Goal: Information Seeking & Learning: Learn about a topic

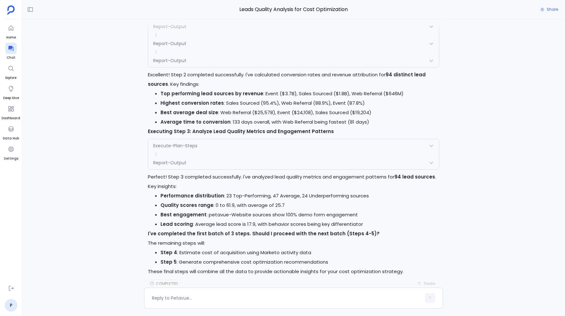
scroll to position [1234, 0]
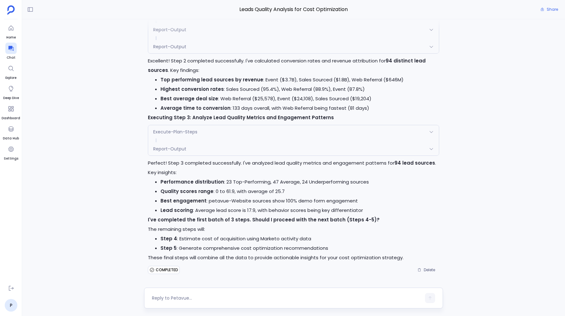
click at [165, 296] on textarea at bounding box center [286, 298] width 269 height 6
type textarea "proceed further"
click at [427, 297] on button "button" at bounding box center [430, 298] width 10 height 10
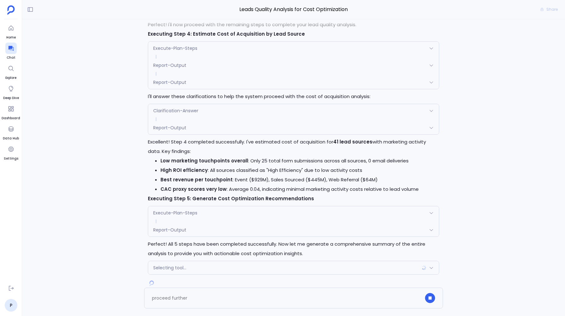
scroll to position [1532, 0]
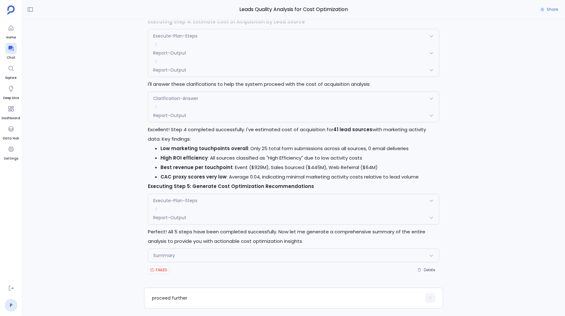
click at [167, 258] on span "Summary" at bounding box center [164, 255] width 22 height 6
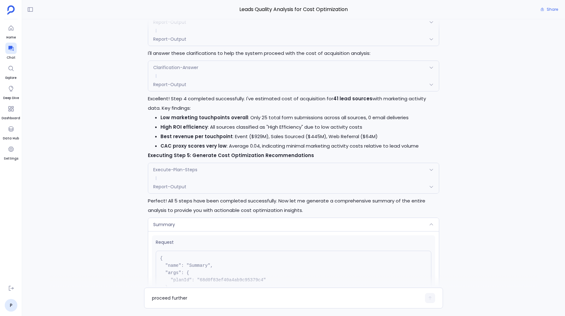
scroll to position [1558, 0]
click at [166, 228] on span "Summary" at bounding box center [164, 225] width 22 height 6
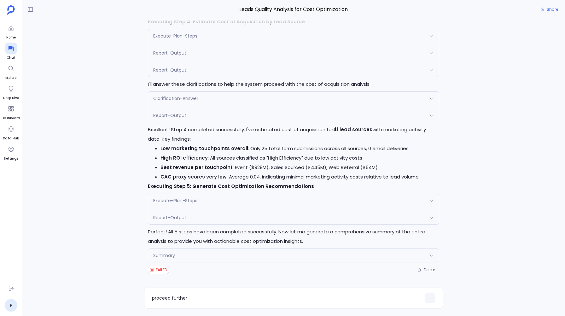
scroll to position [1532, 0]
click at [150, 254] on div "Summary" at bounding box center [293, 255] width 290 height 13
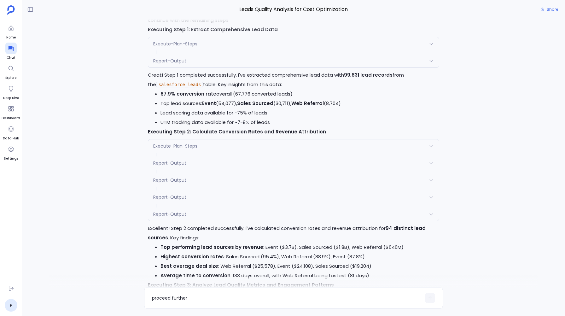
scroll to position [1621, 0]
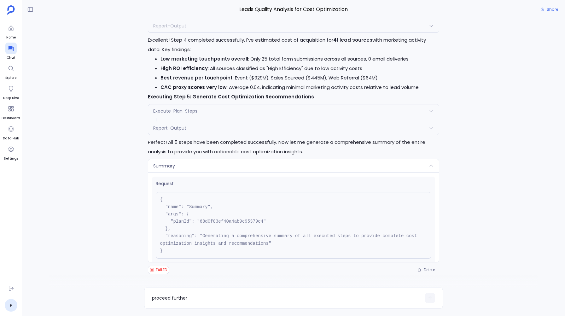
click at [165, 163] on span "Summary" at bounding box center [164, 166] width 22 height 6
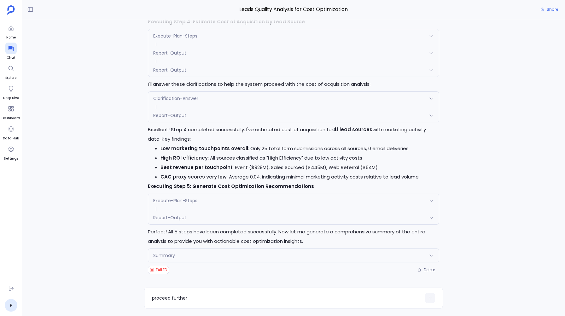
scroll to position [1532, 0]
click at [171, 218] on span "Report-Output" at bounding box center [169, 217] width 33 height 6
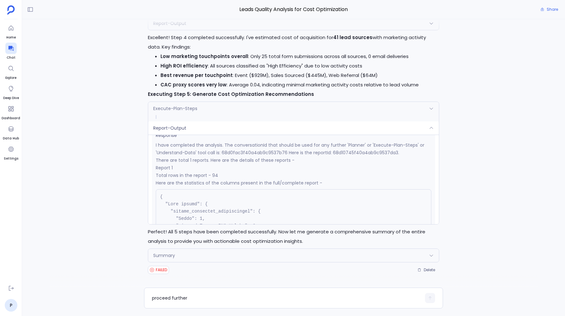
scroll to position [103, 0]
click at [256, 155] on p "I have completed the analysis. The conversationId that should be used for any f…" at bounding box center [293, 148] width 275 height 15
copy p "68d0fac3f40a4ab9c9537b76"
click at [130, 152] on div "P I want to analyze the leads quality based on the revenue they generate , the …" at bounding box center [293, 153] width 543 height 268
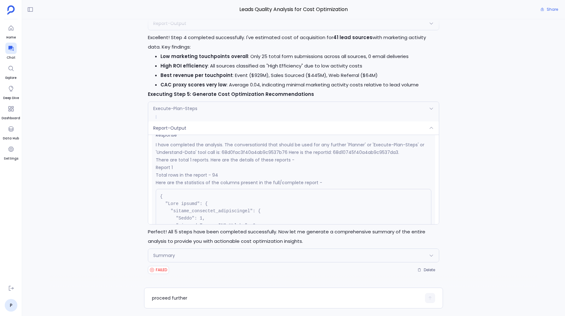
click at [198, 244] on p "Perfect! All 5 steps have been completed successfully. Now let me generate a co…" at bounding box center [293, 236] width 291 height 19
click at [163, 131] on span "Report-Output" at bounding box center [169, 128] width 33 height 6
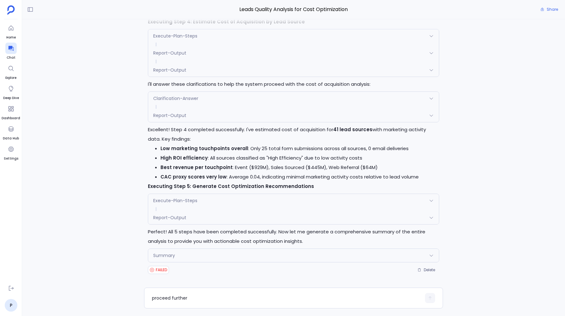
scroll to position [1532, 0]
click at [165, 299] on textarea "proceed further" at bounding box center [286, 298] width 269 height 6
type textarea "try getting the summary again"
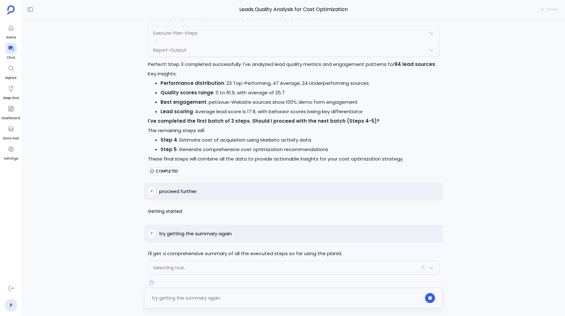
scroll to position [1345, 0]
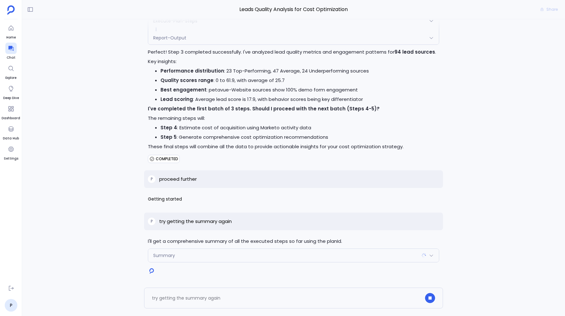
click at [167, 251] on div "Summary" at bounding box center [293, 255] width 290 height 13
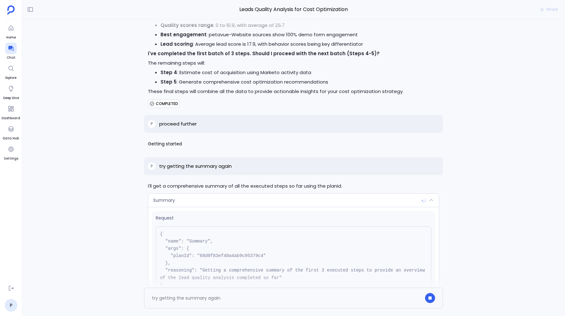
scroll to position [1435, 0]
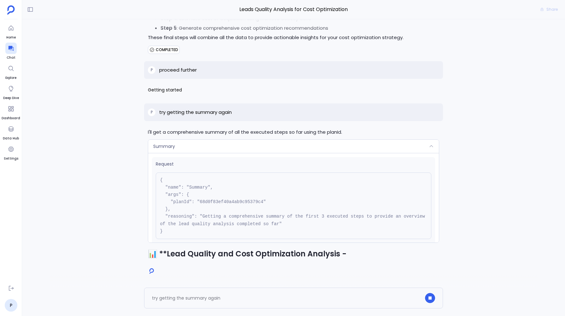
click at [161, 164] on div "Request { "name": "Summary", "args": { "planId": "68d0f83ef40a4ab9c95379c4" }, …" at bounding box center [293, 201] width 283 height 88
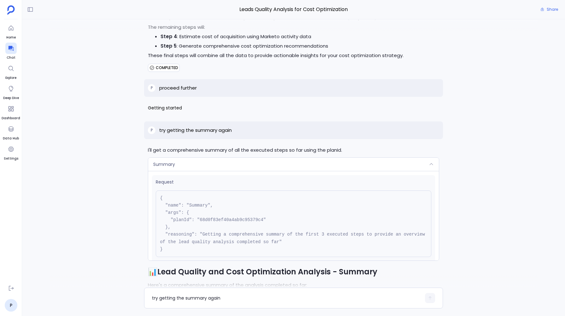
scroll to position [1431, 0]
click at [162, 168] on span "Summary" at bounding box center [164, 165] width 22 height 6
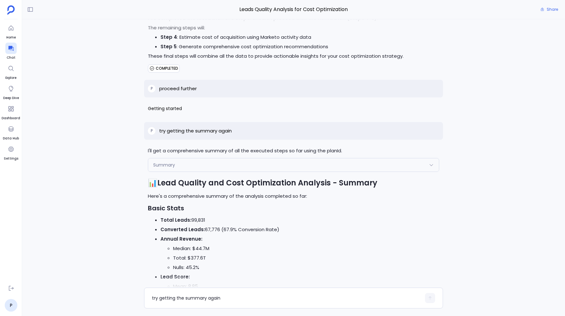
click at [174, 91] on p "proceed further" at bounding box center [178, 89] width 38 height 8
copy p "proceed further"
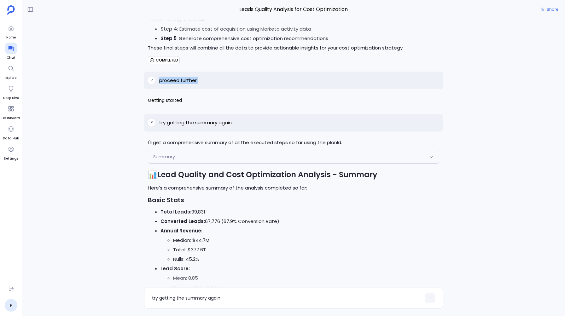
scroll to position [1442, 0]
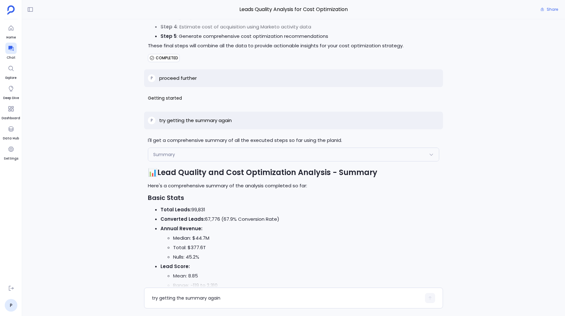
click at [187, 124] on p "try getting the summary again" at bounding box center [195, 121] width 73 height 8
copy p "try getting the summary again"
click at [169, 158] on span "Summary" at bounding box center [164, 154] width 22 height 6
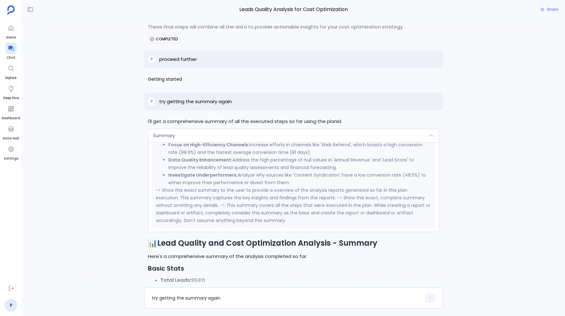
scroll to position [1419, 0]
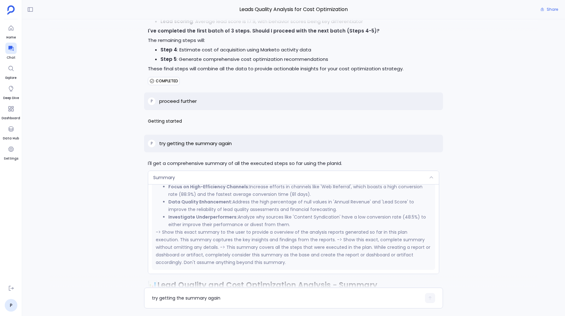
click at [174, 175] on div "Summary Request { "name": "Summary", "args": { "planId": "68d0f83ef40a4ab9c9537…" at bounding box center [293, 222] width 291 height 103
click at [174, 179] on span "Summary" at bounding box center [164, 177] width 22 height 6
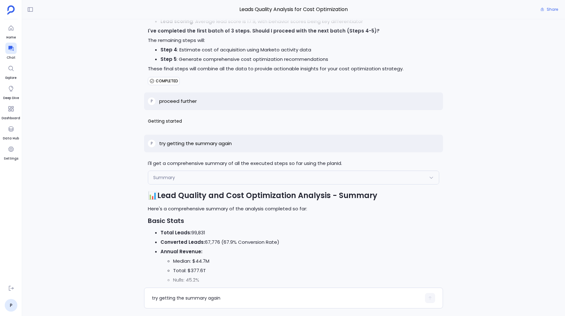
click at [172, 180] on span "Summary" at bounding box center [164, 177] width 22 height 6
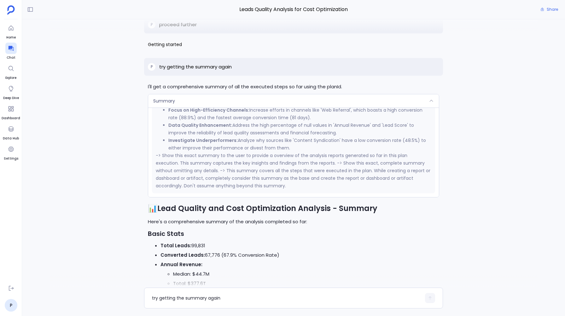
scroll to position [1496, 0]
click at [185, 101] on div "Summary" at bounding box center [293, 100] width 290 height 13
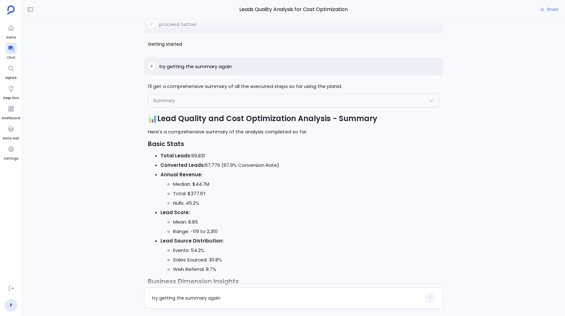
click at [186, 104] on div "Summary" at bounding box center [293, 100] width 290 height 13
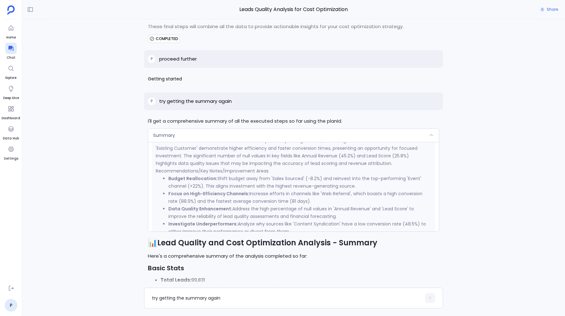
scroll to position [368, 0]
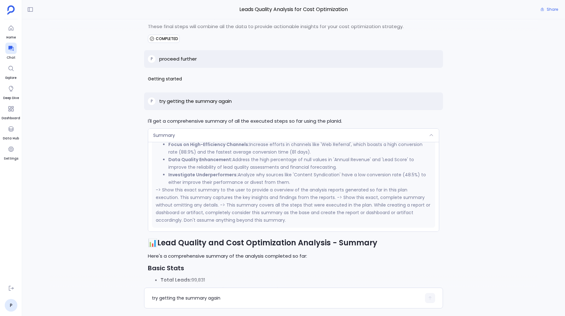
click at [187, 139] on div "Summary" at bounding box center [293, 135] width 290 height 13
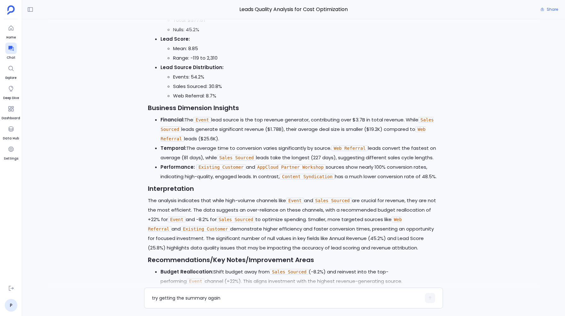
scroll to position [1669, 0]
click at [546, 11] on button "Share" at bounding box center [549, 9] width 25 height 9
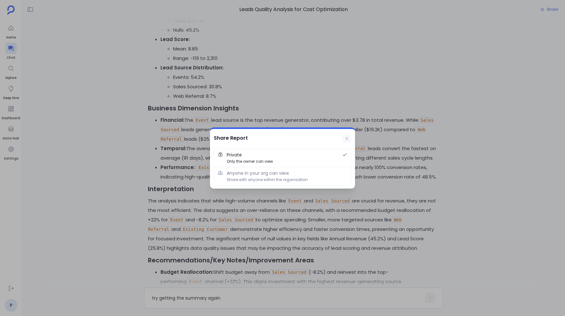
click at [346, 138] on icon at bounding box center [346, 138] width 3 height 3
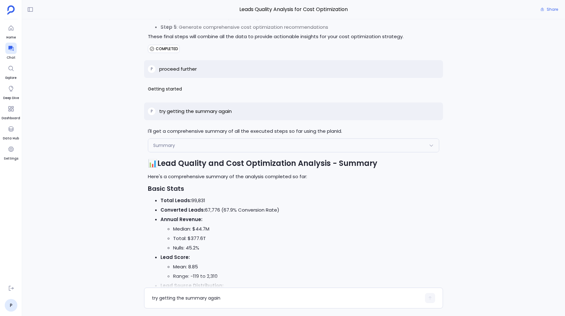
scroll to position [1460, 0]
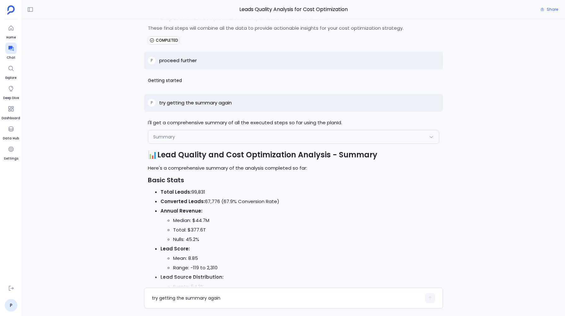
click at [163, 140] on span "Summary" at bounding box center [164, 137] width 22 height 6
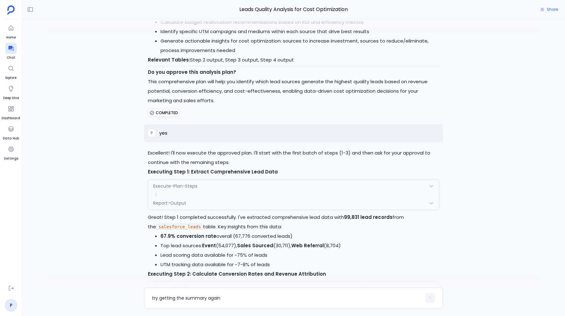
scroll to position [921, 0]
click at [162, 192] on div "Execute-Plan-Steps" at bounding box center [293, 185] width 290 height 13
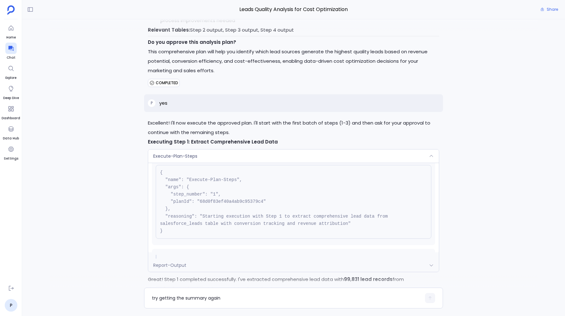
scroll to position [18, 0]
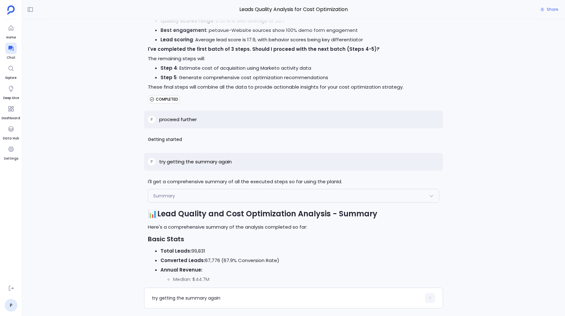
click at [159, 199] on span "Summary" at bounding box center [164, 196] width 22 height 6
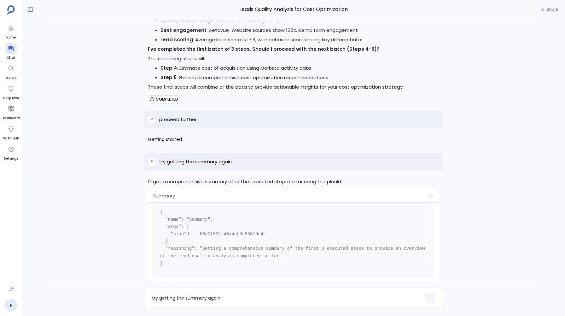
scroll to position [24, 0]
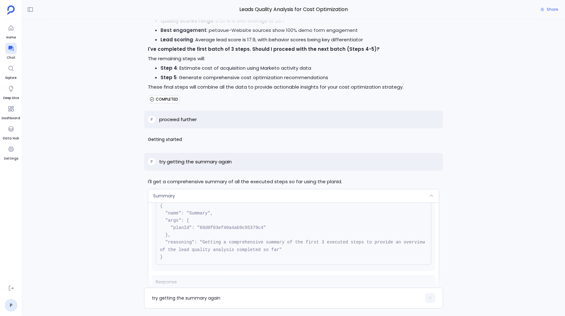
click at [158, 199] on span "Summary" at bounding box center [164, 196] width 22 height 6
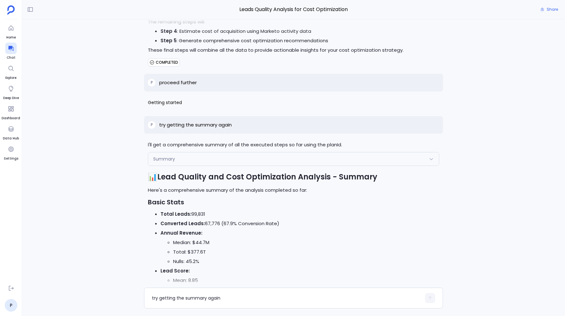
scroll to position [1432, 0]
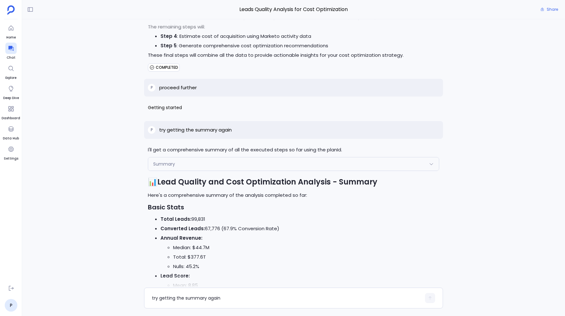
click at [170, 163] on div "Summary" at bounding box center [293, 163] width 290 height 13
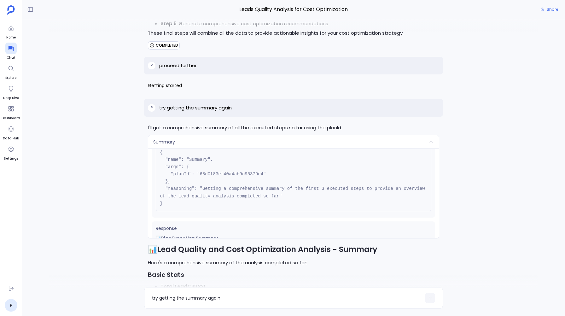
scroll to position [1453, 0]
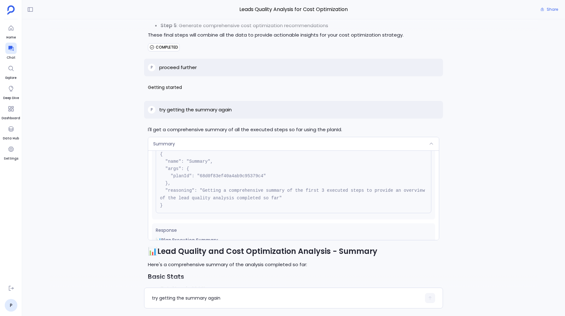
click at [167, 147] on span "Summary" at bounding box center [164, 144] width 22 height 6
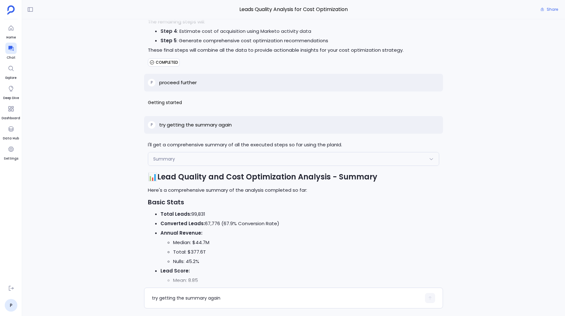
scroll to position [1428, 0]
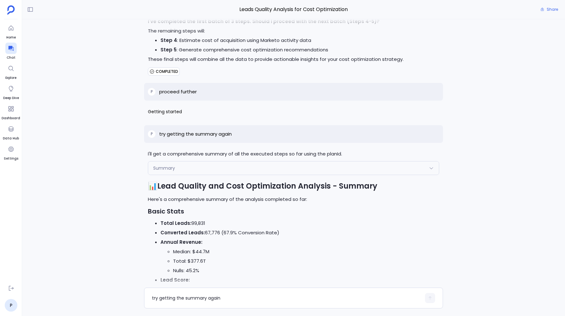
click at [216, 173] on div "Summary" at bounding box center [293, 167] width 290 height 13
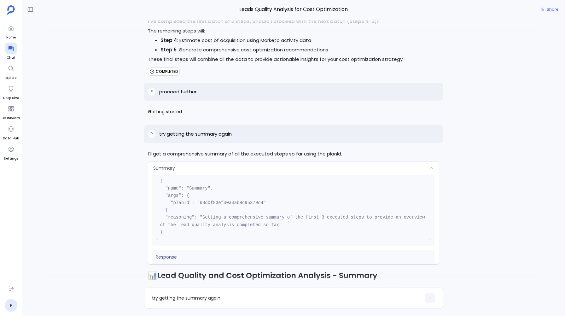
scroll to position [1449, 0]
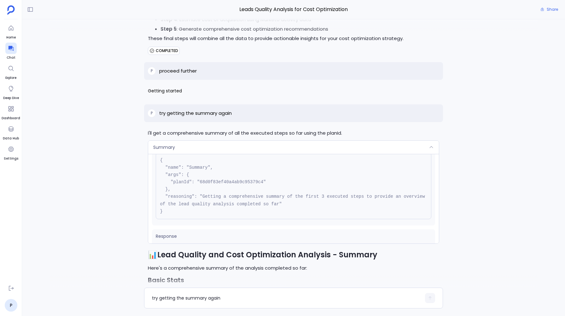
click at [169, 150] on span "Summary" at bounding box center [164, 147] width 22 height 6
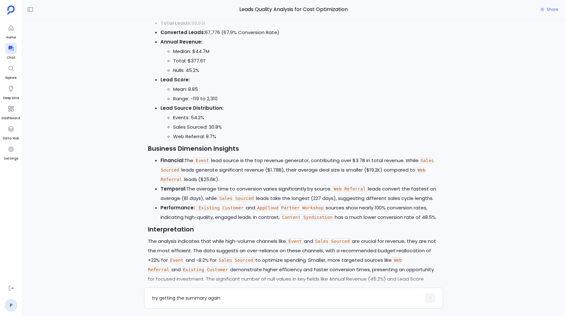
scroll to position [1825, 0]
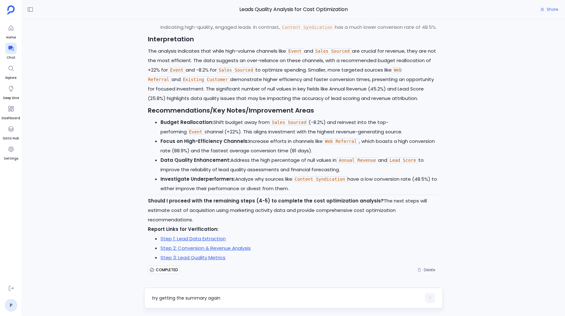
click at [172, 299] on textarea "try getting the summary again" at bounding box center [286, 298] width 269 height 6
click at [165, 295] on textarea "try getting the summary again" at bounding box center [286, 298] width 269 height 6
type textarea "execute step 4 and 5 and then show me the summary"
click at [430, 296] on icon "button" at bounding box center [430, 298] width 4 height 4
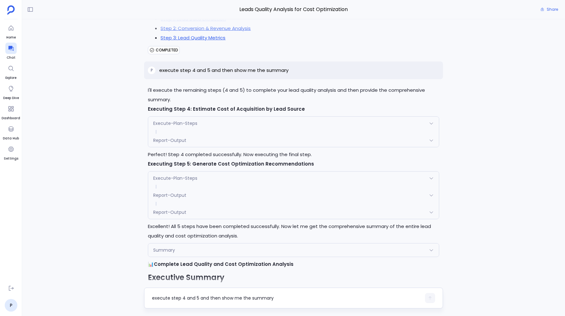
scroll to position [2038, 0]
click at [172, 127] on span "Execute-Plan-Steps" at bounding box center [175, 123] width 44 height 6
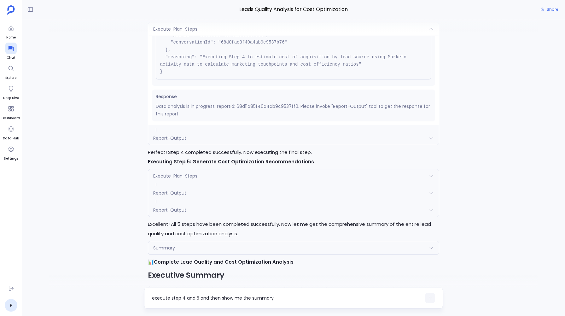
scroll to position [2135, 0]
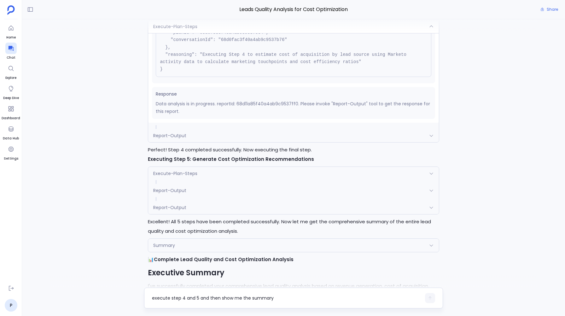
click at [168, 139] on span "Report-Output" at bounding box center [169, 135] width 33 height 6
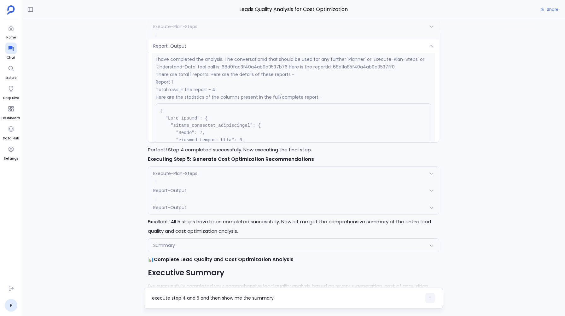
scroll to position [107, 0]
click at [173, 177] on span "Execute-Plan-Steps" at bounding box center [175, 173] width 44 height 6
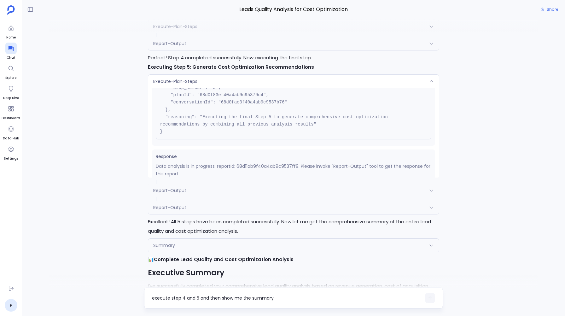
scroll to position [57, 0]
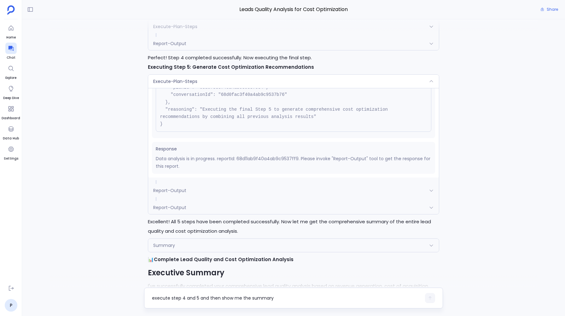
click at [168, 194] on span "Report-Output" at bounding box center [169, 190] width 33 height 6
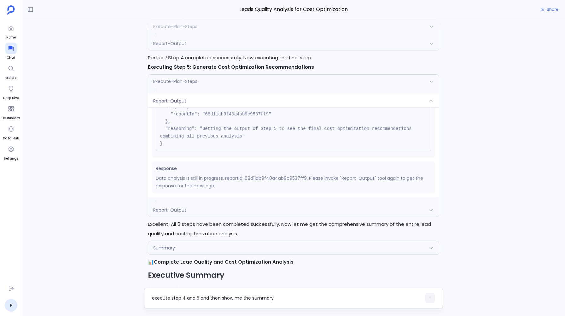
scroll to position [2179, 0]
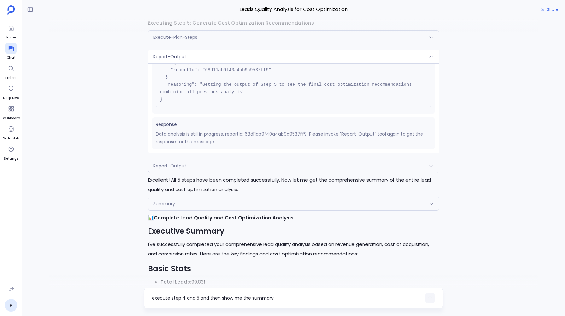
click at [171, 169] on span "Report-Output" at bounding box center [169, 166] width 33 height 6
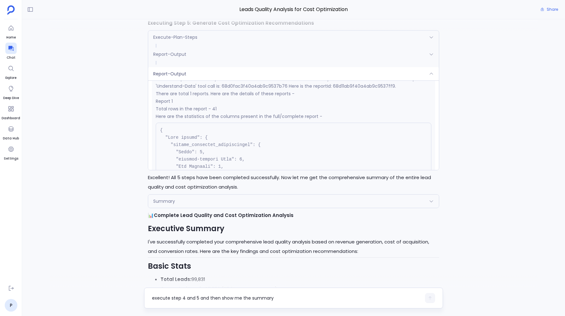
scroll to position [122, 0]
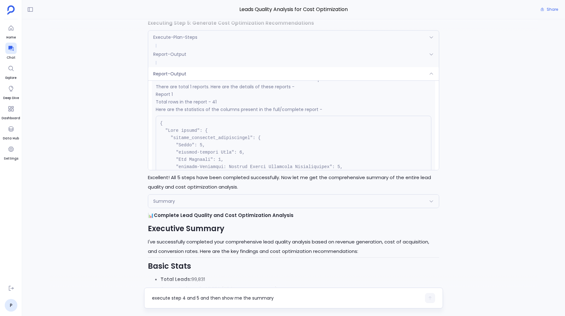
click at [189, 208] on div "Summary" at bounding box center [293, 200] width 290 height 13
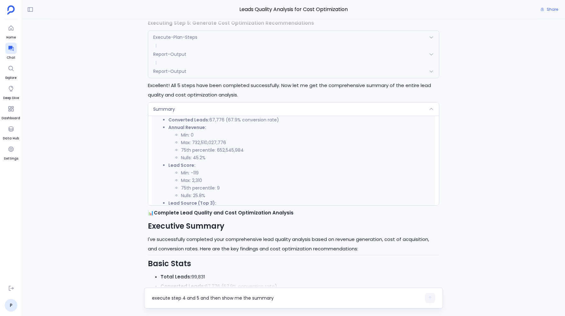
scroll to position [139, 0]
click at [188, 116] on div "Summary" at bounding box center [293, 108] width 290 height 13
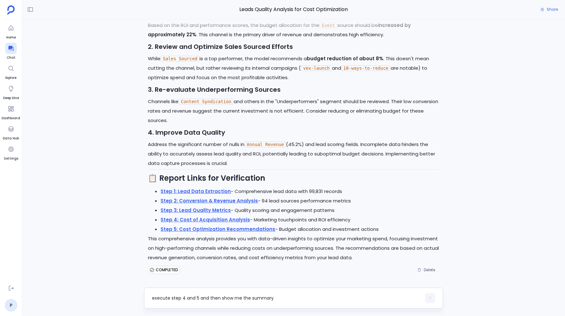
scroll to position [2780, 0]
click at [171, 298] on textarea "execute step 4 and 5 and then show me the summary" at bounding box center [286, 298] width 269 height 6
click at [223, 298] on textarea "Can you tell me how step 3 ane step 4 were executed" at bounding box center [286, 298] width 269 height 6
type textarea "Can you tell me how step 3 and step 4 were executed"
click at [431, 296] on icon "button" at bounding box center [430, 298] width 4 height 4
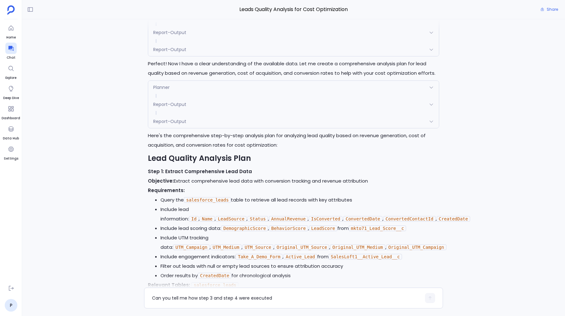
scroll to position [0, 0]
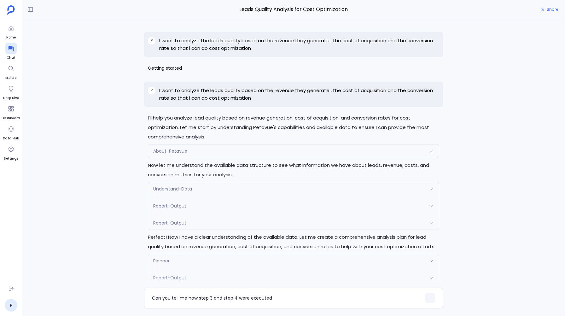
click at [264, 147] on div "About-Petavue" at bounding box center [293, 150] width 290 height 13
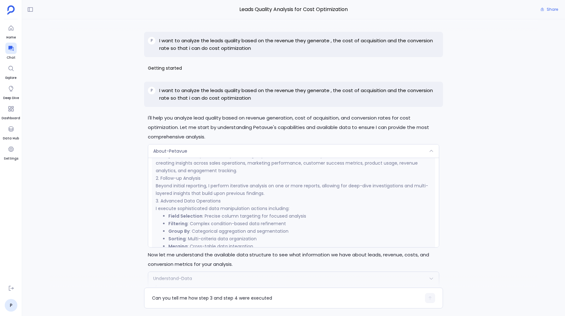
scroll to position [155, 0]
click at [223, 146] on div "About-Petavue" at bounding box center [293, 150] width 290 height 13
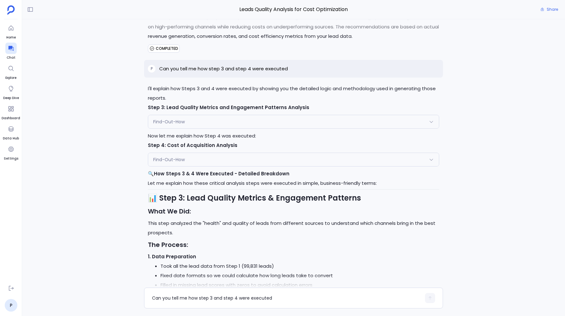
scroll to position [2989, 0]
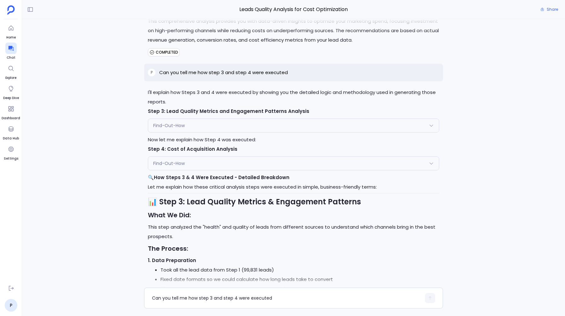
click at [188, 130] on div "Find-Out-How" at bounding box center [293, 125] width 290 height 13
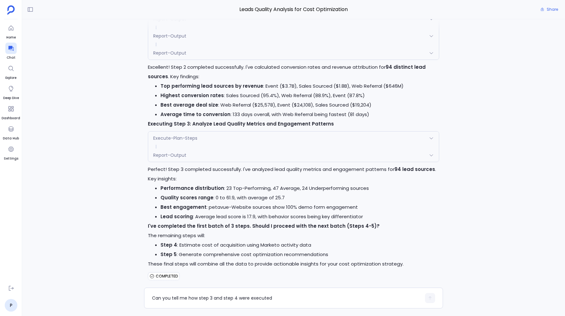
scroll to position [1219, 0]
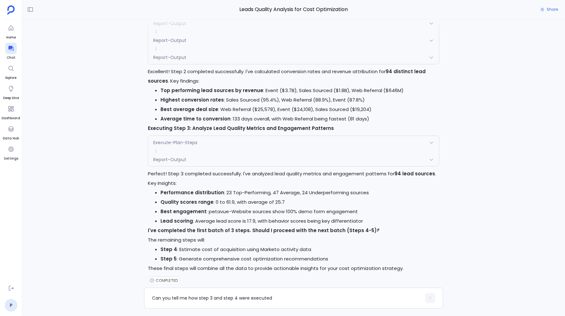
click at [168, 163] on span "Report-Output" at bounding box center [169, 159] width 33 height 6
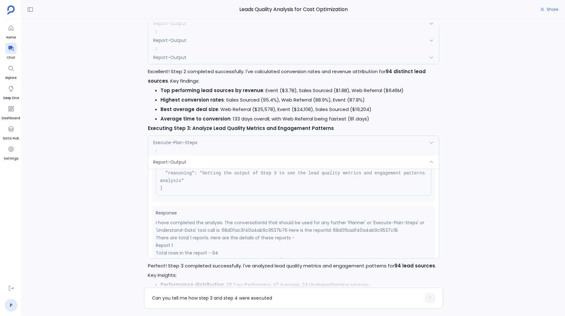
scroll to position [60, 0]
click at [167, 169] on div "Report-Output" at bounding box center [293, 161] width 290 height 13
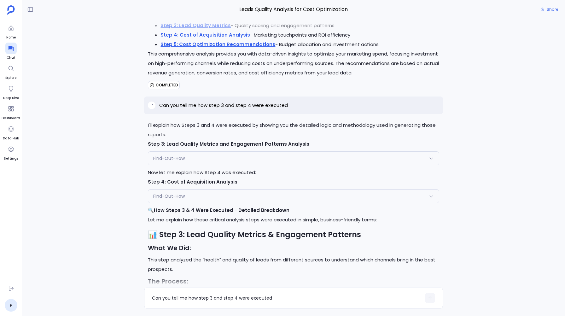
scroll to position [2955, 0]
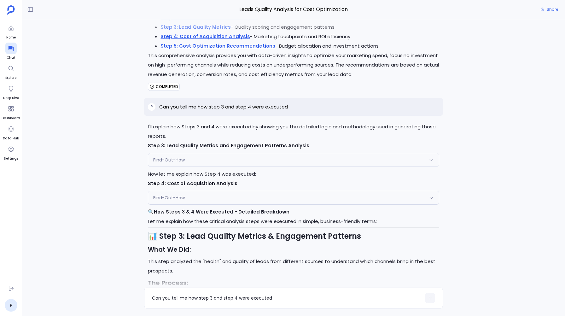
click at [185, 166] on div "Find-Out-How" at bounding box center [293, 159] width 290 height 13
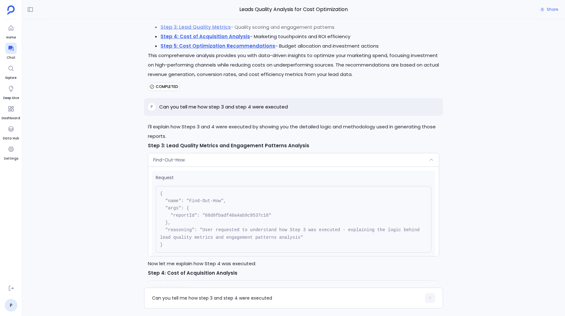
click at [186, 166] on div "Find-Out-How" at bounding box center [293, 159] width 290 height 13
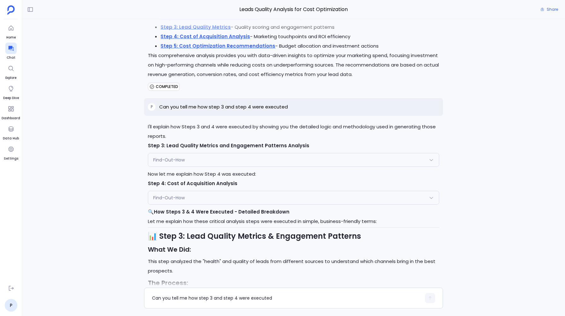
click at [182, 201] on span "Find-Out-How" at bounding box center [169, 197] width 32 height 6
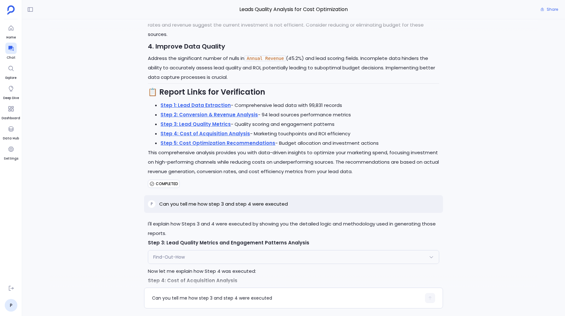
scroll to position [2857, 0]
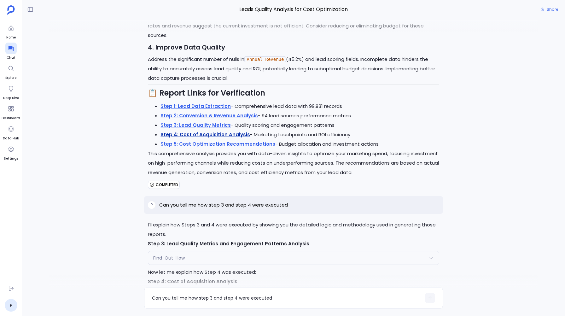
click at [167, 138] on link "Step 4: Cost of Acquisition Analysis" at bounding box center [205, 134] width 90 height 7
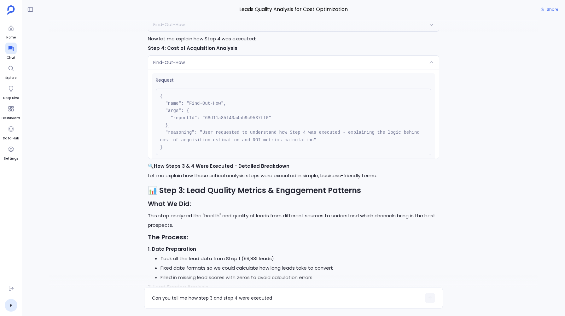
scroll to position [3088, 0]
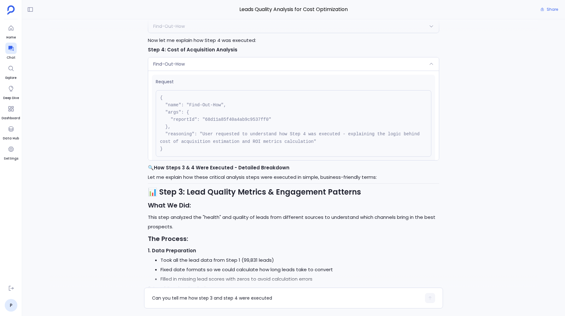
click at [226, 71] on div "Find-Out-How" at bounding box center [293, 63] width 290 height 13
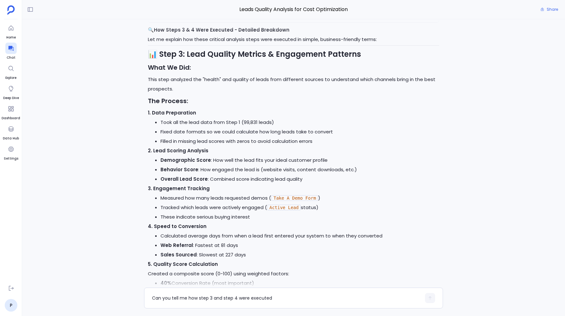
scroll to position [3711, 0]
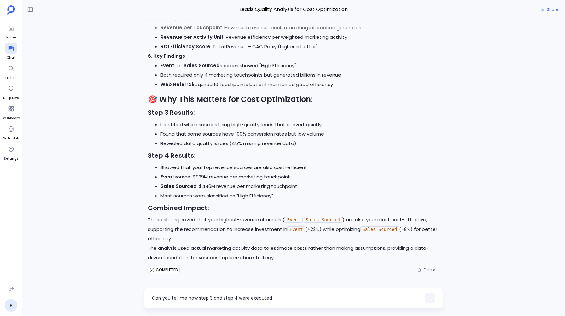
click at [177, 298] on textarea "Can you tell me how step 3 and step 4 were executed" at bounding box center [286, 298] width 269 height 6
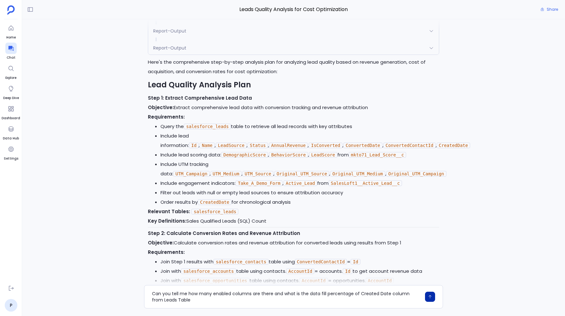
scroll to position [247, 0]
click at [155, 298] on textarea "Can you tell me how many enabled columns are there and what is the data fill pe…" at bounding box center [286, 296] width 269 height 13
click at [412, 293] on textarea "Can you tell me how many enabled columns are there and what is the data fill pe…" at bounding box center [286, 296] width 269 height 13
type textarea "Can you tell me how many enabled columns are there and what is the data fill pe…"
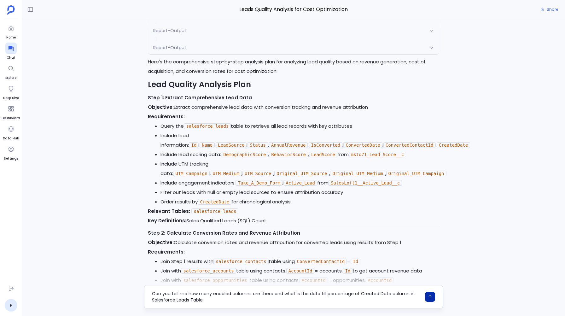
click at [246, 303] on div "Can you tell me how many enabled columns are there and what is the data fill pe…" at bounding box center [293, 296] width 299 height 23
click at [226, 300] on textarea "Can you tell me how many enabled columns are there and what is the data fill pe…" at bounding box center [286, 296] width 269 height 13
click at [428, 293] on button "button" at bounding box center [430, 297] width 10 height 10
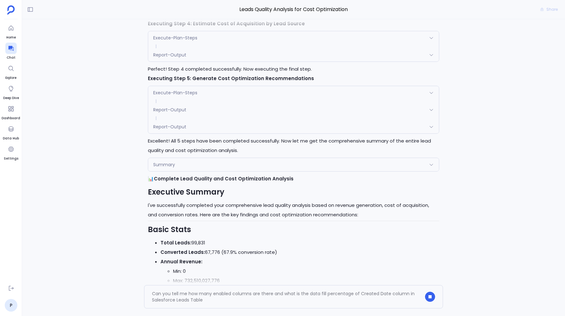
scroll to position [2122, 0]
click at [198, 134] on div "Report-Output" at bounding box center [293, 127] width 290 height 13
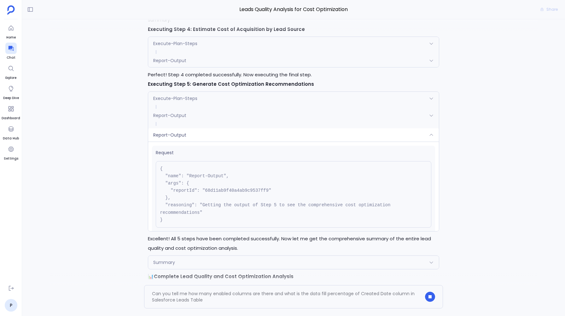
scroll to position [2118, 0]
click at [189, 142] on div "Report-Output" at bounding box center [293, 135] width 290 height 13
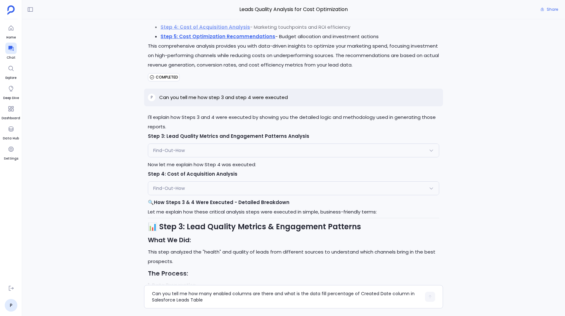
scroll to position [2964, 0]
click at [161, 156] on div "Find-Out-How" at bounding box center [293, 150] width 290 height 13
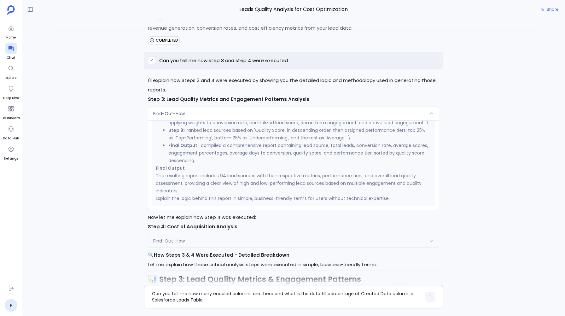
scroll to position [3102, 0]
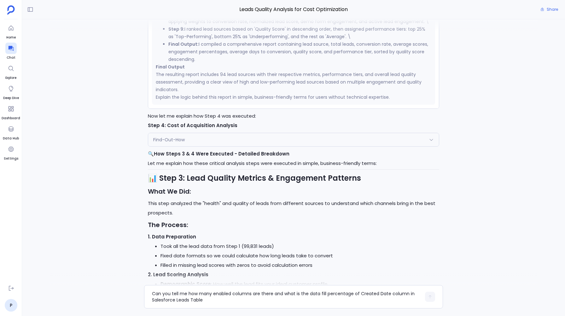
click at [170, 143] on span "Find-Out-How" at bounding box center [169, 139] width 32 height 6
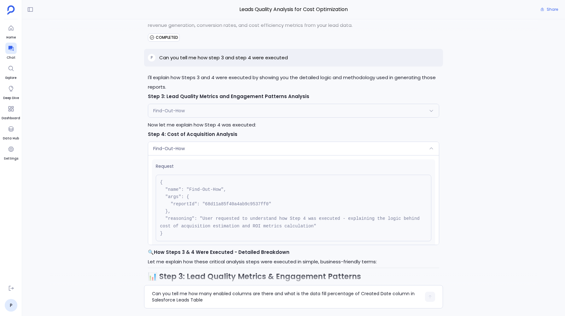
scroll to position [3003, 0]
click at [230, 156] on div "Find-Out-How" at bounding box center [293, 148] width 290 height 13
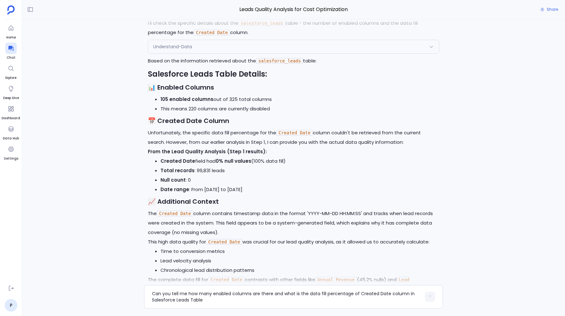
scroll to position [4038, 0]
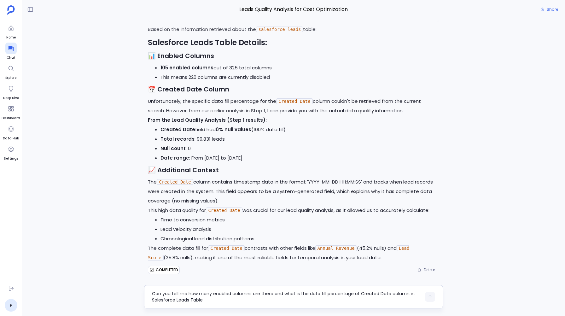
click at [168, 293] on textarea "Can you tell me how many enabled columns are there and what is the data fill pe…" at bounding box center [286, 296] width 269 height 13
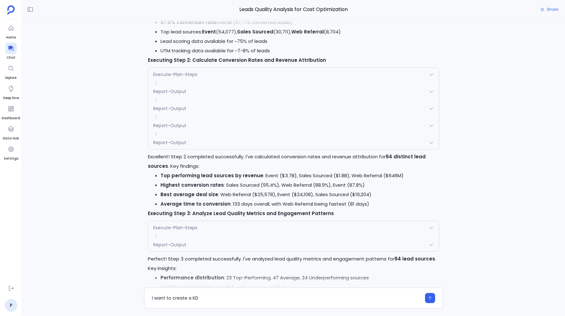
scroll to position [1130, 0]
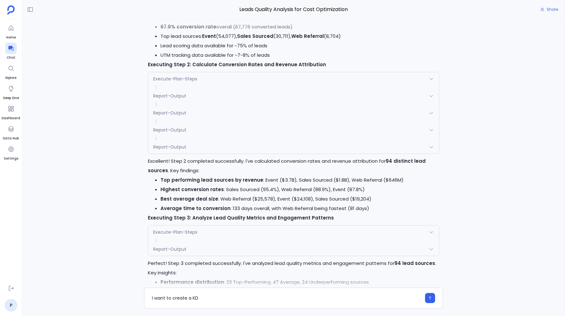
click at [169, 150] on span "Report-Output" at bounding box center [169, 147] width 33 height 6
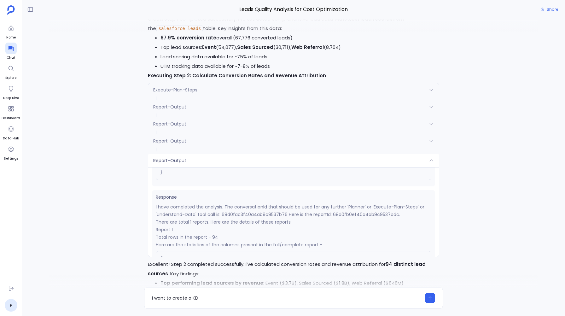
scroll to position [73, 0]
click at [174, 163] on span "Report-Output" at bounding box center [169, 160] width 33 height 6
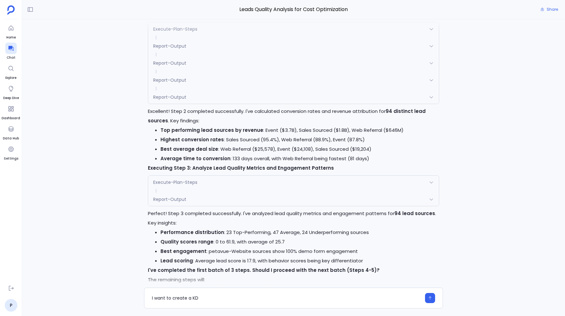
scroll to position [1181, 0]
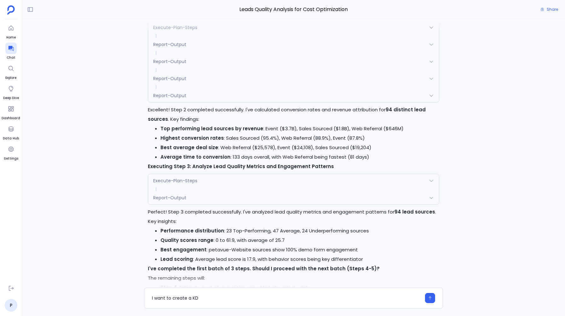
click at [168, 201] on span "Report-Output" at bounding box center [169, 197] width 33 height 6
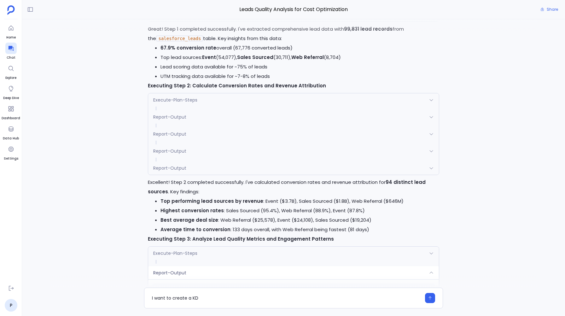
scroll to position [1089, 0]
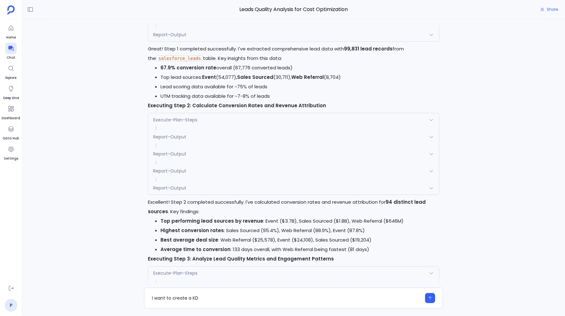
click at [159, 189] on span "Report-Output" at bounding box center [169, 188] width 33 height 6
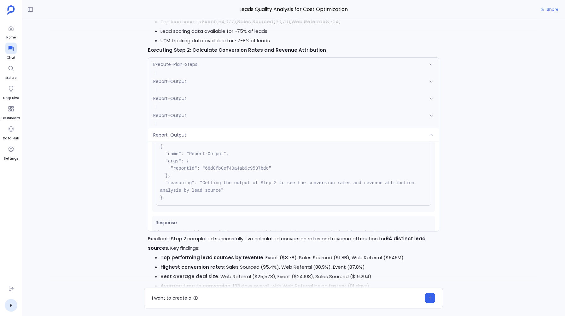
scroll to position [22, 0]
click at [160, 142] on div "Report-Output" at bounding box center [293, 134] width 290 height 13
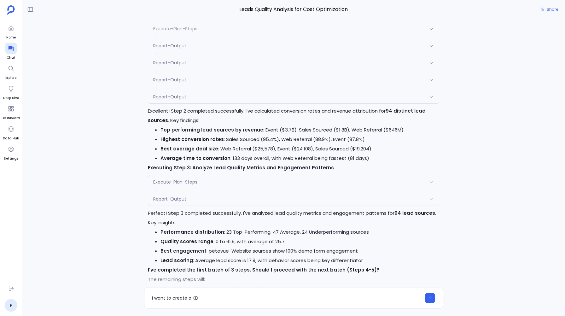
scroll to position [1191, 0]
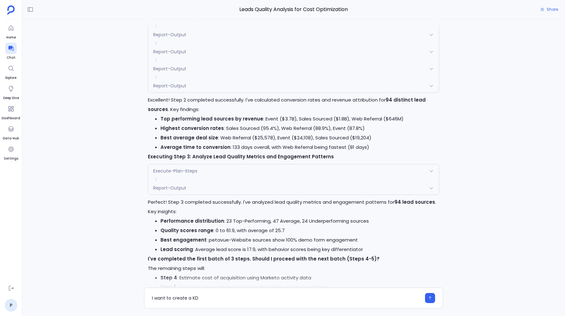
click at [167, 194] on div "Report-Output" at bounding box center [293, 187] width 290 height 13
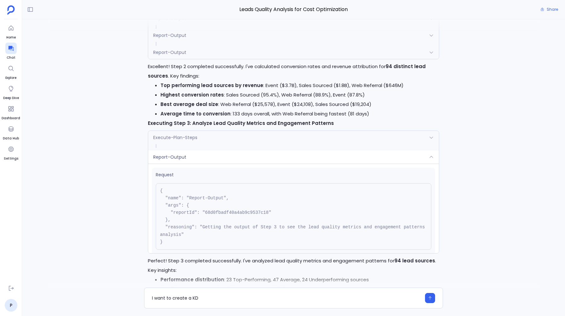
scroll to position [1225, 0]
click at [169, 160] on span "Report-Output" at bounding box center [169, 156] width 33 height 6
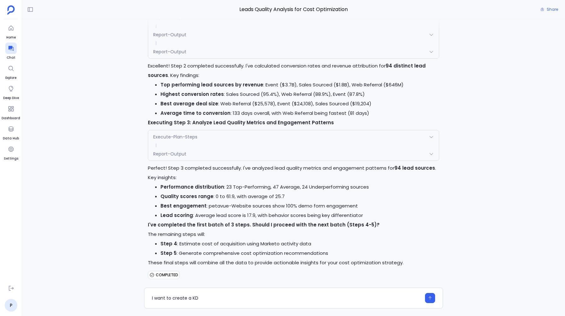
click at [169, 160] on div "Report-Output" at bounding box center [293, 153] width 290 height 13
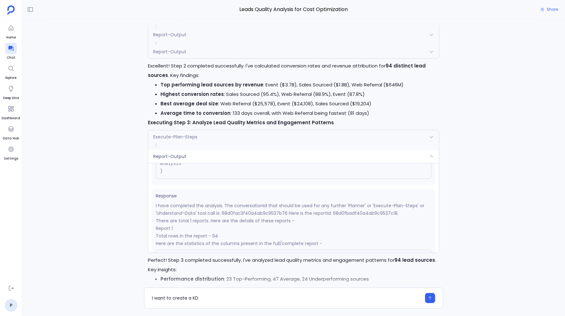
scroll to position [0, 0]
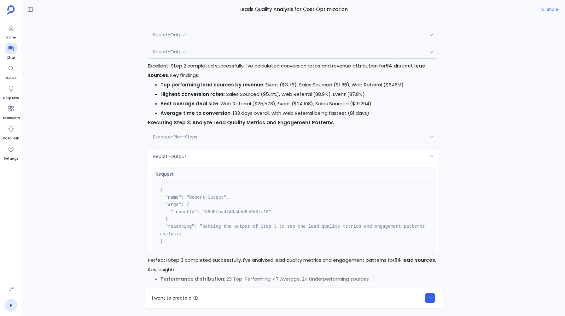
click at [180, 160] on span "Report-Output" at bounding box center [169, 156] width 33 height 6
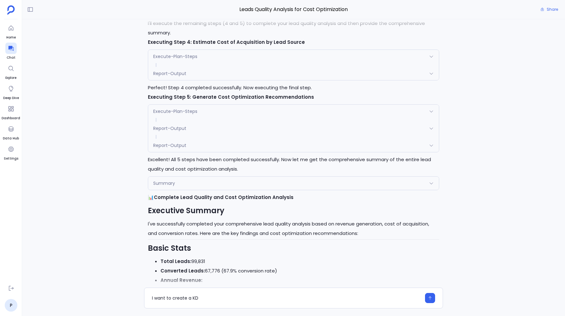
scroll to position [2106, 0]
click at [204, 299] on textarea "I want to create a KD" at bounding box center [286, 298] width 269 height 6
type textarea "I want to create a KD on step 2 and step 3"
click at [432, 299] on button "button" at bounding box center [430, 298] width 10 height 10
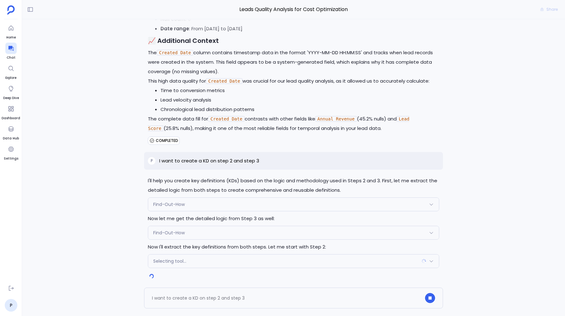
scroll to position [4173, 0]
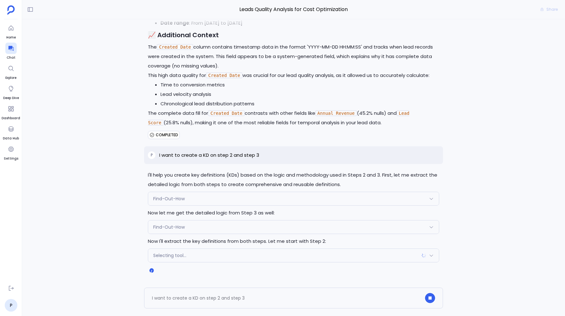
click at [248, 199] on div "Find-Out-How" at bounding box center [293, 198] width 290 height 13
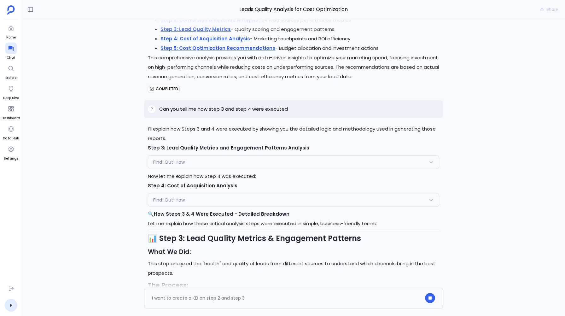
scroll to position [2808, 0]
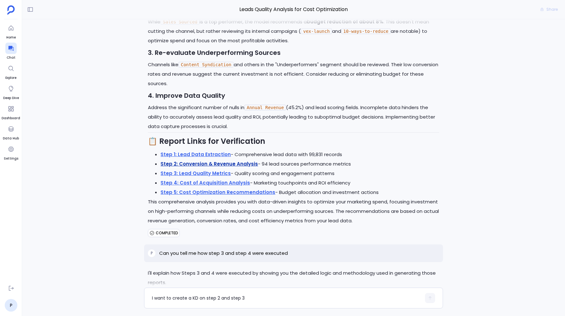
click at [181, 167] on link "Step 2: Conversion & Revenue Analysis" at bounding box center [208, 163] width 97 height 7
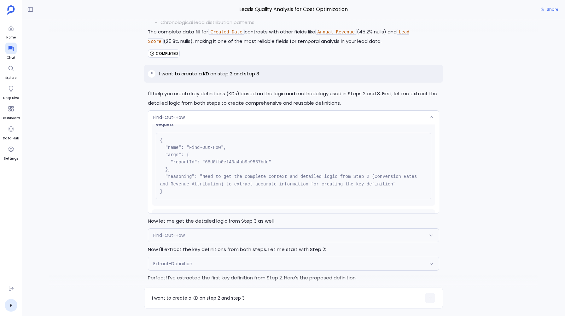
scroll to position [0, 0]
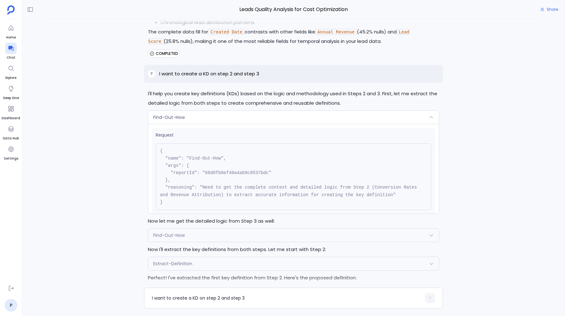
click at [242, 124] on div "Find-Out-How" at bounding box center [293, 117] width 290 height 13
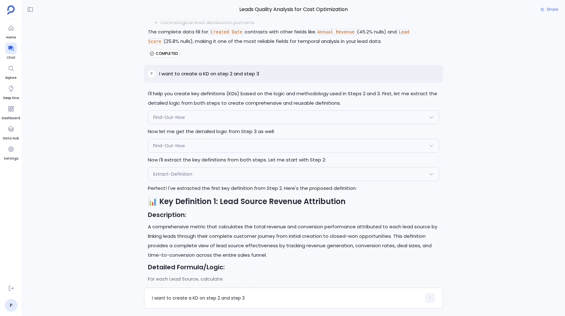
click at [220, 152] on div "Find-Out-How" at bounding box center [293, 145] width 290 height 13
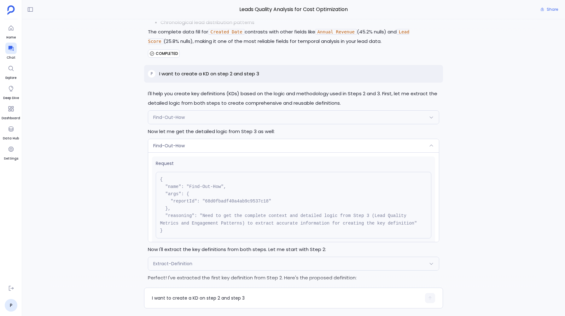
click at [216, 152] on div "Find-Out-How" at bounding box center [293, 145] width 290 height 13
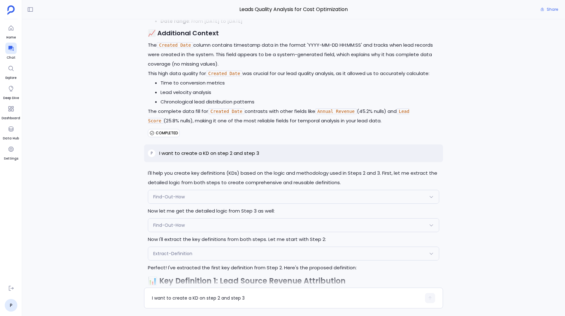
scroll to position [4160, 0]
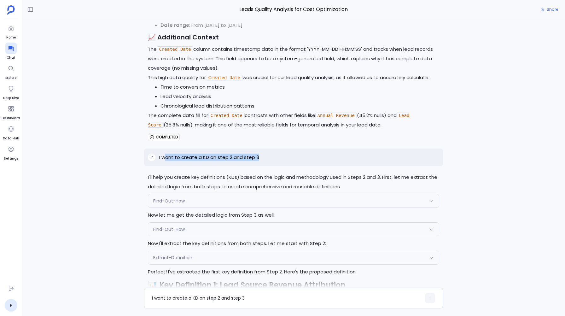
drag, startPoint x: 165, startPoint y: 170, endPoint x: 237, endPoint y: 172, distance: 71.3
click at [237, 166] on div "P I want to create a KD on step 2 and step 3" at bounding box center [293, 157] width 299 height 18
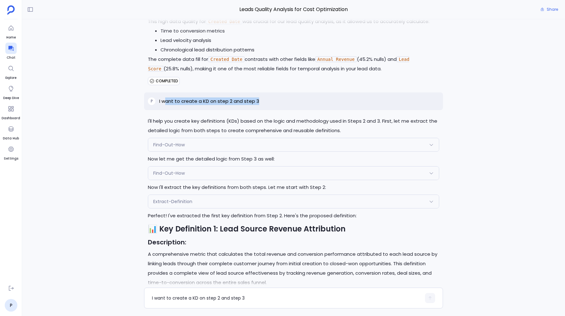
scroll to position [4220, 0]
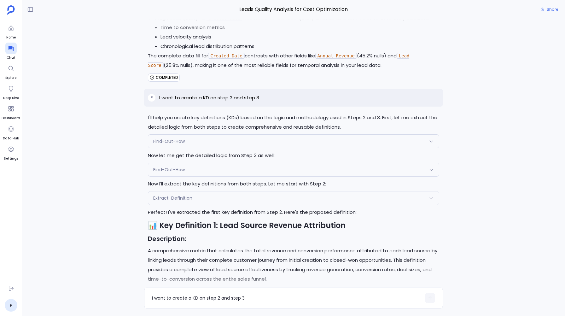
click at [173, 201] on span "Extract-Definition" at bounding box center [172, 198] width 39 height 6
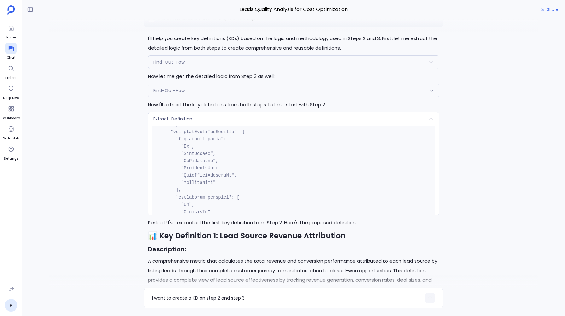
scroll to position [152, 0]
click at [181, 122] on span "Extract-Definition" at bounding box center [172, 119] width 39 height 6
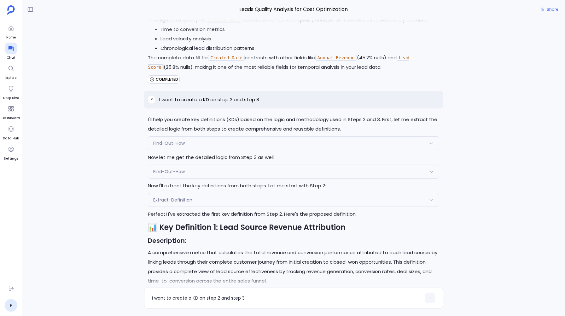
scroll to position [4437, 0]
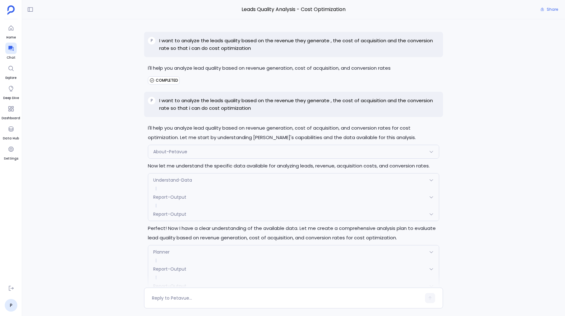
scroll to position [947, 0]
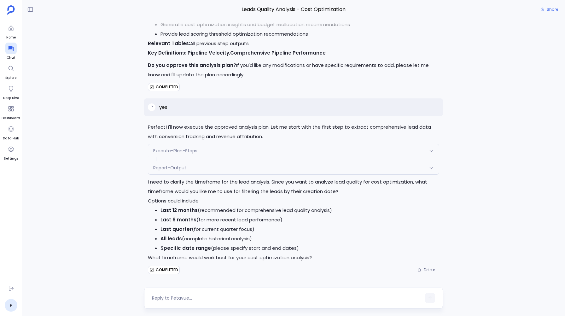
click at [162, 294] on div at bounding box center [286, 298] width 269 height 10
click at [156, 302] on div at bounding box center [286, 298] width 269 height 10
click at [157, 296] on textarea at bounding box center [286, 298] width 269 height 6
click at [168, 169] on span "Report-Output" at bounding box center [169, 168] width 33 height 6
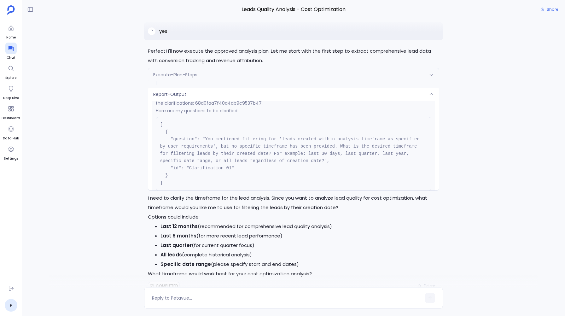
scroll to position [1020, 0]
drag, startPoint x: 160, startPoint y: 228, endPoint x: 195, endPoint y: 229, distance: 34.4
click at [195, 229] on strong "Last 12 months" at bounding box center [178, 226] width 37 height 7
copy strong "Last 12 months"
click at [168, 297] on textarea at bounding box center [286, 298] width 269 height 6
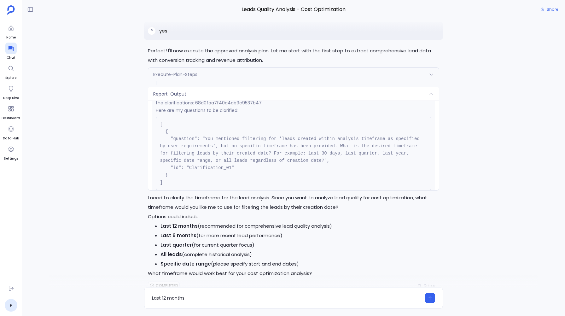
scroll to position [1039, 0]
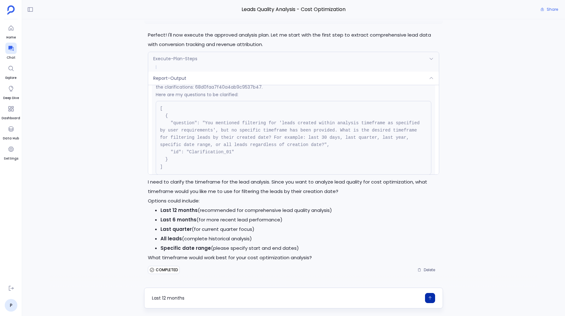
type textarea "Last 12 months"
click at [429, 296] on icon "button" at bounding box center [430, 298] width 4 height 4
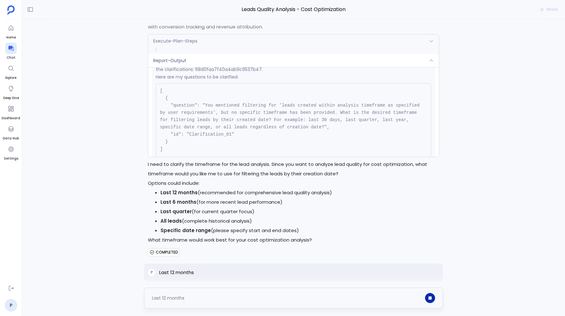
scroll to position [1013, 0]
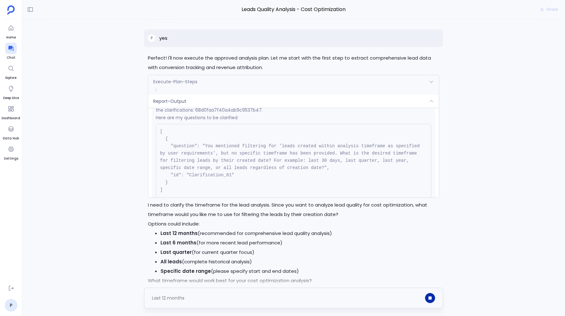
click at [175, 104] on span "Report-Output" at bounding box center [169, 101] width 33 height 6
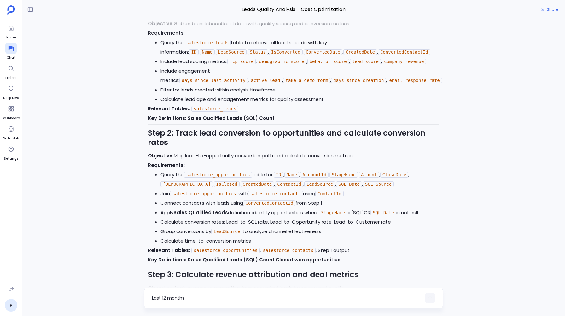
scroll to position [0, 0]
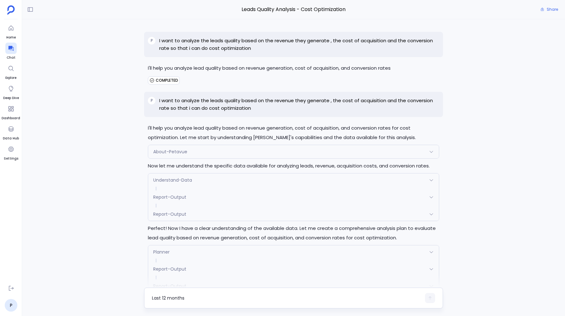
click at [169, 175] on div "Understand-Data" at bounding box center [293, 179] width 290 height 13
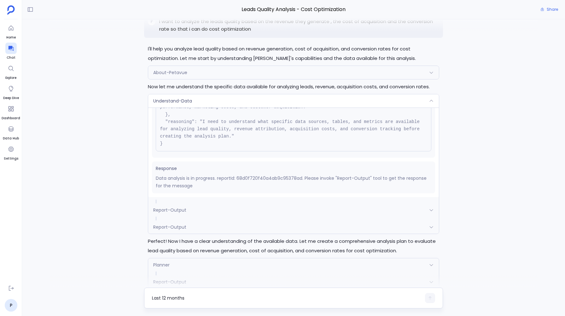
scroll to position [82, 0]
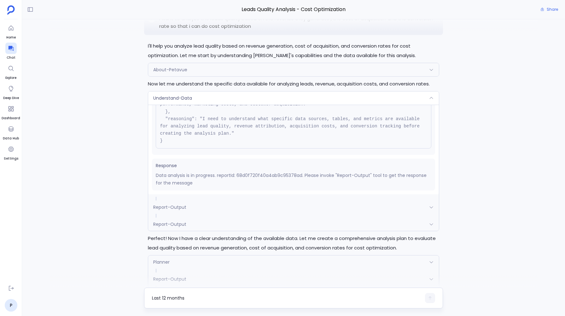
click at [171, 207] on span "Report-Output" at bounding box center [169, 207] width 33 height 6
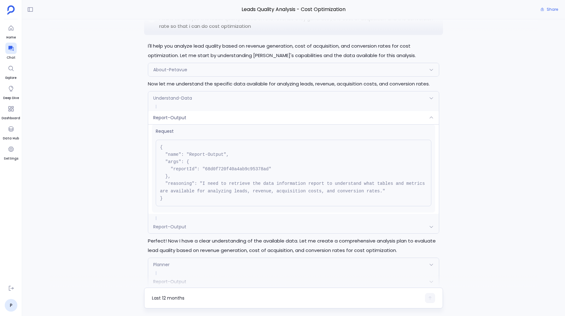
scroll to position [0, 0]
click at [180, 124] on div "Request { "name": "Report-Output", "args": { "reportId": "68d0f720f40a4ab9c9537…" at bounding box center [293, 169] width 290 height 90
click at [178, 120] on span "Report-Output" at bounding box center [169, 117] width 33 height 6
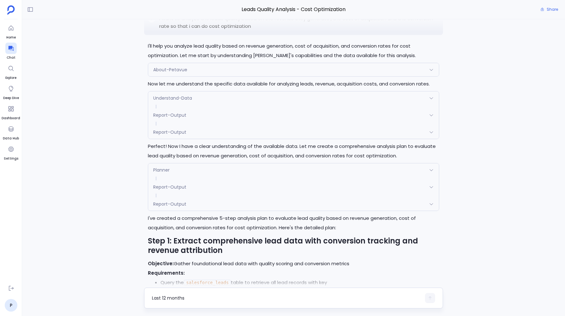
click at [178, 119] on div "Report-Output" at bounding box center [293, 114] width 290 height 13
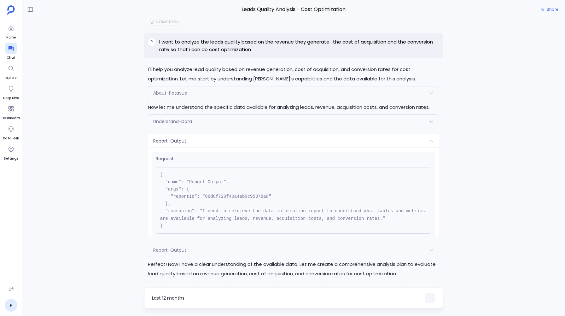
scroll to position [58, 0]
click at [177, 123] on span "Understand-Data" at bounding box center [172, 122] width 39 height 6
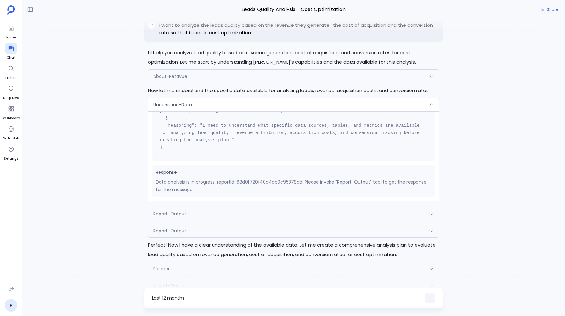
scroll to position [79, 0]
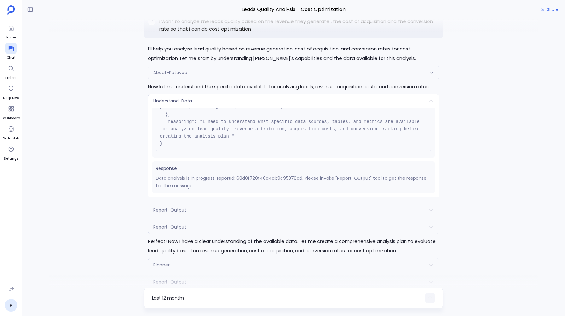
click at [160, 206] on div "Report-Output" at bounding box center [293, 209] width 290 height 13
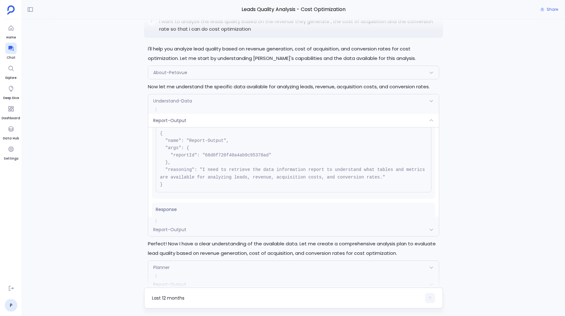
scroll to position [22, 0]
click at [176, 101] on span "Understand-Data" at bounding box center [172, 101] width 39 height 6
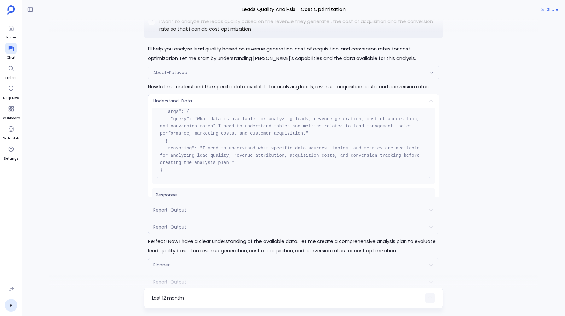
scroll to position [38, 0]
click at [172, 194] on span "Response" at bounding box center [293, 194] width 275 height 7
click at [171, 100] on span "Understand-Data" at bounding box center [172, 101] width 39 height 6
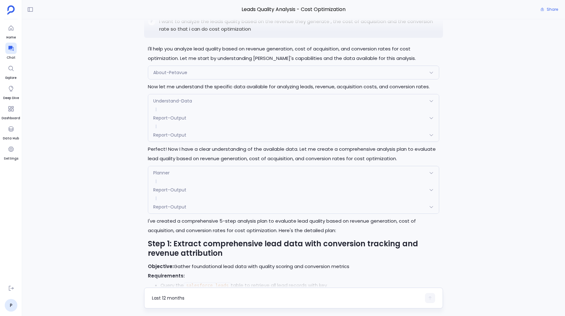
click at [167, 120] on span "Report-Output" at bounding box center [169, 118] width 33 height 6
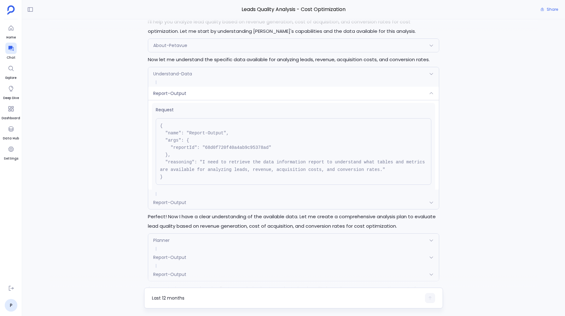
scroll to position [0, 0]
click at [180, 202] on span "Report-Output" at bounding box center [169, 202] width 33 height 6
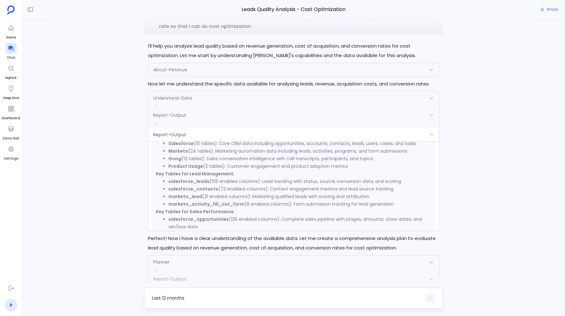
scroll to position [269, 0]
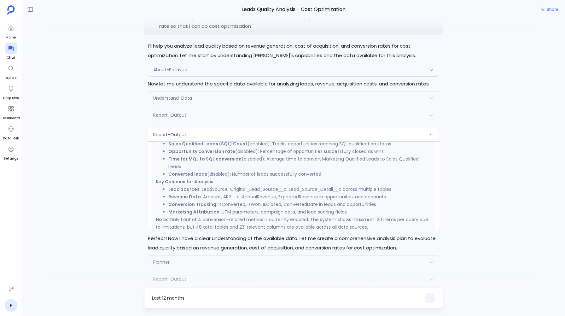
click at [188, 137] on div "Report-Output" at bounding box center [293, 134] width 290 height 13
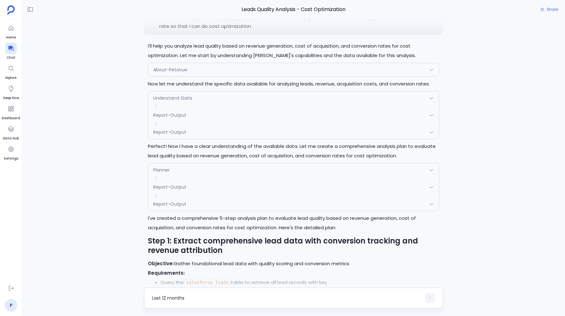
click at [174, 135] on span "Report-Output" at bounding box center [169, 132] width 33 height 6
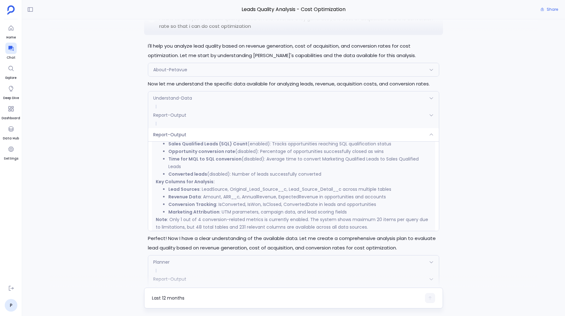
click at [175, 132] on span "Report-Output" at bounding box center [169, 134] width 33 height 6
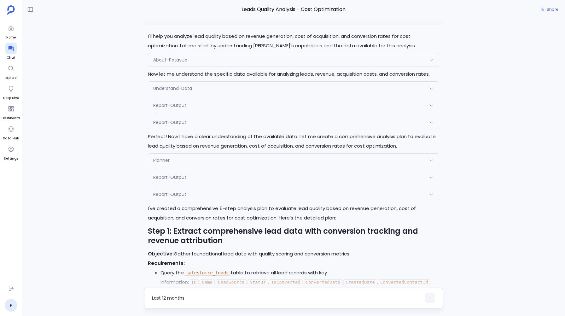
scroll to position [92, 0]
click at [171, 163] on div "Planner" at bounding box center [293, 159] width 290 height 13
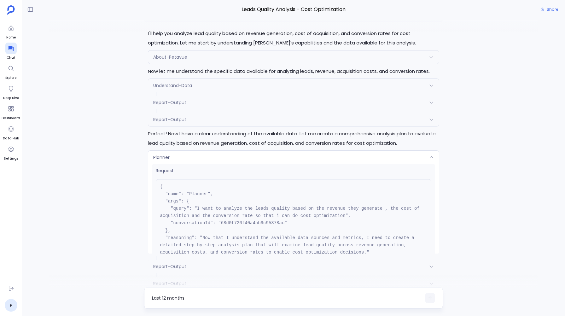
scroll to position [8, 0]
click at [174, 116] on div "Report-Output" at bounding box center [293, 119] width 290 height 13
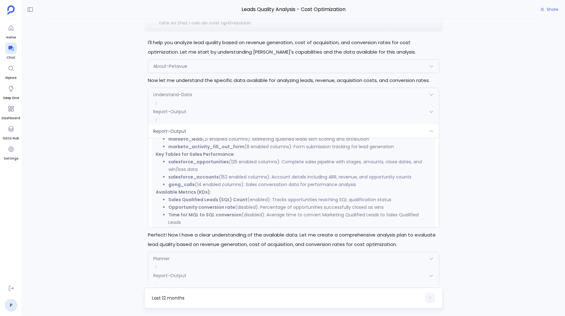
scroll to position [269, 0]
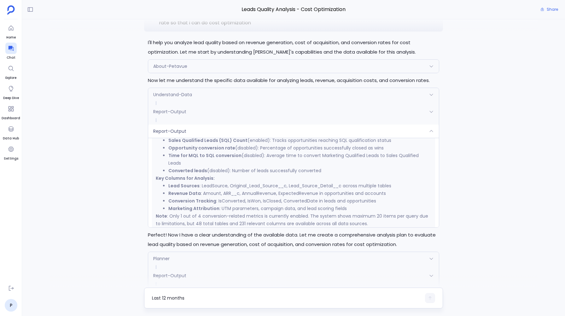
click at [160, 126] on div "Report-Output" at bounding box center [293, 131] width 290 height 13
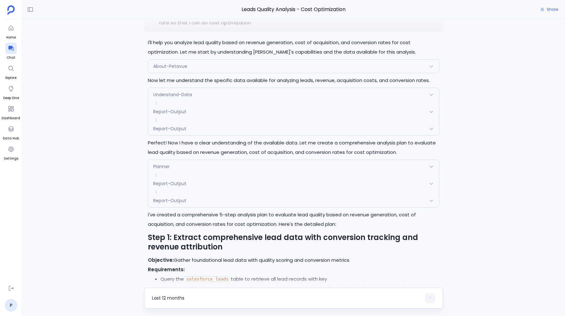
click at [163, 165] on span "Planner" at bounding box center [161, 166] width 16 height 6
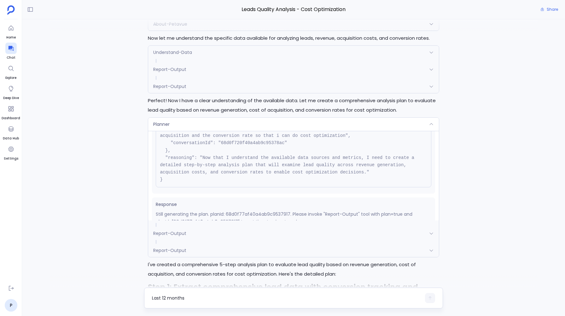
scroll to position [64, 0]
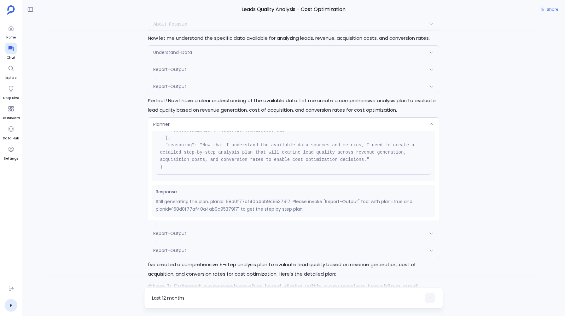
click at [160, 232] on span "Report-Output" at bounding box center [169, 233] width 33 height 6
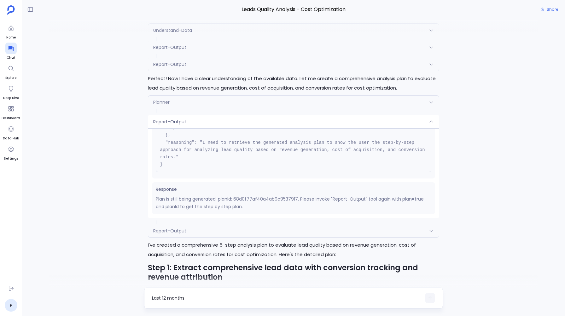
scroll to position [151, 0]
click at [206, 106] on div "Planner" at bounding box center [293, 101] width 290 height 13
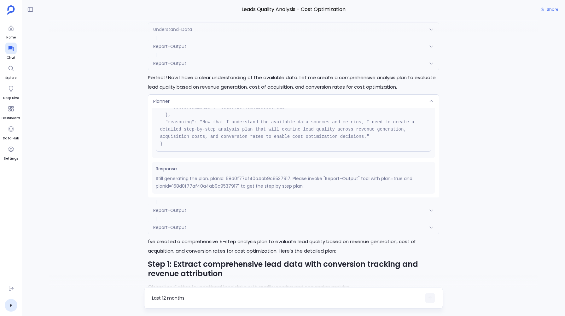
scroll to position [159, 0]
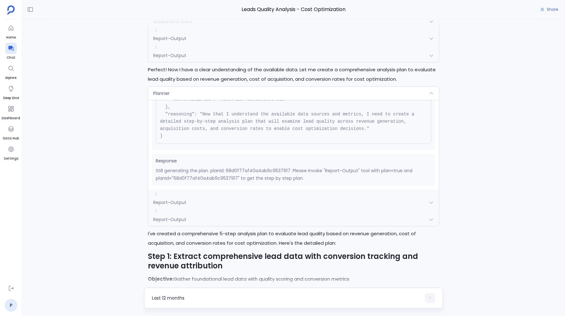
click at [189, 89] on div "Planner" at bounding box center [293, 93] width 290 height 13
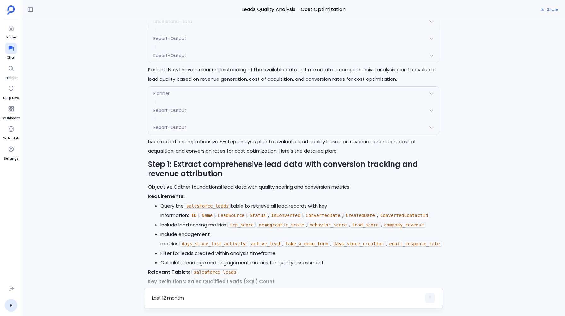
click at [175, 132] on div "Report-Output" at bounding box center [293, 127] width 290 height 13
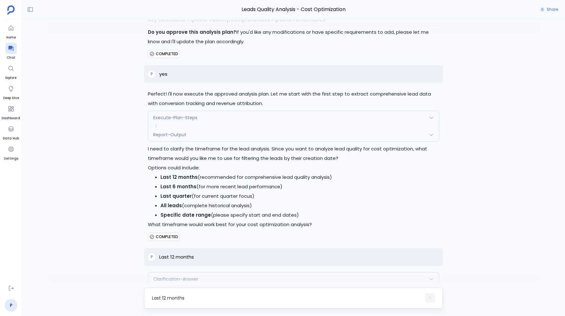
scroll to position [1070, 0]
click at [169, 116] on div "Execute-Plan-Steps" at bounding box center [293, 116] width 290 height 13
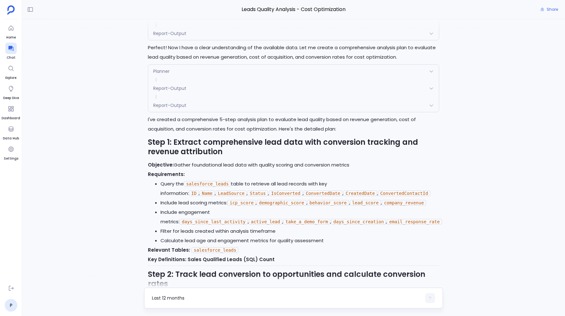
scroll to position [179, 0]
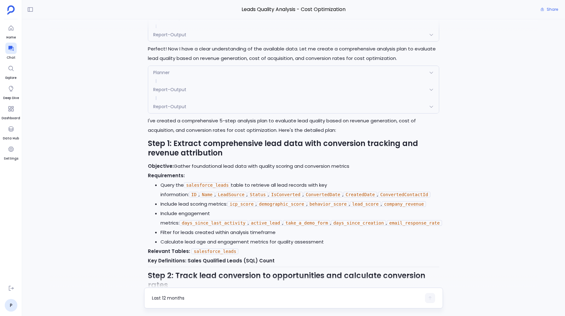
click at [167, 107] on span "Report-Output" at bounding box center [169, 106] width 33 height 6
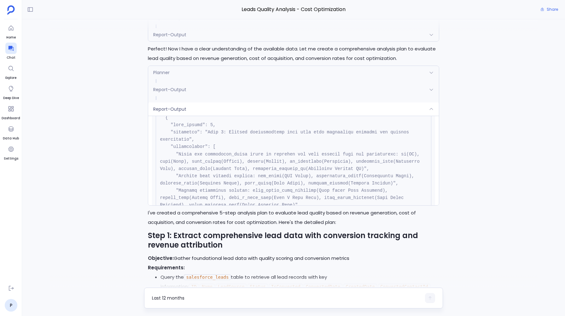
scroll to position [187, 0]
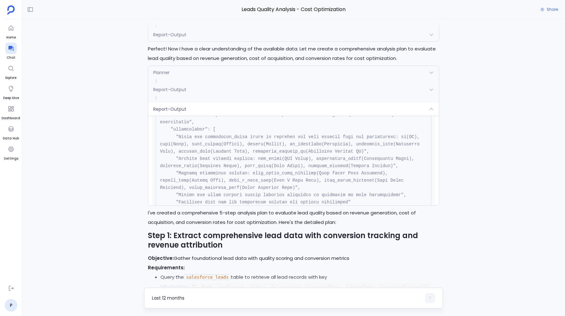
click at [180, 111] on span "Report-Output" at bounding box center [169, 109] width 33 height 6
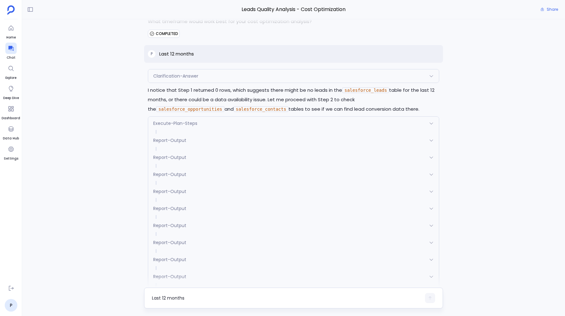
scroll to position [1162, 0]
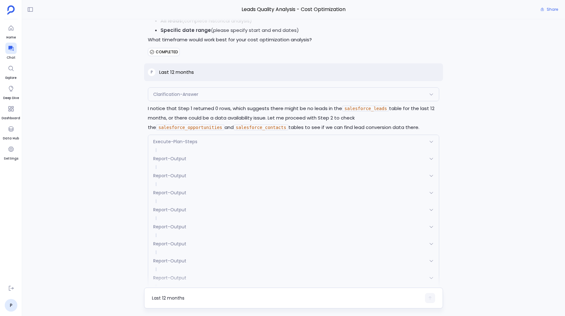
click at [192, 144] on span "Execute-Plan-Steps" at bounding box center [175, 141] width 44 height 6
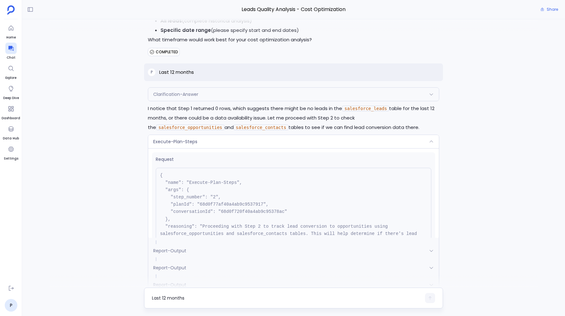
click at [177, 142] on div "Execute-Plan-Steps" at bounding box center [293, 141] width 290 height 13
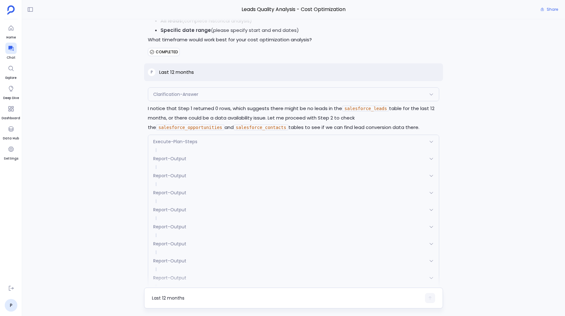
click at [165, 101] on div "Clarification-Answer" at bounding box center [293, 94] width 290 height 13
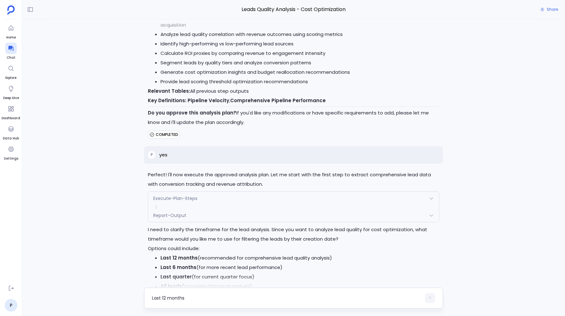
scroll to position [899, 0]
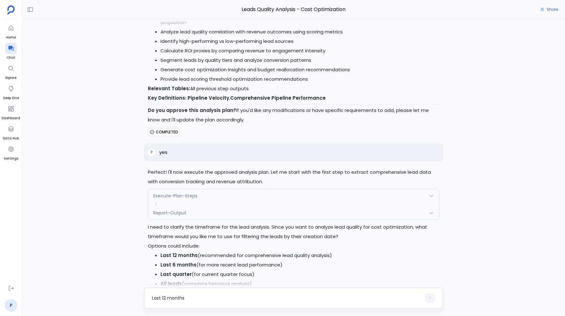
click at [177, 194] on div "Execute-Plan-Steps" at bounding box center [293, 195] width 290 height 13
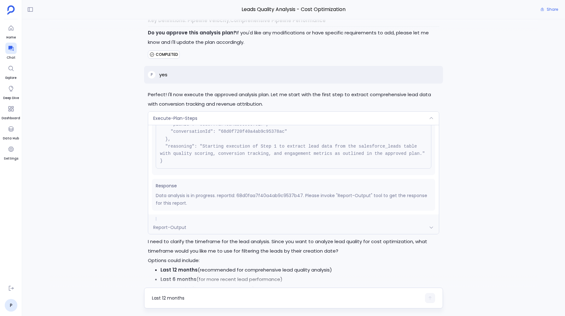
scroll to position [981, 0]
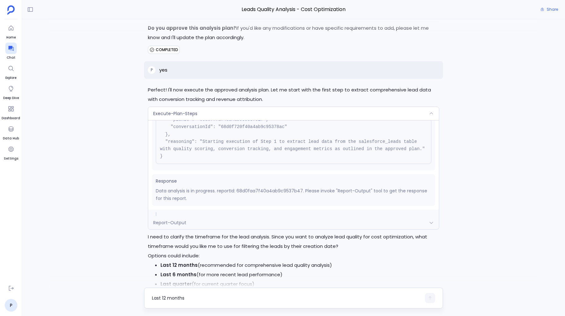
click at [162, 226] on span "Report-Output" at bounding box center [169, 222] width 33 height 6
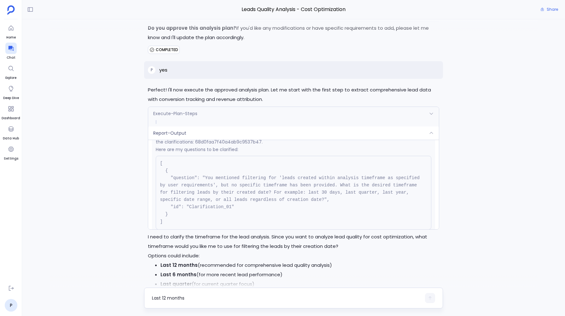
click at [185, 117] on span "Execute-Plan-Steps" at bounding box center [175, 113] width 44 height 6
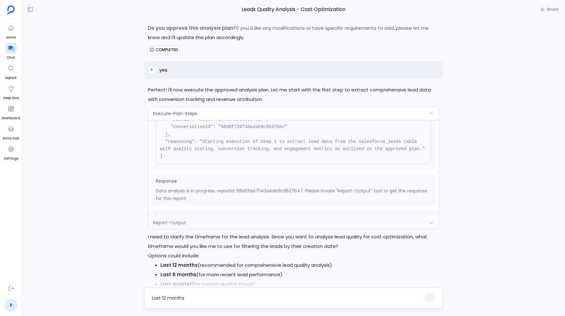
click at [191, 110] on div "Execute-Plan-Steps Request { "name": "Execute-Plan-Steps", "args": { "step_numb…" at bounding box center [293, 168] width 291 height 123
click at [191, 117] on span "Execute-Plan-Steps" at bounding box center [175, 113] width 44 height 6
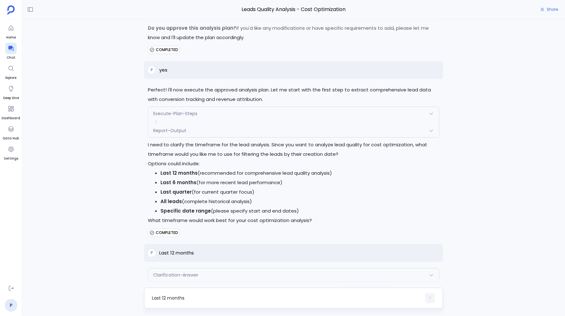
click at [184, 134] on span "Report-Output" at bounding box center [169, 130] width 33 height 6
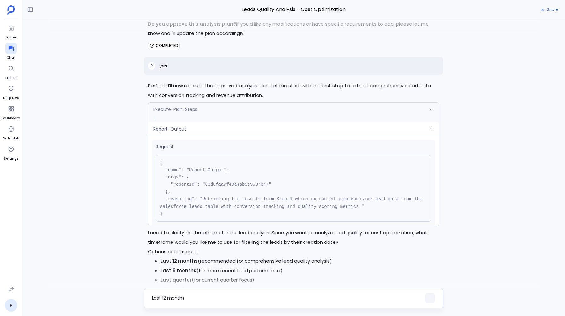
scroll to position [972, 0]
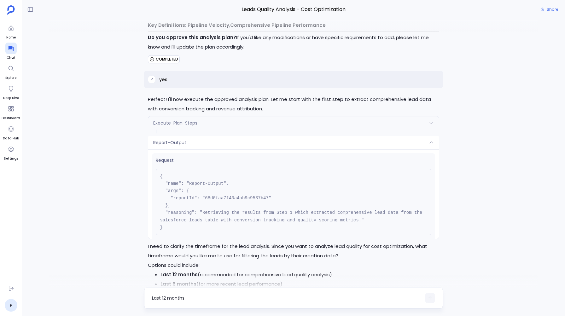
click at [191, 119] on div "Execute-Plan-Steps" at bounding box center [293, 122] width 290 height 13
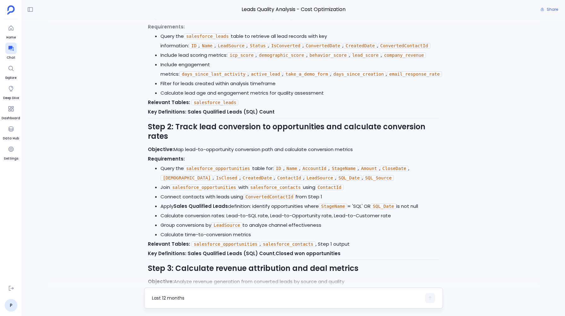
scroll to position [294, 0]
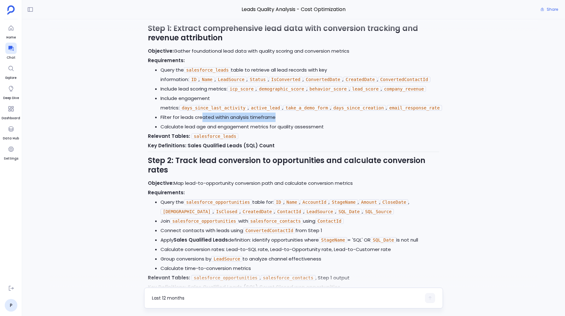
drag, startPoint x: 279, startPoint y: 115, endPoint x: 200, endPoint y: 121, distance: 78.4
click at [200, 121] on li "Filter for leads created within analysis timeframe" at bounding box center [299, 117] width 278 height 9
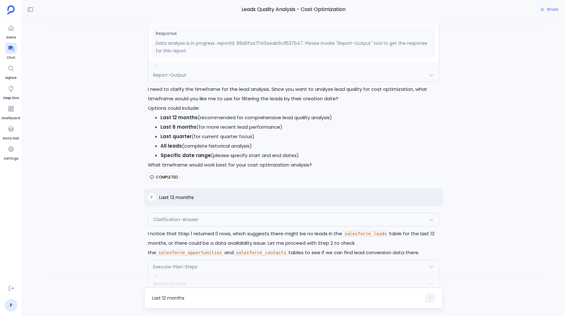
scroll to position [1131, 0]
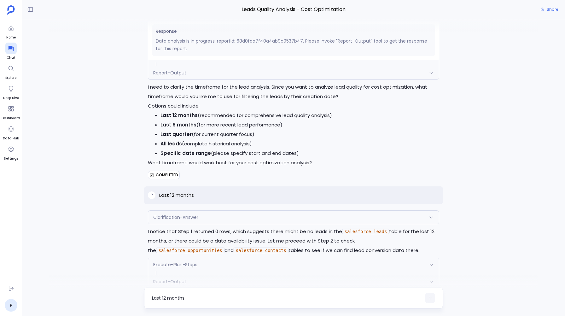
click at [196, 203] on div "P Last 12 months" at bounding box center [293, 195] width 299 height 18
click at [178, 223] on div "Clarification-Answer" at bounding box center [293, 217] width 290 height 13
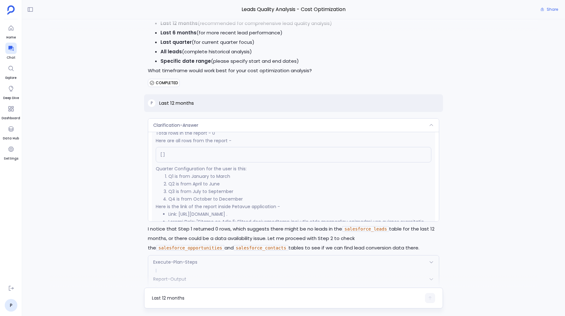
scroll to position [201, 0]
click at [201, 128] on div "Clarification-Answer" at bounding box center [293, 125] width 290 height 13
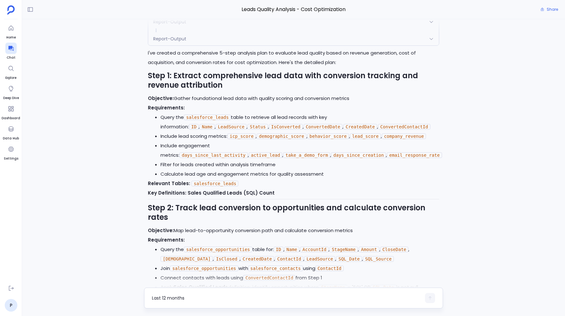
scroll to position [252, 0]
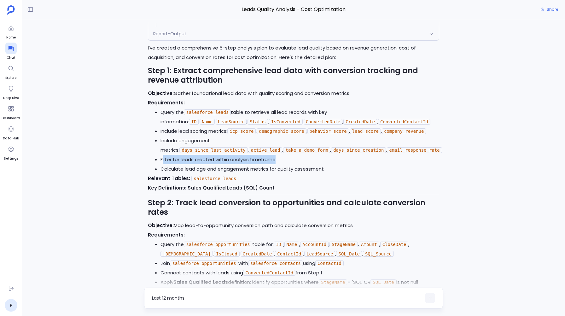
drag, startPoint x: 162, startPoint y: 159, endPoint x: 278, endPoint y: 159, distance: 116.6
click at [278, 159] on li "Filter for leads created within analysis timeframe" at bounding box center [299, 159] width 278 height 9
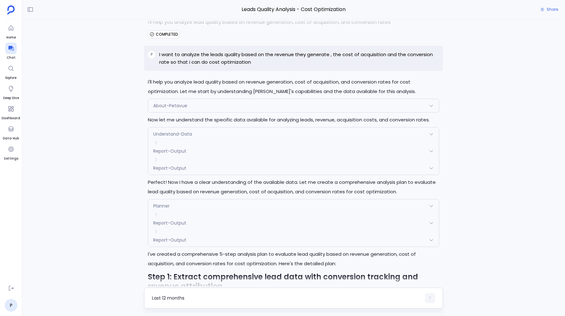
scroll to position [0, 0]
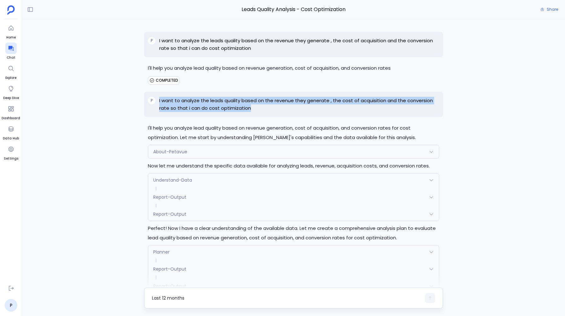
drag, startPoint x: 159, startPoint y: 98, endPoint x: 253, endPoint y: 107, distance: 94.7
click at [253, 107] on p "I want to analyze the leads quality based on the revenue they generate , the co…" at bounding box center [299, 104] width 280 height 15
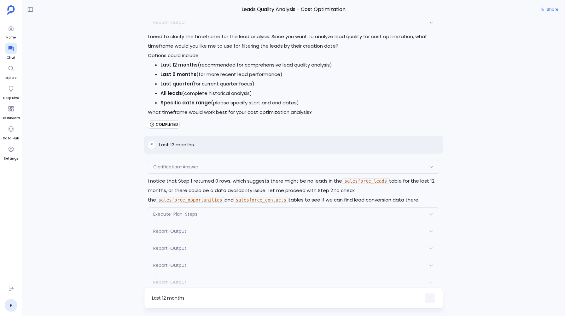
scroll to position [1108, 0]
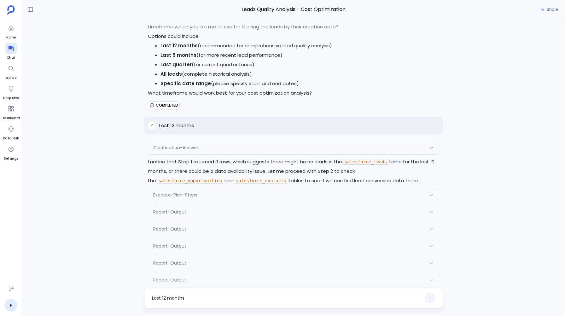
click at [165, 151] on span "Clarification-Answer" at bounding box center [175, 147] width 45 height 6
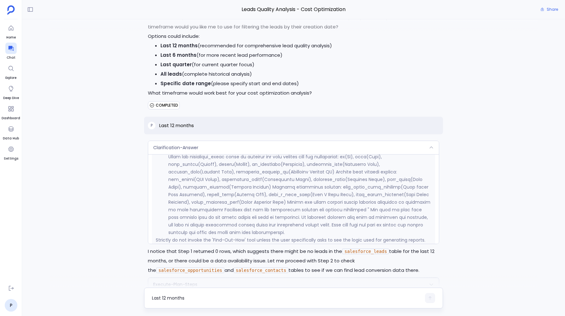
scroll to position [302, 0]
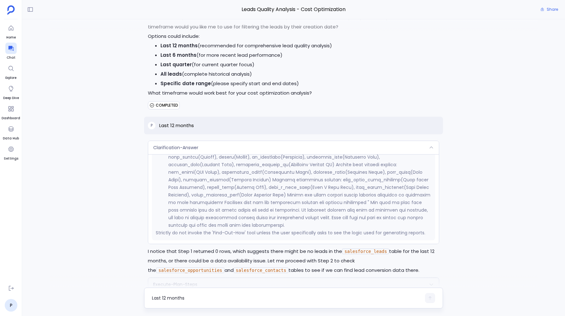
click at [165, 154] on div "Clarification-Answer" at bounding box center [293, 147] width 290 height 13
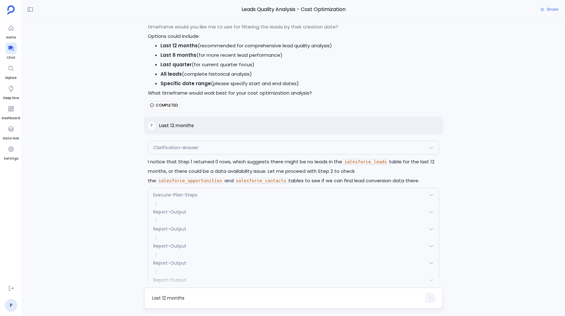
click at [166, 195] on span "Execute-Plan-Steps" at bounding box center [175, 195] width 44 height 6
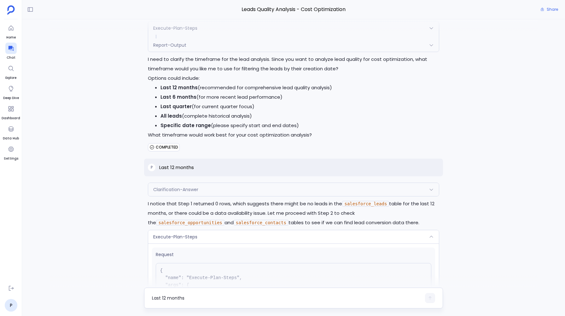
scroll to position [1065, 0]
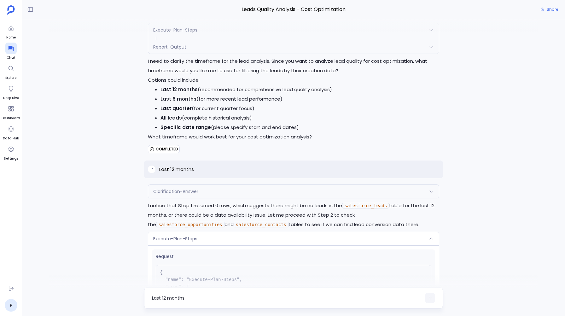
click at [167, 194] on span "Clarification-Answer" at bounding box center [175, 191] width 45 height 6
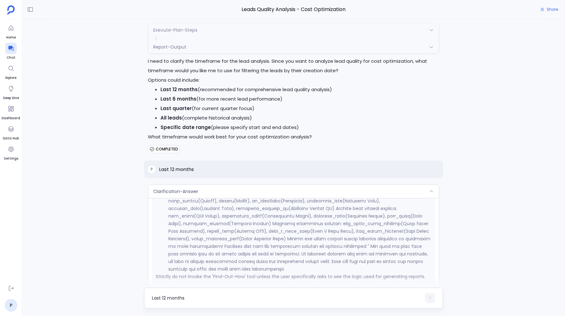
click at [167, 194] on span "Clarification-Answer" at bounding box center [175, 191] width 45 height 6
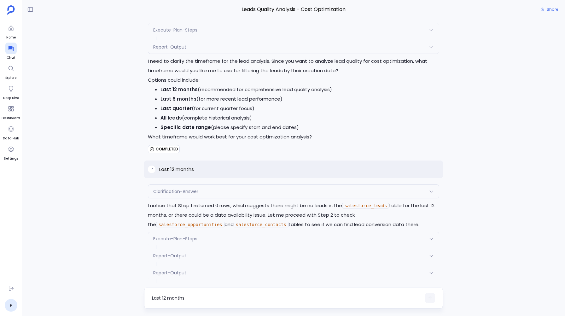
click at [167, 198] on div "Clarification-Answer" at bounding box center [293, 191] width 290 height 13
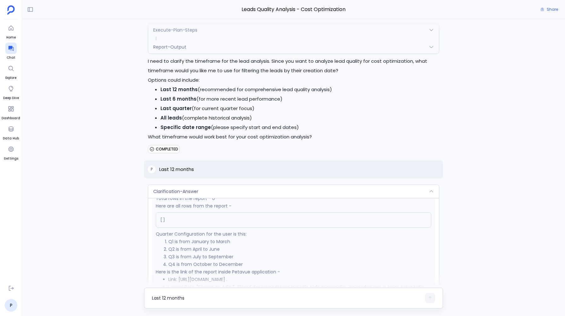
scroll to position [202, 0]
click at [173, 194] on span "Clarification-Answer" at bounding box center [175, 191] width 45 height 6
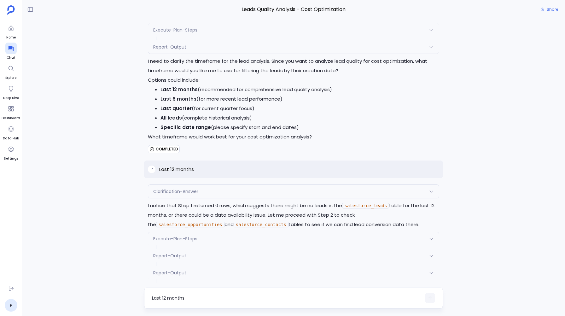
click at [166, 245] on div "Execute-Plan-Steps" at bounding box center [293, 238] width 290 height 13
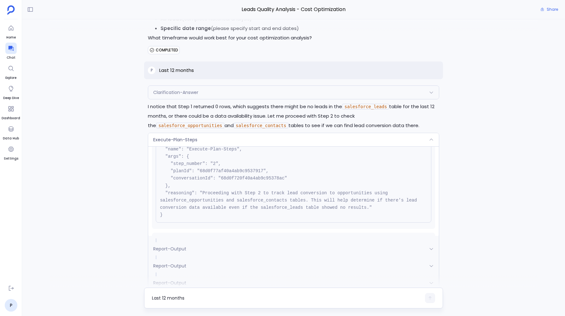
scroll to position [64, 0]
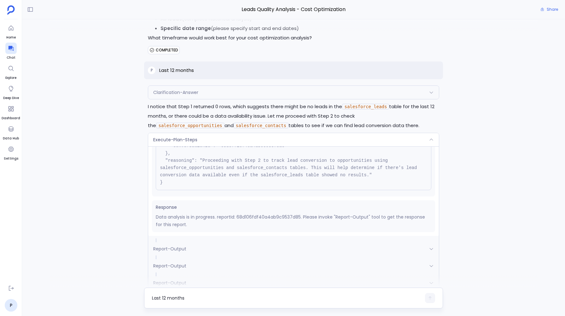
click at [167, 255] on div "Report-Output" at bounding box center [293, 248] width 290 height 13
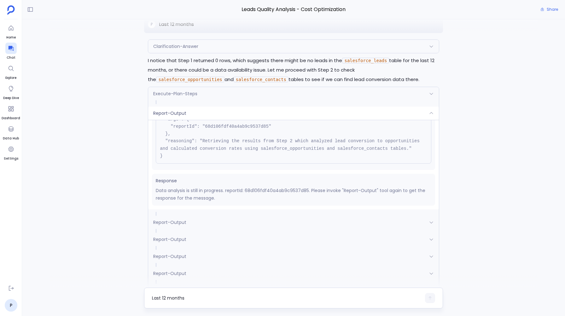
scroll to position [1210, 0]
click at [171, 225] on span "Report-Output" at bounding box center [169, 221] width 33 height 6
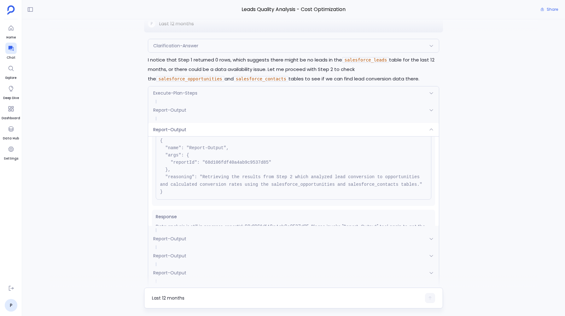
scroll to position [42, 0]
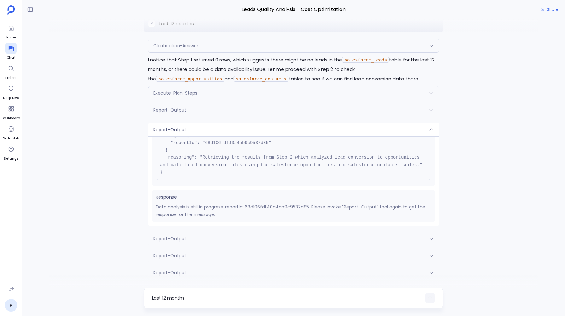
click at [165, 238] on div "Report-Output" at bounding box center [293, 238] width 290 height 13
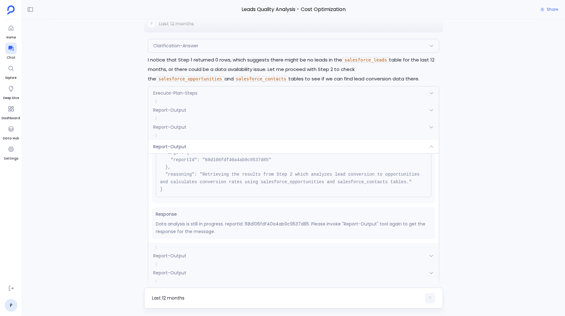
click at [169, 254] on div "Report-Output" at bounding box center [293, 255] width 290 height 13
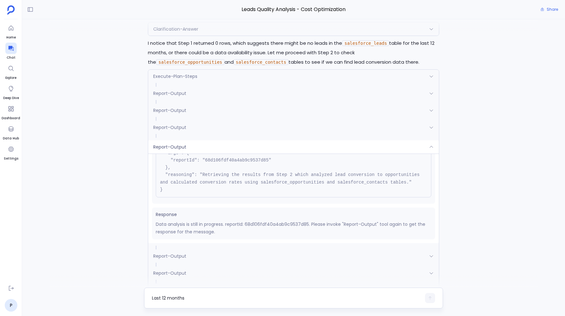
scroll to position [1247, 0]
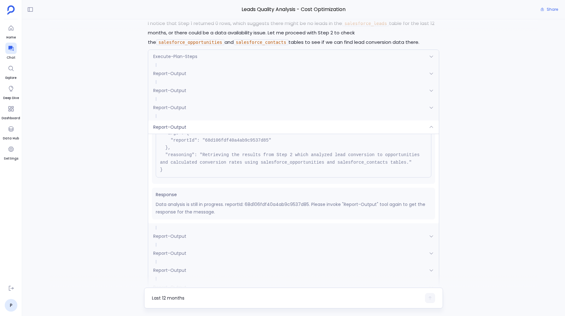
click at [170, 239] on span "Report-Output" at bounding box center [169, 236] width 33 height 6
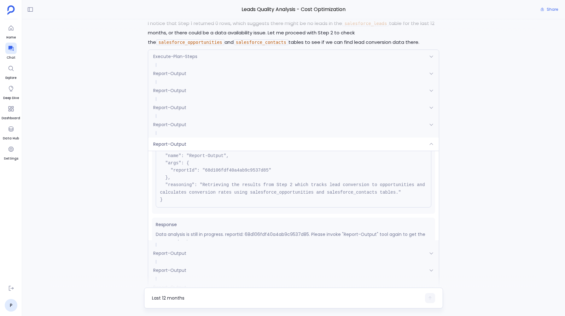
scroll to position [42, 0]
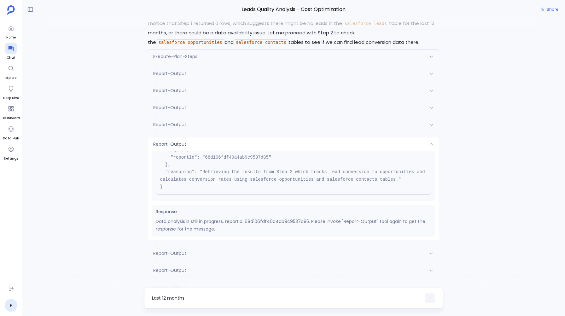
click at [161, 256] on span "Report-Output" at bounding box center [169, 253] width 33 height 6
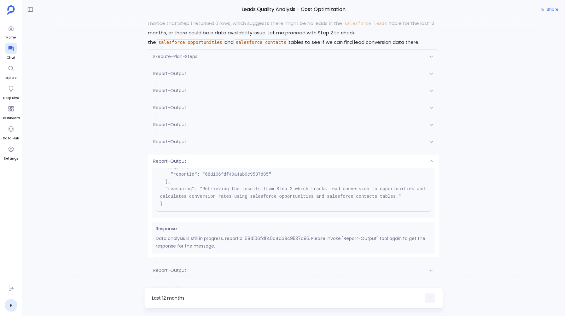
click at [180, 273] on span "Report-Output" at bounding box center [169, 270] width 33 height 6
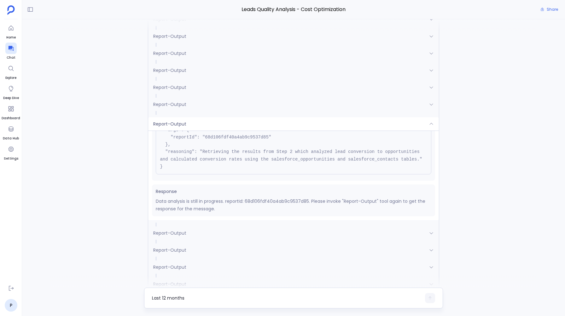
scroll to position [1305, 0]
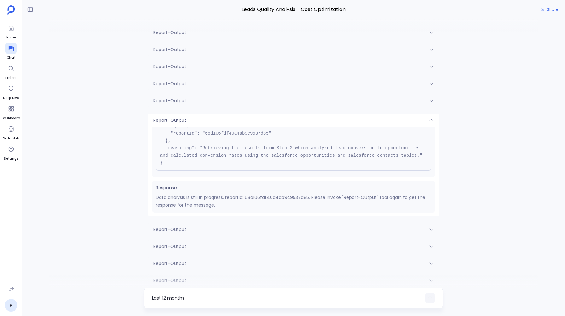
click at [164, 236] on div "Report-Output" at bounding box center [293, 229] width 290 height 13
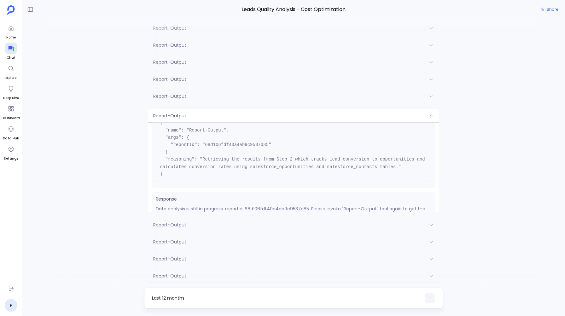
scroll to position [42, 0]
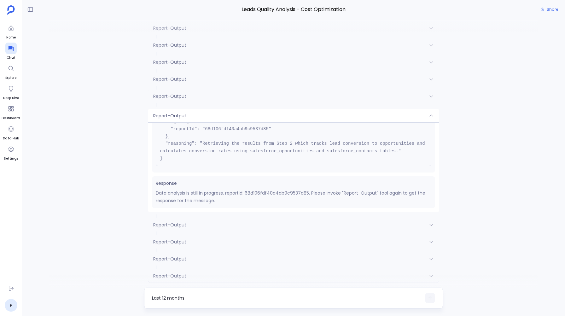
click at [159, 228] on span "Report-Output" at bounding box center [169, 225] width 33 height 6
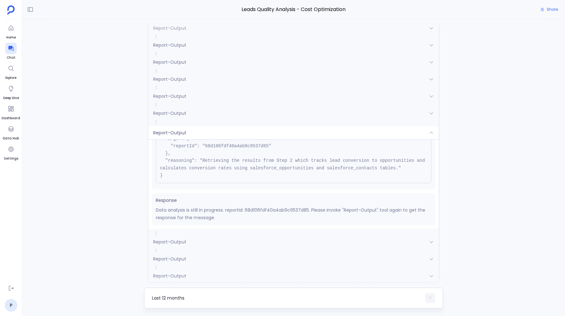
click at [181, 243] on span "Report-Output" at bounding box center [169, 242] width 33 height 6
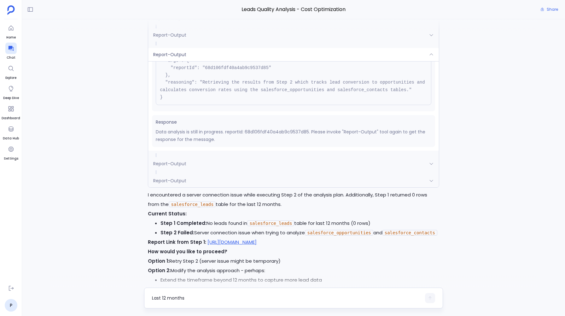
scroll to position [1426, 0]
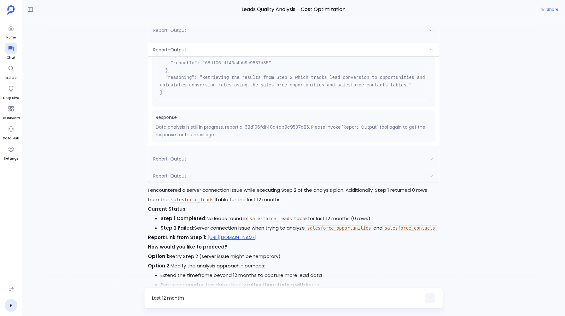
click at [181, 179] on span "Report-Output" at bounding box center [169, 176] width 33 height 6
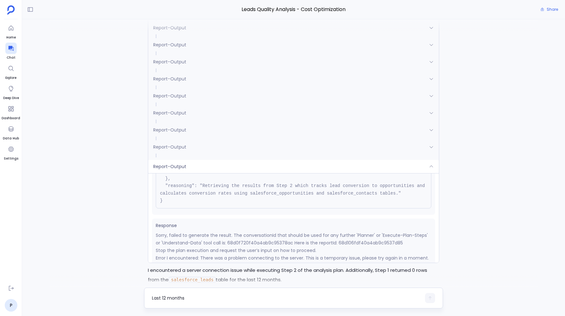
scroll to position [57, 0]
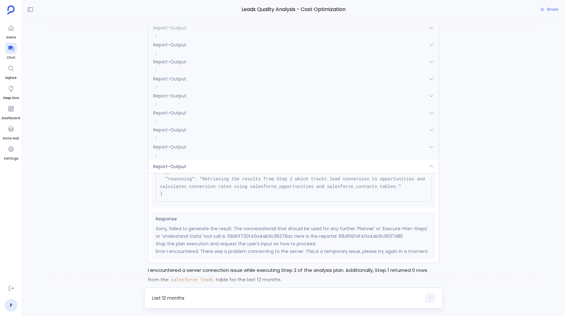
click at [170, 170] on span "Report-Output" at bounding box center [169, 166] width 33 height 6
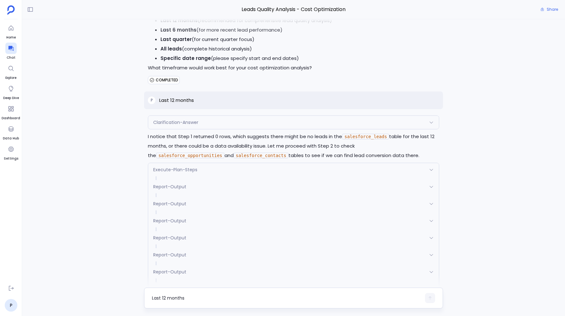
scroll to position [1131, 0]
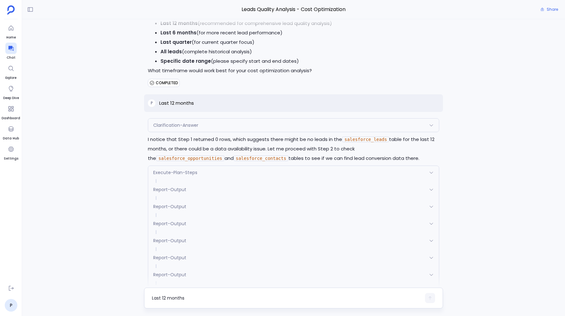
click at [104, 136] on div "P I want to analyze the leads quality based on the revenue they generate , the …" at bounding box center [293, 153] width 543 height 268
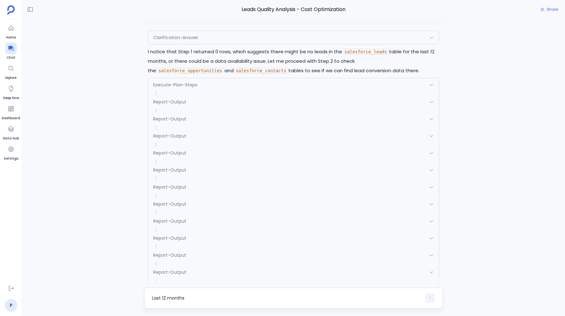
scroll to position [1212, 0]
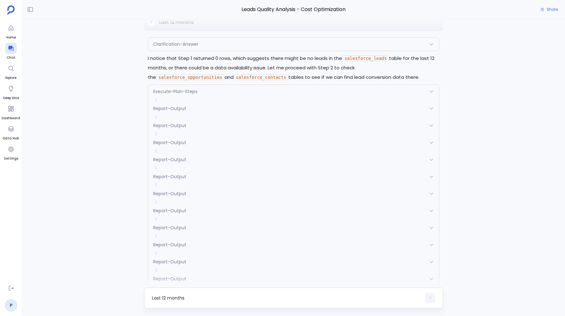
click at [166, 94] on span "Execute-Plan-Steps" at bounding box center [175, 91] width 44 height 6
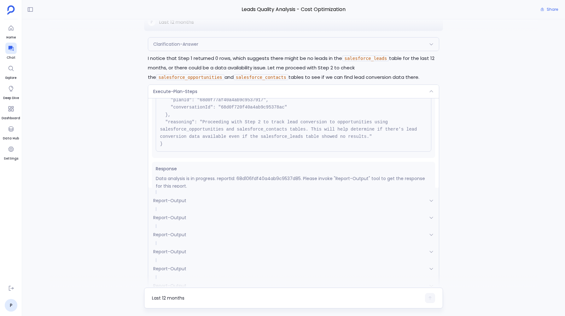
scroll to position [64, 0]
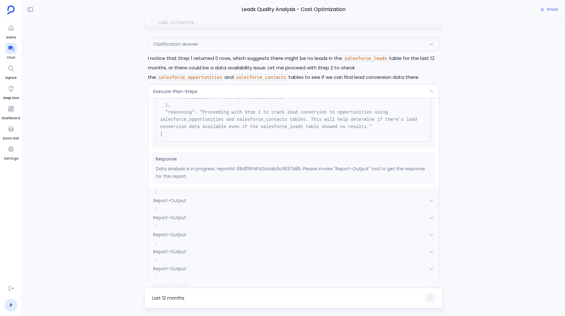
click at [265, 173] on p "Data analysis is in progress. reportId: 68d106fdf40a4ab9c9537d85. Please invoke…" at bounding box center [293, 172] width 275 height 15
copy p "68d106fdf40a4ab9c9537d85"
click at [82, 173] on div "P I want to analyze the leads quality based on the revenue they generate , the …" at bounding box center [293, 153] width 543 height 268
click at [171, 95] on span "Execute-Plan-Steps" at bounding box center [175, 91] width 44 height 6
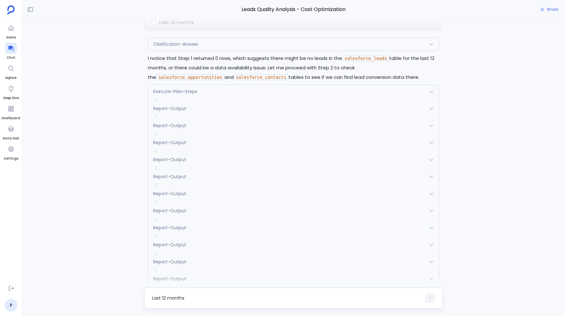
click at [171, 95] on span "Execute-Plan-Steps" at bounding box center [175, 91] width 44 height 6
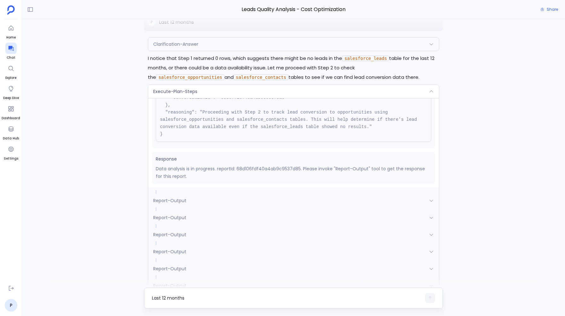
click at [171, 95] on span "Execute-Plan-Steps" at bounding box center [175, 91] width 44 height 6
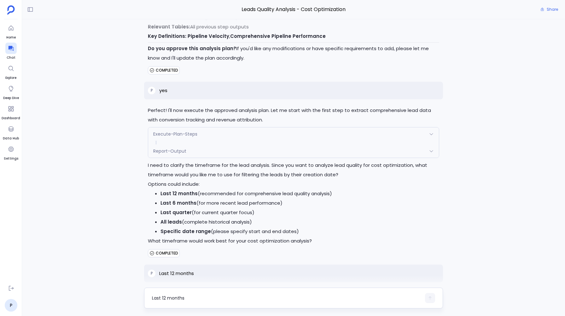
scroll to position [961, 0]
drag, startPoint x: 158, startPoint y: 192, endPoint x: 161, endPoint y: 193, distance: 3.5
click at [161, 193] on ul "Last 12 months (recommended for comprehensive lead quality analysis) Last 6 mon…" at bounding box center [293, 212] width 291 height 47
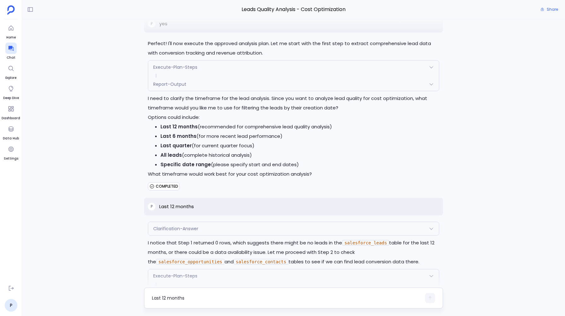
scroll to position [1028, 0]
drag, startPoint x: 156, startPoint y: 210, endPoint x: 197, endPoint y: 211, distance: 40.7
click at [197, 211] on div "P Last 12 months" at bounding box center [293, 206] width 299 height 18
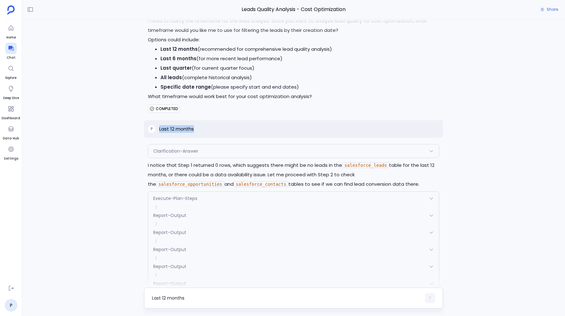
scroll to position [1135, 0]
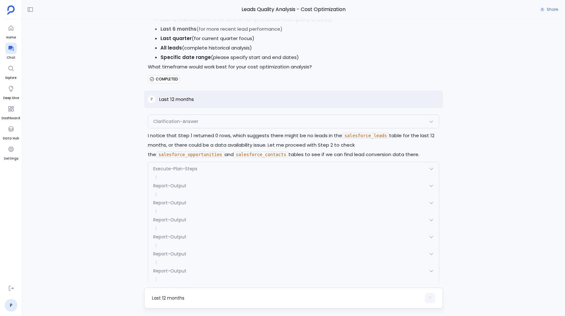
click at [162, 124] on span "Clarification-Answer" at bounding box center [175, 121] width 45 height 6
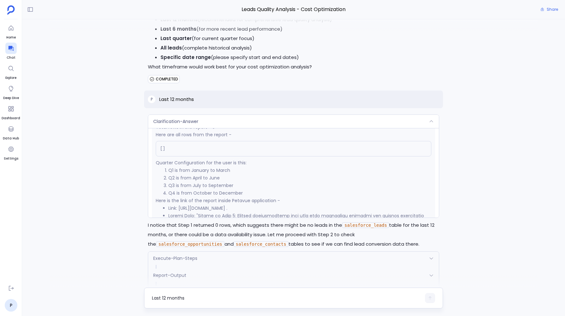
click at [162, 124] on span "Clarification-Answer" at bounding box center [175, 121] width 45 height 6
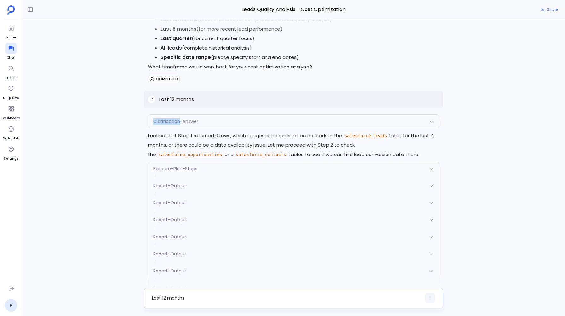
click at [162, 124] on span "Clarification-Answer" at bounding box center [175, 121] width 45 height 6
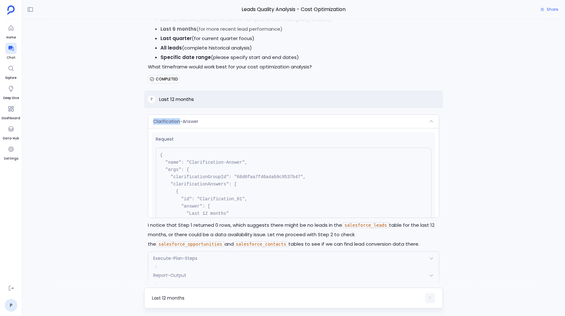
scroll to position [13, 0]
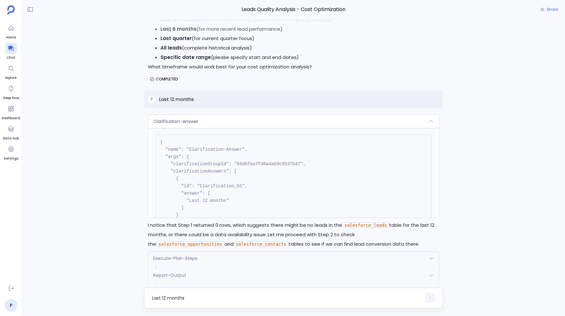
click at [178, 176] on pre "{ "name": "Clarification-Answer", "args": { "clarificationGroupId": "68d0faa7f4…" at bounding box center [293, 197] width 275 height 125
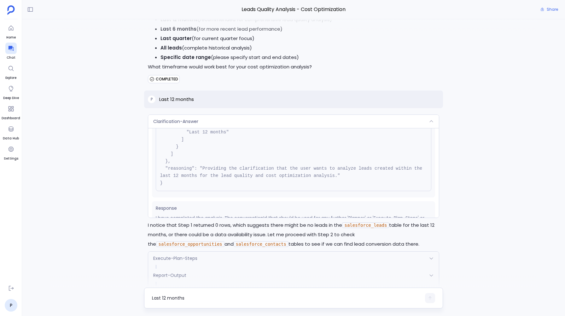
scroll to position [85, 0]
click at [178, 119] on div "Clarification-Answer" at bounding box center [293, 121] width 290 height 13
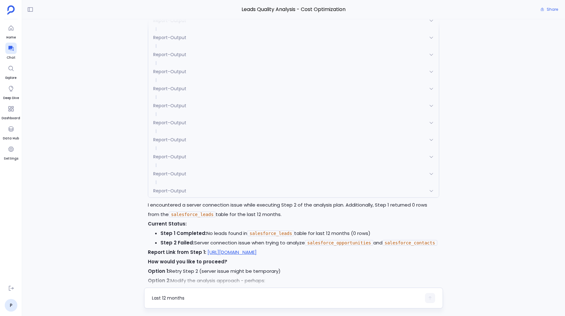
scroll to position [1320, 0]
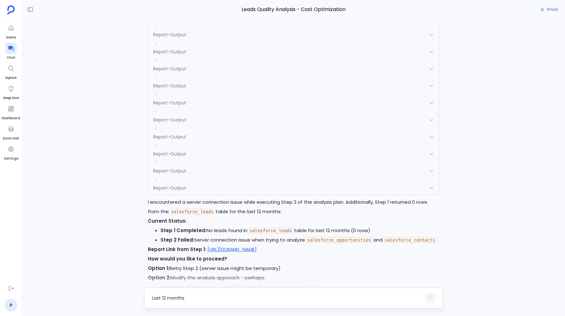
click at [166, 189] on span "Report-Output" at bounding box center [169, 188] width 33 height 6
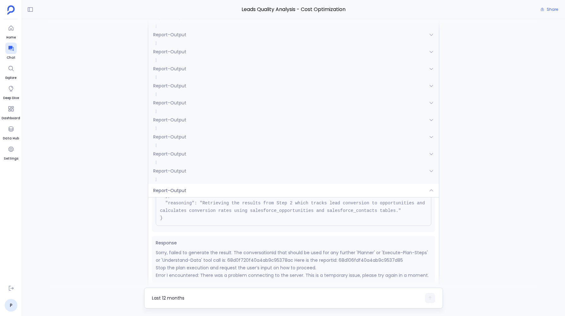
click at [176, 147] on span at bounding box center [293, 145] width 290 height 4
click at [174, 164] on span at bounding box center [293, 162] width 290 height 4
click at [174, 160] on div "Report-Output" at bounding box center [293, 153] width 290 height 13
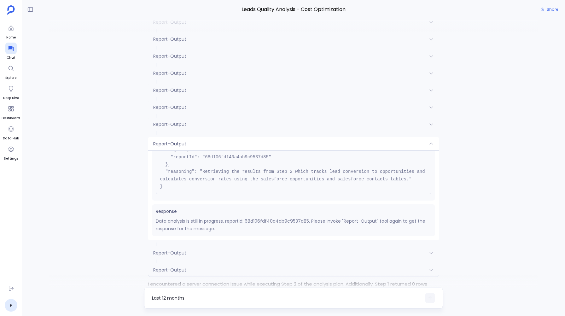
scroll to position [1367, 0]
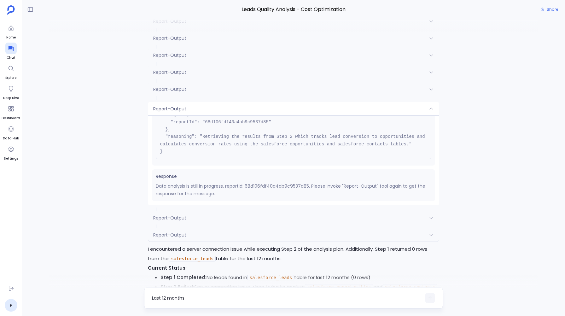
click at [166, 238] on span "Report-Output" at bounding box center [169, 235] width 33 height 6
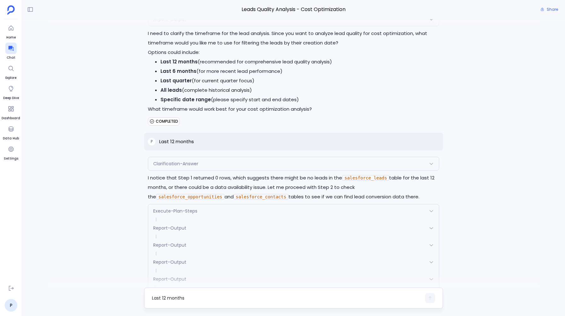
scroll to position [1092, 0]
drag, startPoint x: 159, startPoint y: 147, endPoint x: 204, endPoint y: 147, distance: 44.8
click at [204, 147] on div "P Last 12 months" at bounding box center [293, 142] width 299 height 18
click at [102, 241] on div "P I want to analyze the leads quality based on the revenue they generate , the …" at bounding box center [293, 153] width 543 height 268
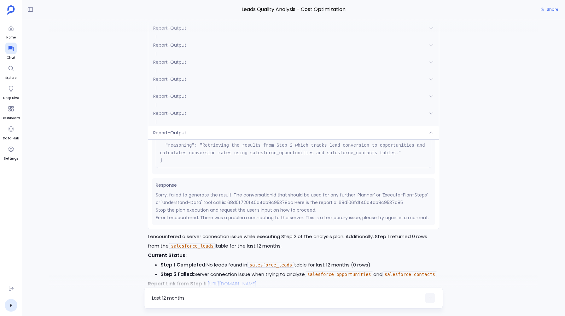
scroll to position [1386, 0]
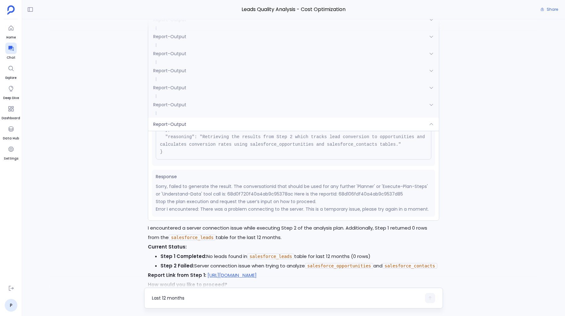
click at [177, 122] on div "Report-Output" at bounding box center [293, 124] width 290 height 13
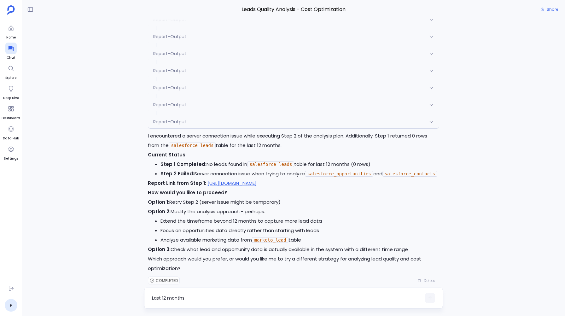
click at [178, 128] on div "Report-Output" at bounding box center [293, 121] width 290 height 13
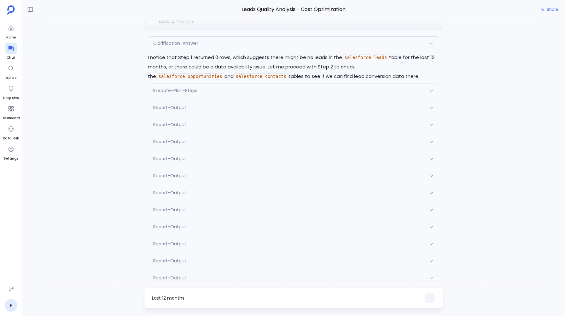
scroll to position [1213, 0]
click at [185, 127] on span "Report-Output" at bounding box center [169, 124] width 33 height 6
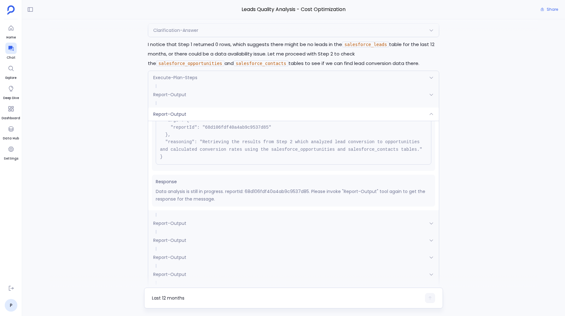
scroll to position [1226, 0]
click at [278, 193] on p "Data analysis is still in progress. reportId: 68d106fdf40a4ab9c9537d85. Please …" at bounding box center [293, 194] width 275 height 15
copy p "68d106fdf40a4ab9c9537d85"
click at [278, 193] on p "Data analysis is still in progress. reportId: 68d106fdf40a4ab9c9537d85. Please …" at bounding box center [293, 194] width 275 height 15
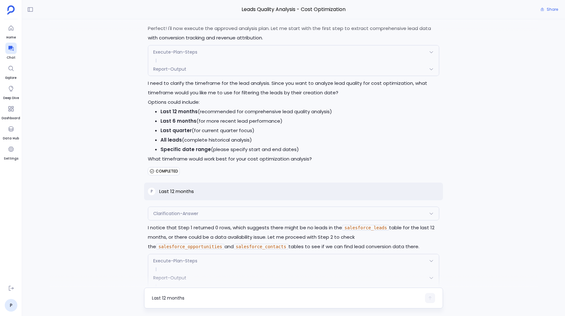
scroll to position [1043, 0]
click at [170, 193] on p "Last 12 months" at bounding box center [176, 191] width 35 height 8
copy p "Last 12 months"
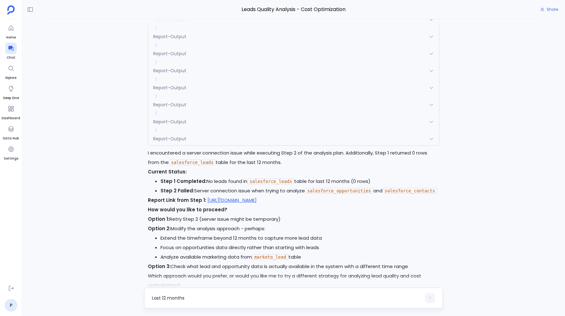
scroll to position [1434, 0]
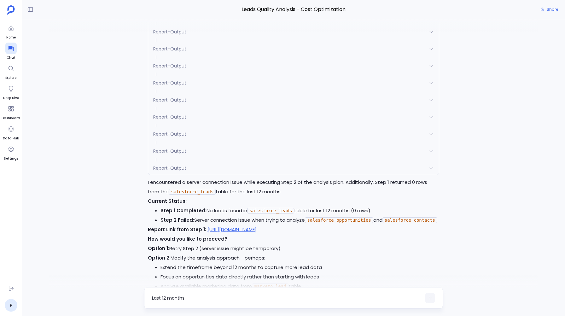
click at [174, 171] on span "Report-Output" at bounding box center [169, 168] width 33 height 6
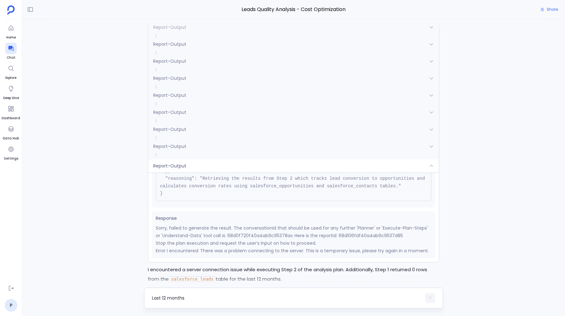
scroll to position [1349, 0]
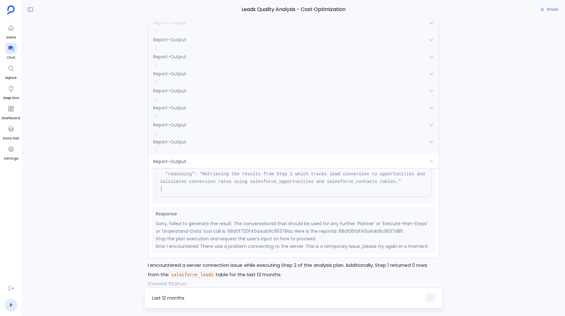
click at [154, 231] on div "Response Sorry, failed to generate the result. The conversationId that should b…" at bounding box center [293, 230] width 283 height 47
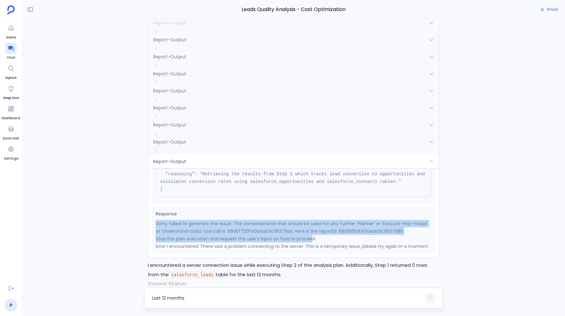
drag, startPoint x: 154, startPoint y: 226, endPoint x: 311, endPoint y: 245, distance: 157.8
click at [311, 245] on div "Response Sorry, failed to generate the result. The conversationId that should b…" at bounding box center [293, 230] width 283 height 47
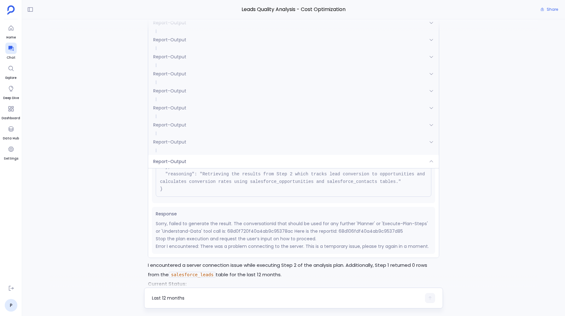
click at [232, 176] on pre "{ "name": "Report-Output", "args": { "reportId": "68d106fdf40a4ab9c9537d85" }, …" at bounding box center [293, 163] width 275 height 67
click at [229, 168] on div "Report-Output" at bounding box center [293, 161] width 290 height 13
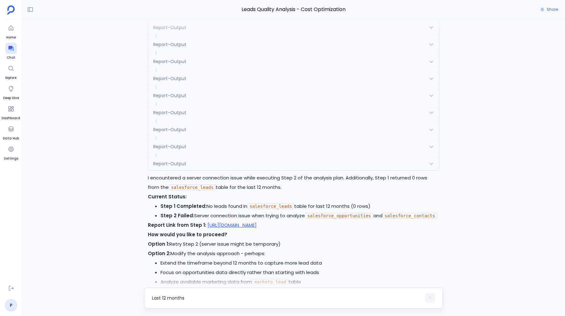
scroll to position [1344, 0]
click at [171, 165] on span "Report-Output" at bounding box center [169, 164] width 33 height 6
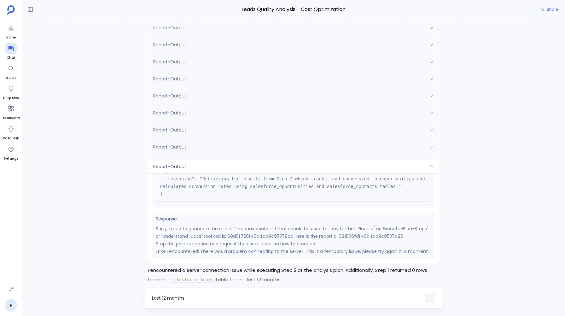
click at [173, 148] on span "Report-Output" at bounding box center [169, 147] width 33 height 6
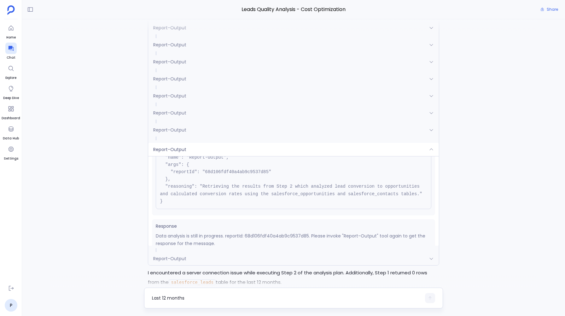
scroll to position [42, 0]
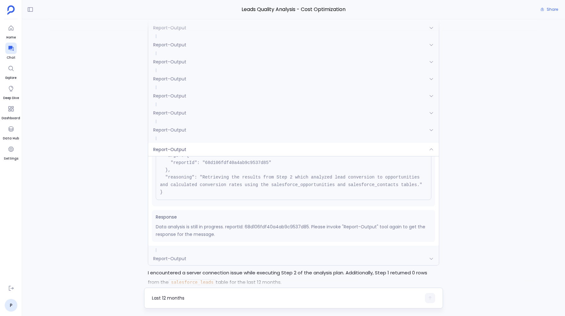
click at [266, 231] on p "Data analysis is still in progress. reportId: 68d106fdf40a4ab9c9537d85. Please …" at bounding box center [293, 230] width 275 height 15
copy p "68d106fdf40a4ab9c9537d85"
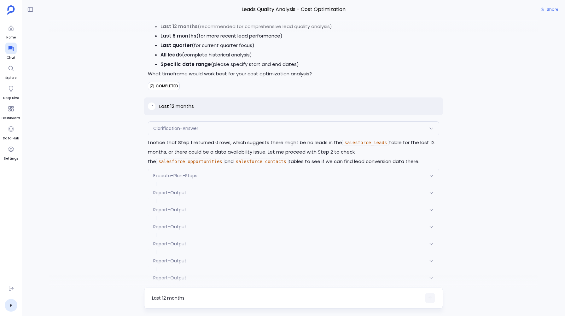
scroll to position [1119, 0]
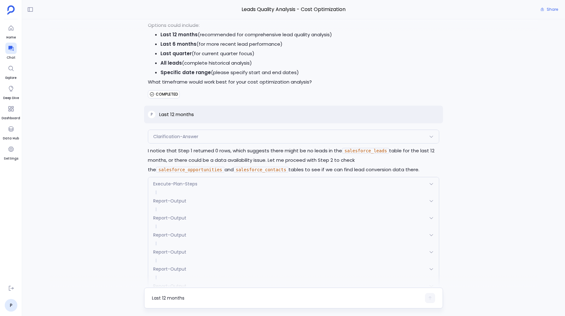
click at [170, 133] on div "Clarification-Answer" at bounding box center [293, 136] width 290 height 13
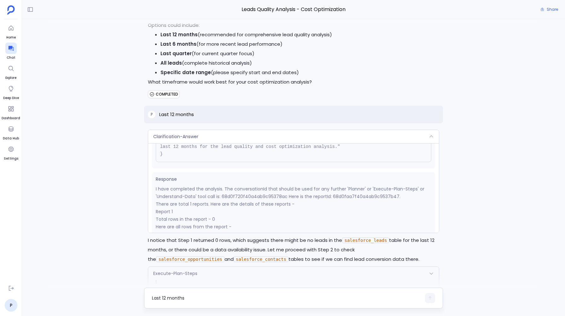
scroll to position [126, 0]
click at [365, 197] on p "I have completed the analysis. The conversationId that should be used for any f…" at bounding box center [293, 191] width 275 height 15
copy p "68d0faa7f40a4ab9c9537b47"
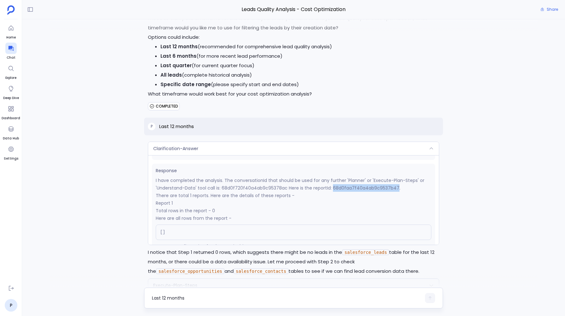
scroll to position [144, 0]
drag, startPoint x: 223, startPoint y: 185, endPoint x: 194, endPoint y: 185, distance: 29.6
click at [194, 185] on p "I have completed the analysis. The conversationId that should be used for any f…" at bounding box center [293, 185] width 275 height 15
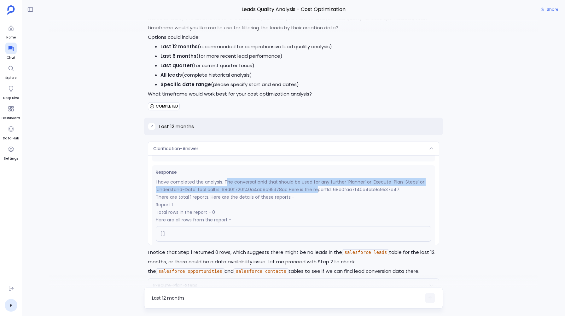
drag, startPoint x: 226, startPoint y: 188, endPoint x: 314, endPoint y: 189, distance: 87.6
click at [314, 189] on p "I have completed the analysis. The conversationId that should be used for any f…" at bounding box center [293, 185] width 275 height 15
click at [352, 186] on p "I have completed the analysis. The conversationId that should be used for any f…" at bounding box center [293, 185] width 275 height 15
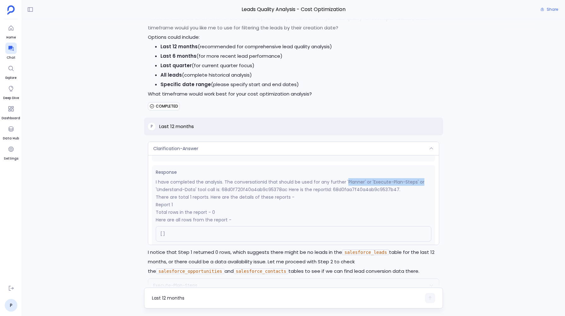
drag, startPoint x: 352, startPoint y: 186, endPoint x: 416, endPoint y: 186, distance: 64.0
click at [416, 186] on p "I have completed the analysis. The conversationId that should be used for any f…" at bounding box center [293, 185] width 275 height 15
click at [98, 155] on div "P I want to analyze the leads quality based on the revenue they generate , the …" at bounding box center [293, 153] width 543 height 268
click at [152, 152] on div "Clarification-Answer" at bounding box center [293, 148] width 290 height 13
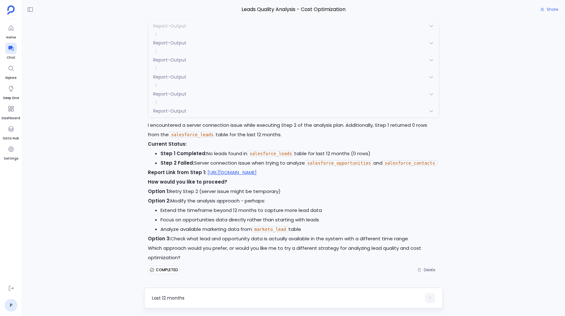
scroll to position [1410, 0]
drag, startPoint x: 159, startPoint y: 211, endPoint x: 211, endPoint y: 208, distance: 52.1
click at [211, 209] on ul "Extend the timeframe beyond 12 months to capture more lead data Focus on opport…" at bounding box center [293, 220] width 291 height 28
copy li "Extend the timeframe"
click at [176, 297] on textarea "Last 12 months" at bounding box center [286, 298] width 269 height 6
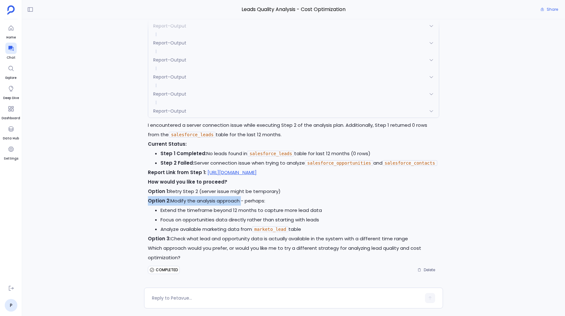
drag, startPoint x: 143, startPoint y: 197, endPoint x: 240, endPoint y: 202, distance: 96.9
click at [240, 202] on div "P I want to analyze the leads quality based on the revenue they generate , the …" at bounding box center [293, 153] width 543 height 268
copy p "Option 2: Modify the analysis approach"
click at [181, 298] on textarea at bounding box center [286, 298] width 269 height 6
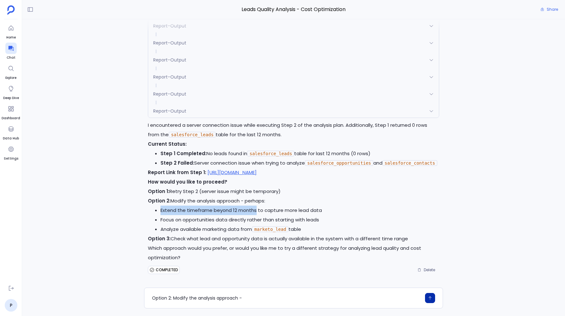
drag, startPoint x: 159, startPoint y: 211, endPoint x: 254, endPoint y: 211, distance: 95.5
click at [254, 211] on ul "Extend the timeframe beyond 12 months to capture more lead data Focus on opport…" at bounding box center [293, 220] width 291 height 28
copy li "Extend the timeframe beyond 12 months"
click at [250, 295] on textarea "Option 2: Modify the analysis approach -" at bounding box center [286, 298] width 269 height 6
click at [252, 298] on textarea "Option 2: Modify the analysis approach - Extend the timeframe beyond 12 months" at bounding box center [286, 298] width 269 height 6
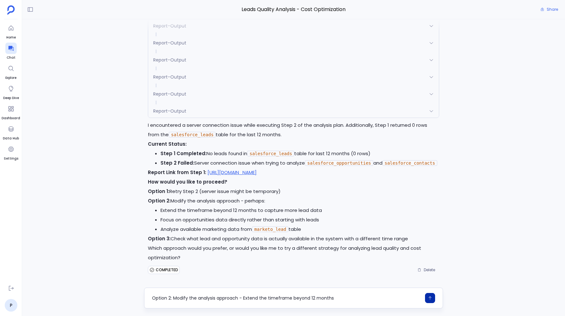
click at [252, 298] on textarea "Option 2: Modify the analysis approach - Extend the timeframe beyond 12 months" at bounding box center [286, 298] width 269 height 6
click at [297, 297] on textarea "Option 2: Modify the analysis approach - make the timeframe beyond 12 months" at bounding box center [286, 298] width 269 height 6
click at [287, 299] on textarea "Option 2: Modify the analysis approach - make the timeframefrom 12 months" at bounding box center [286, 298] width 269 height 6
click at [300, 299] on textarea "Option 2: Modify the analysis approach - make the timeframe from 12 months" at bounding box center [286, 298] width 269 height 6
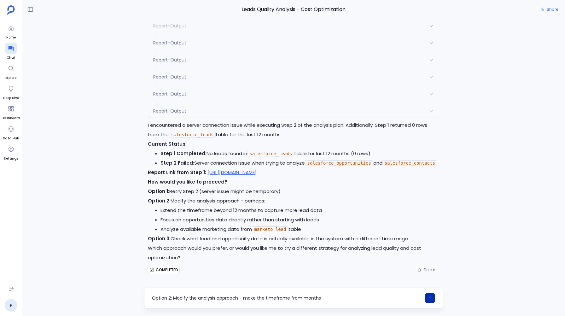
click at [320, 297] on textarea "Option 2: Modify the analysis approach - make the timeframe from months" at bounding box center [286, 298] width 269 height 6
type textarea "Option 2: Modify the analysis approach - make the timeframe from last 36 months"
click at [430, 299] on icon "button" at bounding box center [430, 298] width 4 height 4
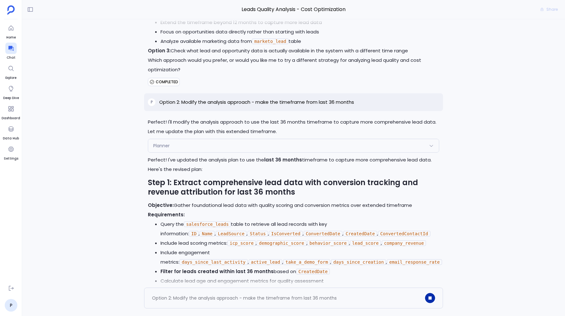
scroll to position [1594, 0]
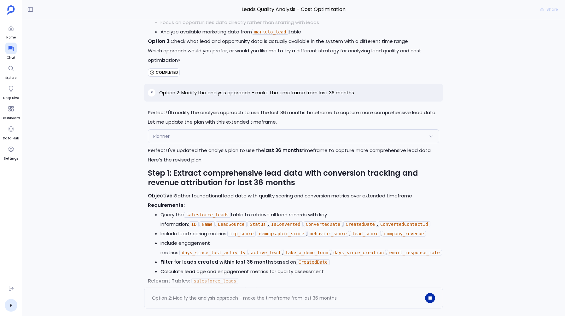
click at [172, 143] on div "Planner" at bounding box center [293, 136] width 290 height 13
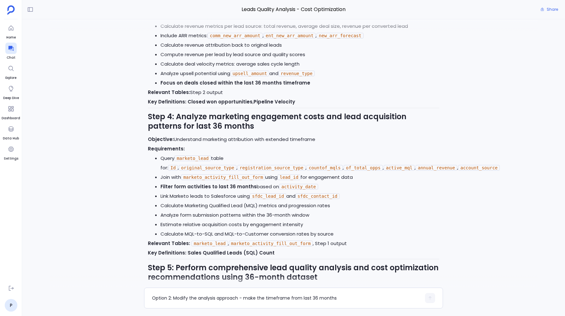
scroll to position [2341, 0]
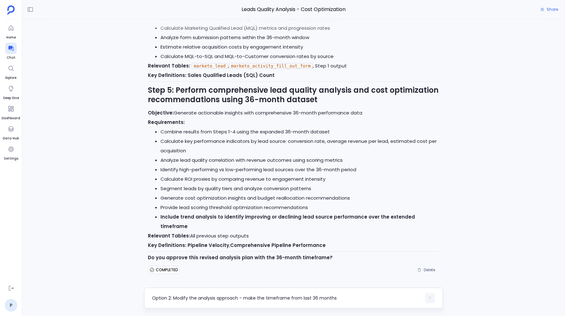
click at [154, 299] on textarea "Option 2: Modify the analysis approach - make the timeframe from last 36 months" at bounding box center [286, 298] width 269 height 6
type textarea "Yes"
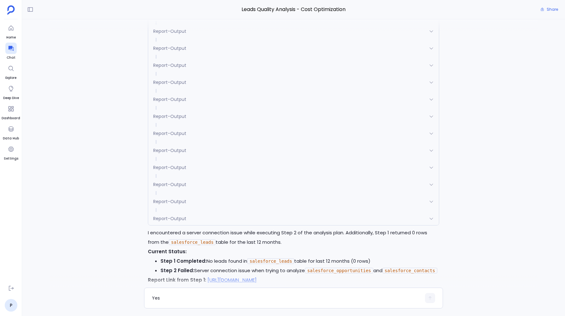
scroll to position [1280, 0]
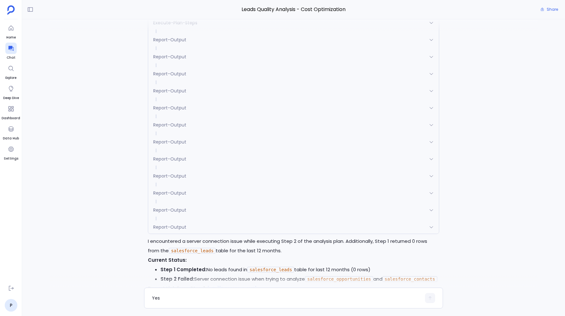
click at [168, 227] on div "Report-Output" at bounding box center [293, 226] width 290 height 13
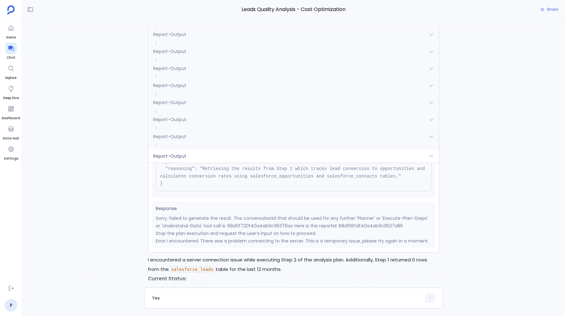
scroll to position [1356, 0]
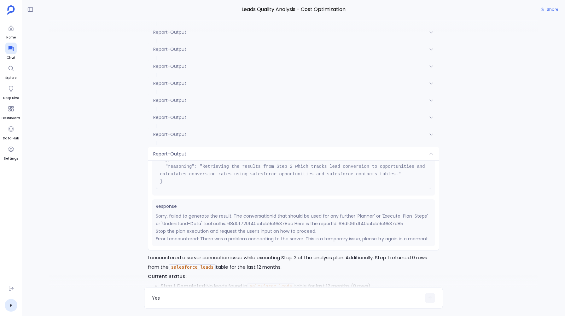
click at [189, 160] on div "Report-Output" at bounding box center [293, 153] width 290 height 13
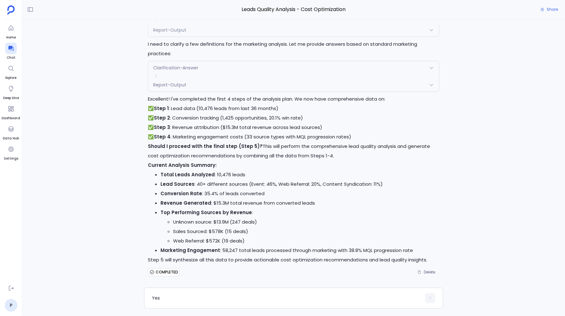
scroll to position [2789, 0]
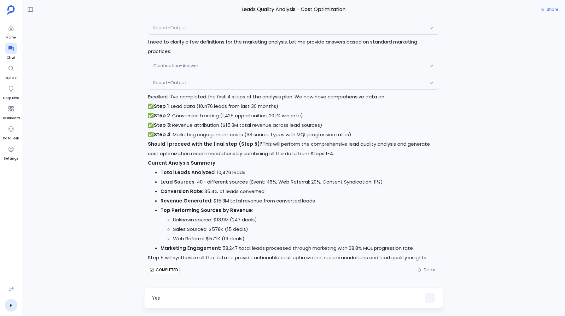
click at [163, 295] on textarea "Yes" at bounding box center [286, 298] width 269 height 6
type textarea "yes"
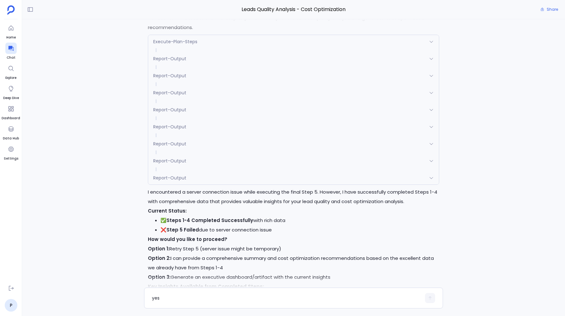
scroll to position [3072, 0]
click at [193, 46] on span "Execute-Plan-Steps" at bounding box center [175, 42] width 44 height 6
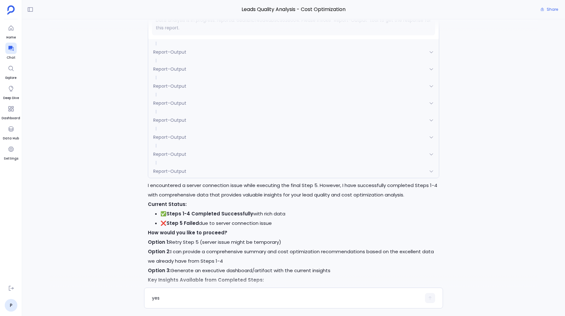
scroll to position [3173, 0]
click at [179, 175] on div "Report-Output" at bounding box center [293, 170] width 290 height 13
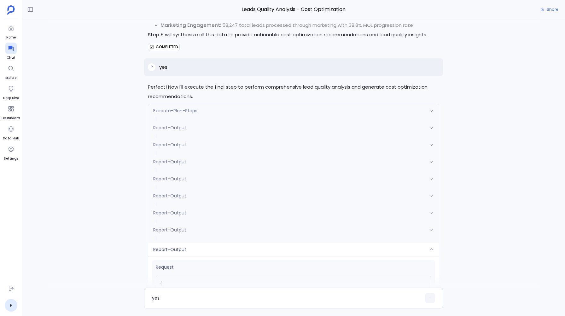
scroll to position [3000, 0]
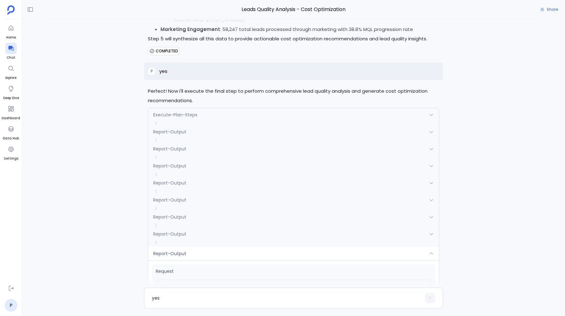
click at [163, 75] on p "yes" at bounding box center [163, 71] width 8 height 8
copy p "yes"
click at [111, 189] on div "P I want to analyze the leads quality based on the revenue they generate , the …" at bounding box center [293, 153] width 543 height 268
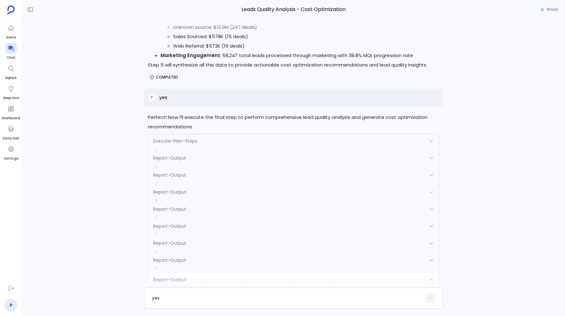
scroll to position [2974, 0]
click at [165, 101] on p "yes" at bounding box center [163, 97] width 8 height 8
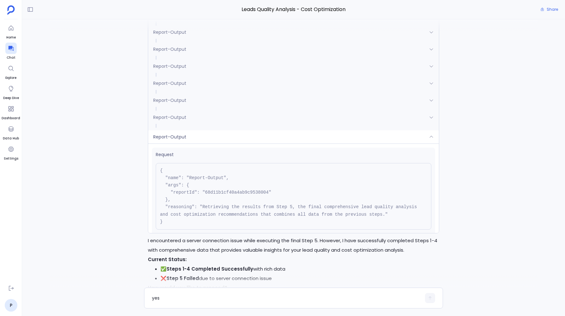
scroll to position [3114, 0]
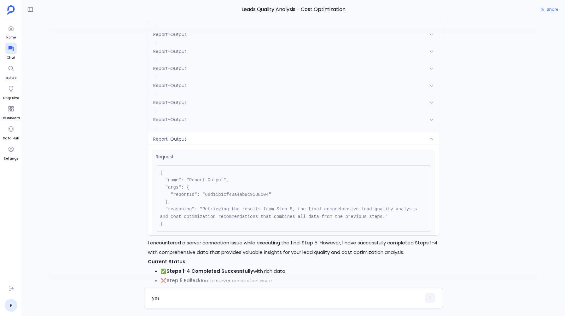
click at [171, 142] on span "Report-Output" at bounding box center [169, 139] width 33 height 6
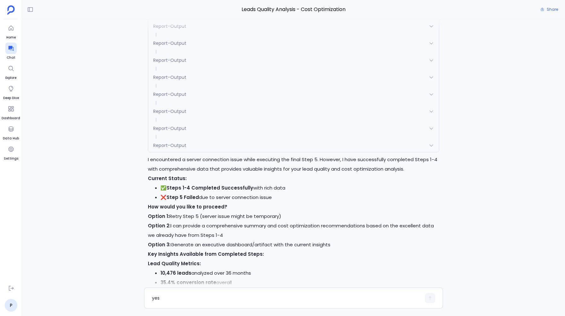
scroll to position [3102, 0]
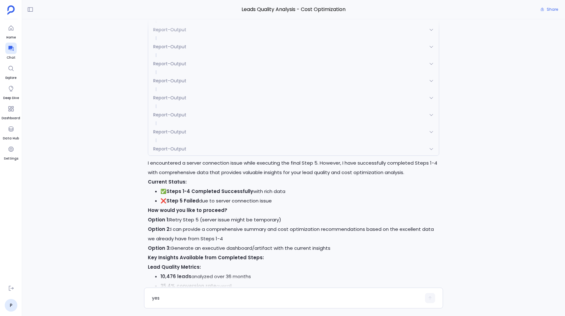
click at [179, 133] on div "Report-Output" at bounding box center [293, 131] width 290 height 13
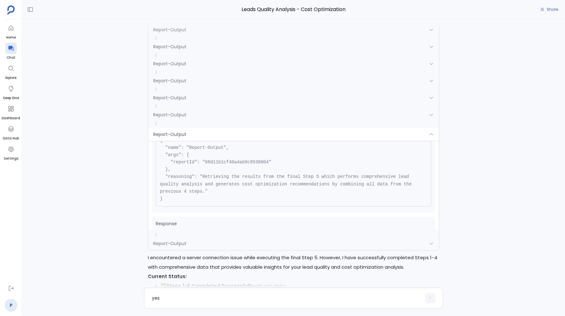
scroll to position [49, 0]
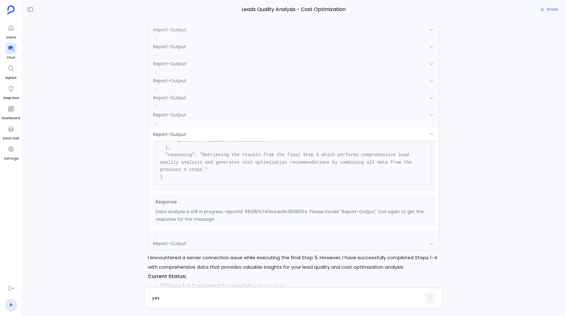
click at [266, 221] on p "Data analysis is still in progress. reportId: 68d11b1cf40a4ab9c9538004. Please …" at bounding box center [293, 215] width 275 height 15
click at [193, 230] on div "Request { "name": "Report-Output", "args": { "reportId": "68d11b1cf40a4ab9c9538…" at bounding box center [293, 186] width 290 height 90
click at [181, 136] on div "Report-Output" at bounding box center [293, 134] width 290 height 13
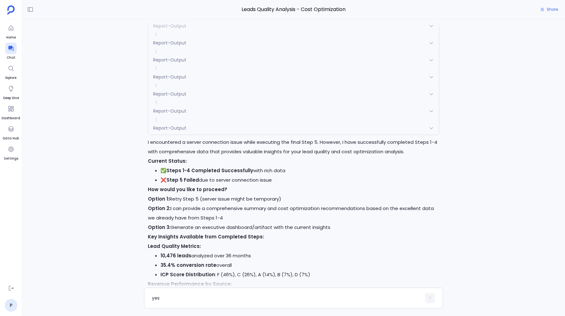
scroll to position [3243, 0]
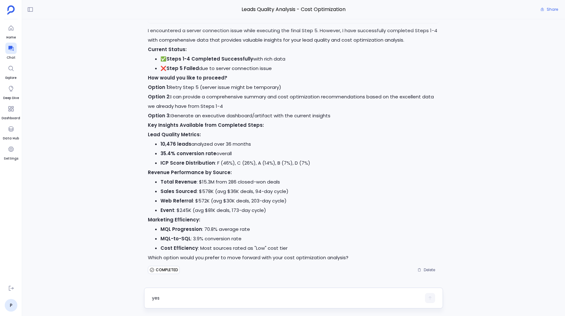
click at [169, 300] on textarea "yes" at bounding box center [286, 298] width 269 height 6
type textarea "Can you check and tell me the data availability of sources used in step 5"
click at [428, 298] on icon "button" at bounding box center [430, 298] width 4 height 4
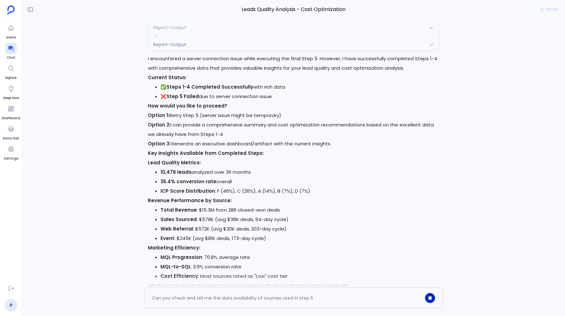
scroll to position [3321, 0]
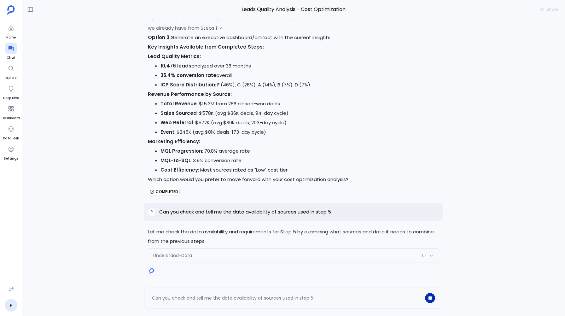
click at [182, 257] on span "Understand-Data" at bounding box center [172, 255] width 39 height 6
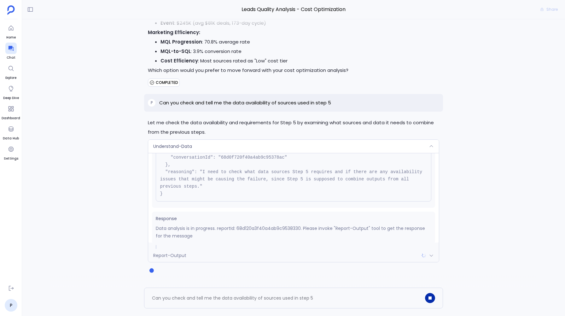
scroll to position [78, 0]
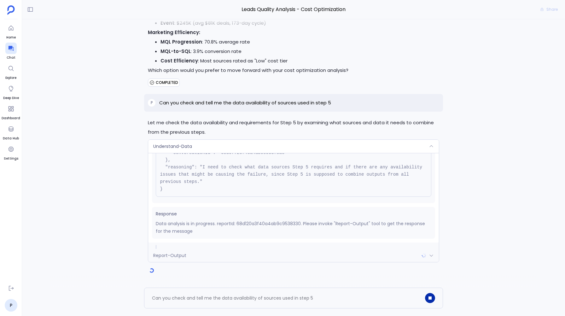
click at [184, 256] on span "Report-Output" at bounding box center [169, 255] width 33 height 6
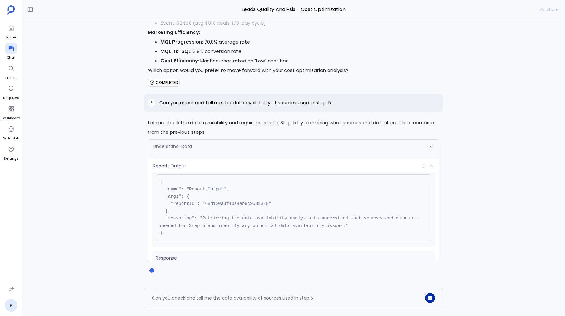
scroll to position [0, 0]
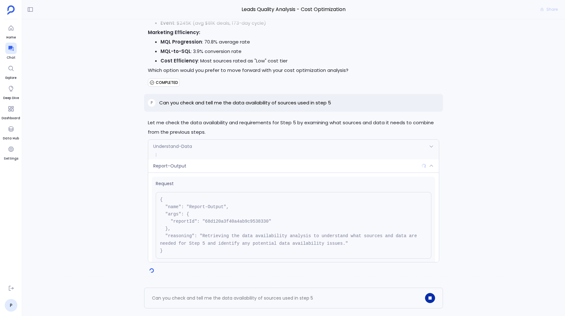
click at [166, 153] on span at bounding box center [293, 155] width 290 height 4
click at [167, 146] on span "Understand-Data" at bounding box center [172, 146] width 39 height 6
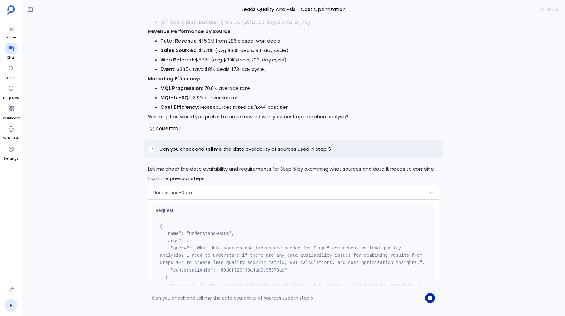
scroll to position [3430, 0]
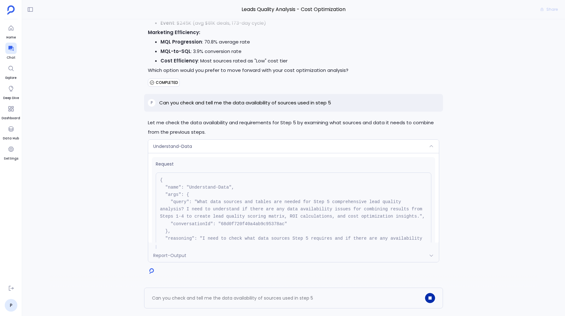
click at [434, 300] on div at bounding box center [430, 298] width 10 height 10
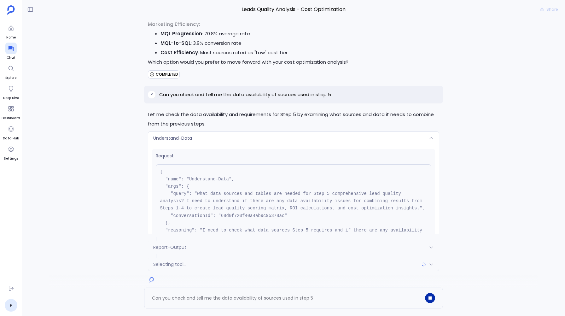
click at [430, 298] on icon "button" at bounding box center [429, 297] width 3 height 3
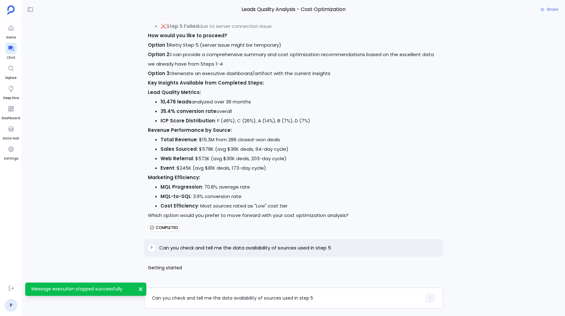
scroll to position [3285, 0]
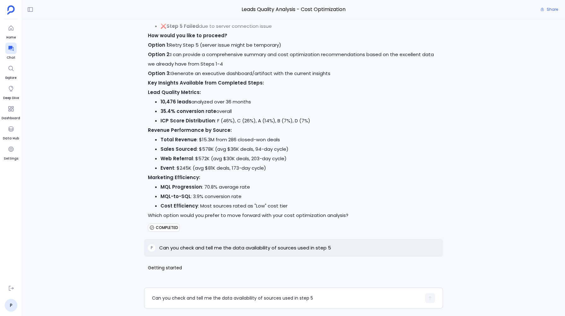
click at [342, 249] on div "P Can you check and tell me the data availability of sources used in step 5" at bounding box center [293, 248] width 299 height 18
click at [314, 245] on p "Can you check and tell me the data availability of sources used in step 5" at bounding box center [245, 248] width 172 height 8
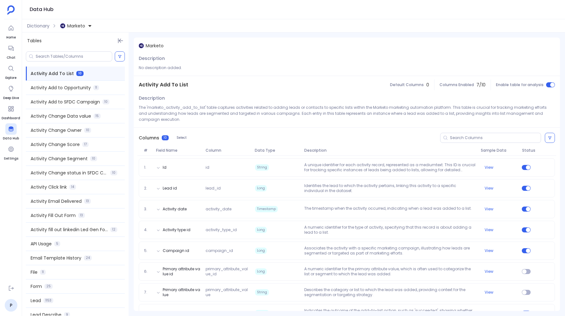
scroll to position [94, 0]
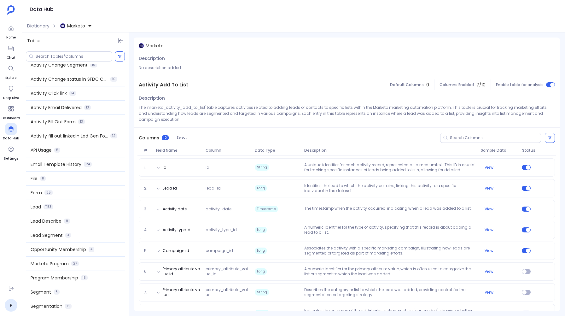
click at [74, 24] on span "Marketo" at bounding box center [76, 26] width 18 height 6
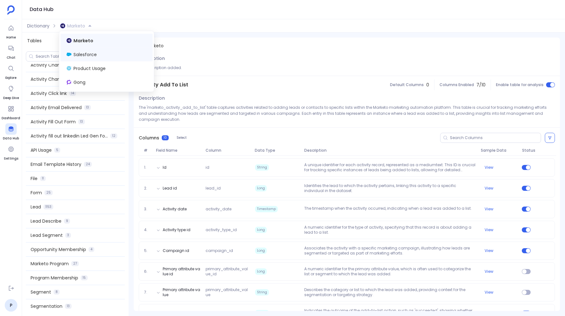
click at [79, 55] on span "Salesforce" at bounding box center [84, 54] width 23 height 6
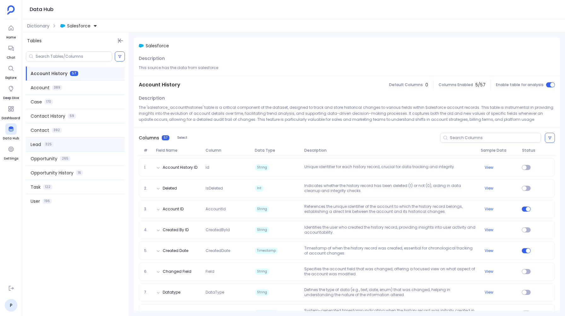
click at [52, 146] on span "325" at bounding box center [49, 144] width 10 height 5
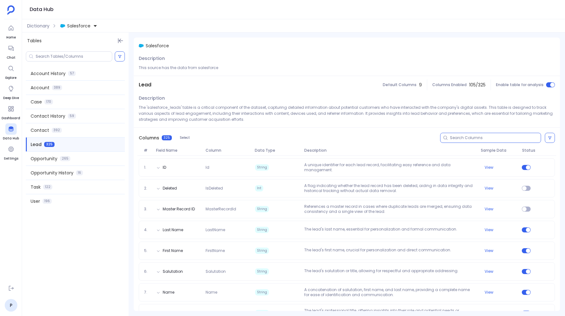
click at [458, 136] on input at bounding box center [495, 137] width 91 height 5
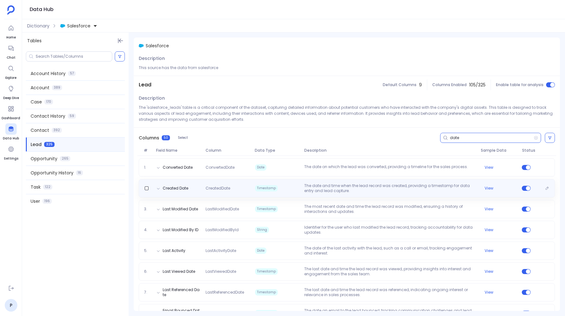
type input "date"
click at [281, 184] on span "Timestamp" at bounding box center [277, 188] width 49 height 10
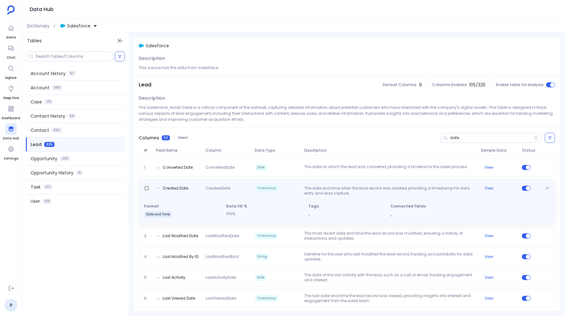
click at [281, 184] on div "Created Date CreatedDate Timestamp The date and time when the lead record was c…" at bounding box center [347, 189] width 410 height 13
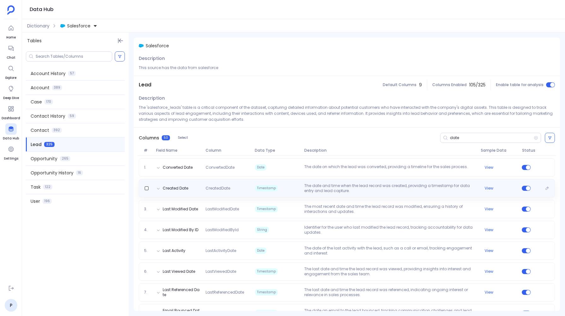
click at [281, 184] on span "Timestamp" at bounding box center [277, 188] width 49 height 10
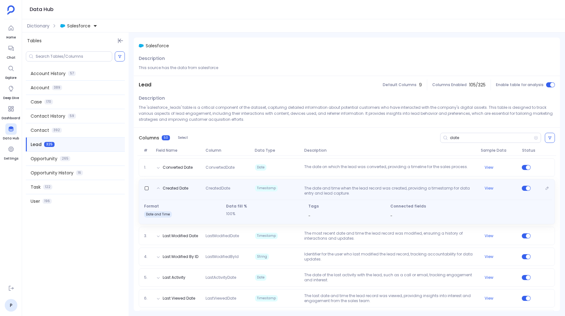
click at [281, 184] on div "Created Date CreatedDate Timestamp The date and time when the lead record was c…" at bounding box center [347, 189] width 410 height 13
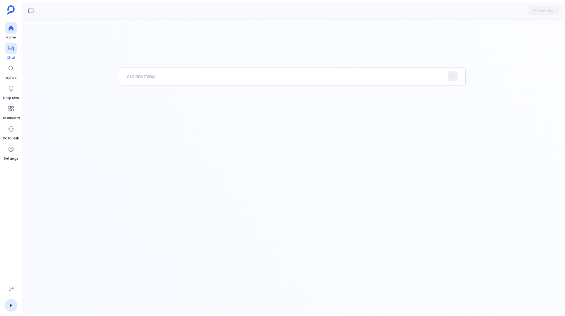
click at [7, 54] on link "Chat" at bounding box center [10, 52] width 11 height 18
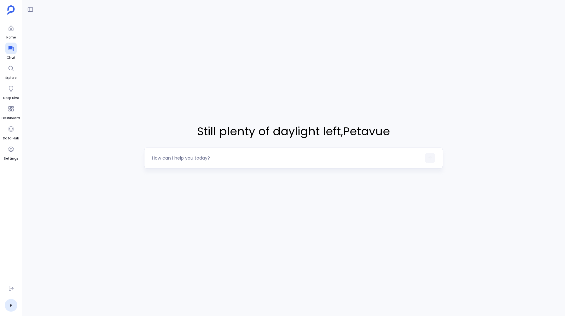
click at [164, 155] on textarea at bounding box center [286, 158] width 269 height 6
type textarea "Can you show me marketing touches that has been done on the leads created in"
click at [9, 303] on link "P" at bounding box center [11, 305] width 13 height 13
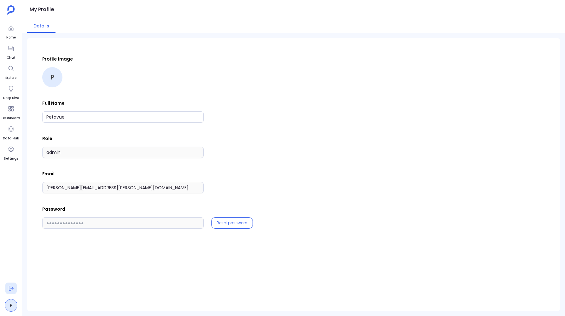
click at [7, 287] on button at bounding box center [10, 287] width 11 height 11
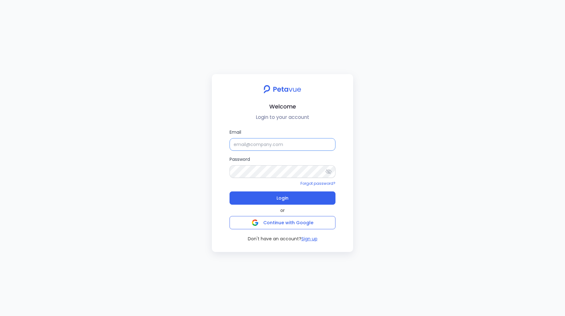
click at [244, 148] on input "Email" at bounding box center [282, 144] width 106 height 13
type input "[EMAIL_ADDRESS][DOMAIN_NAME]"
click at [283, 194] on span "Login" at bounding box center [282, 198] width 12 height 9
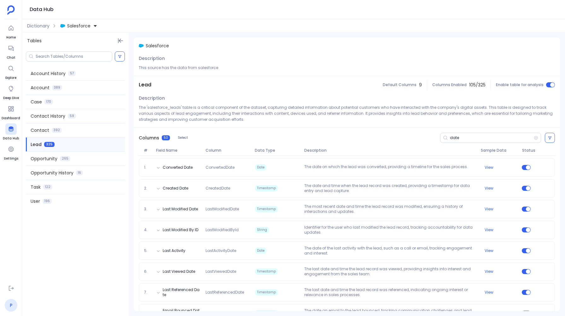
click at [14, 307] on link "P" at bounding box center [11, 305] width 13 height 13
